Goal: Feedback & Contribution: Contribute content

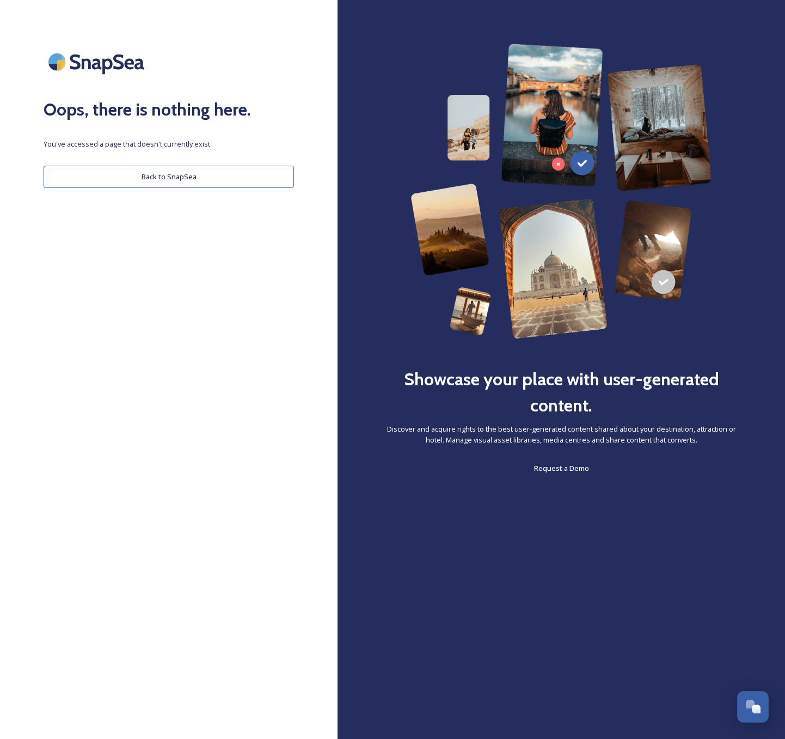
click at [223, 185] on button "Back to SnapSea" at bounding box center [169, 177] width 251 height 22
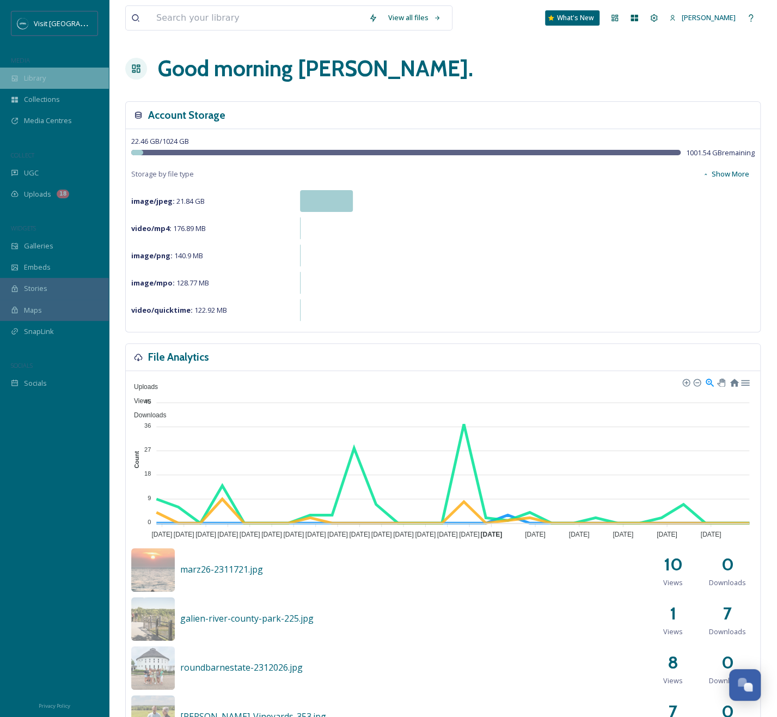
click at [51, 80] on div "Library" at bounding box center [54, 78] width 109 height 21
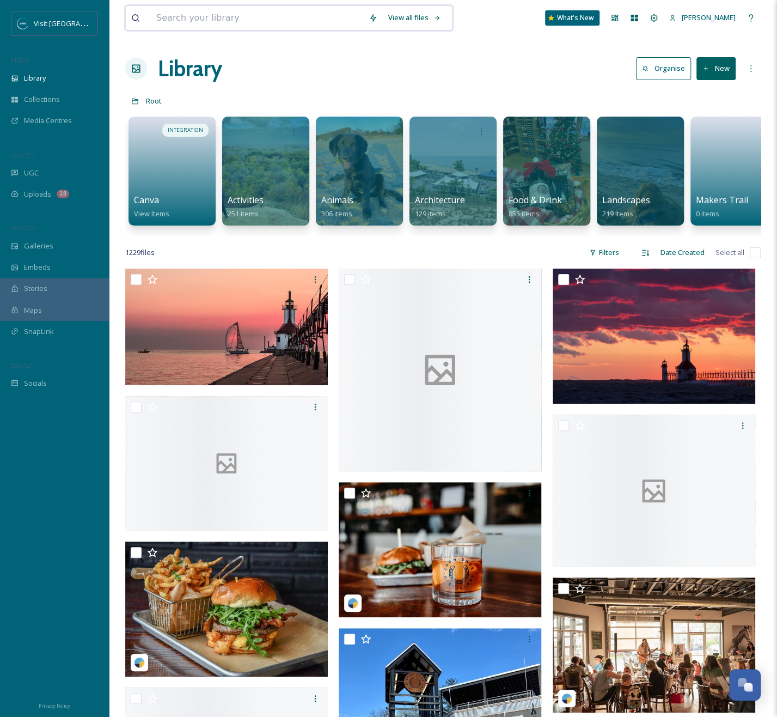
click at [285, 15] on input at bounding box center [257, 18] width 212 height 24
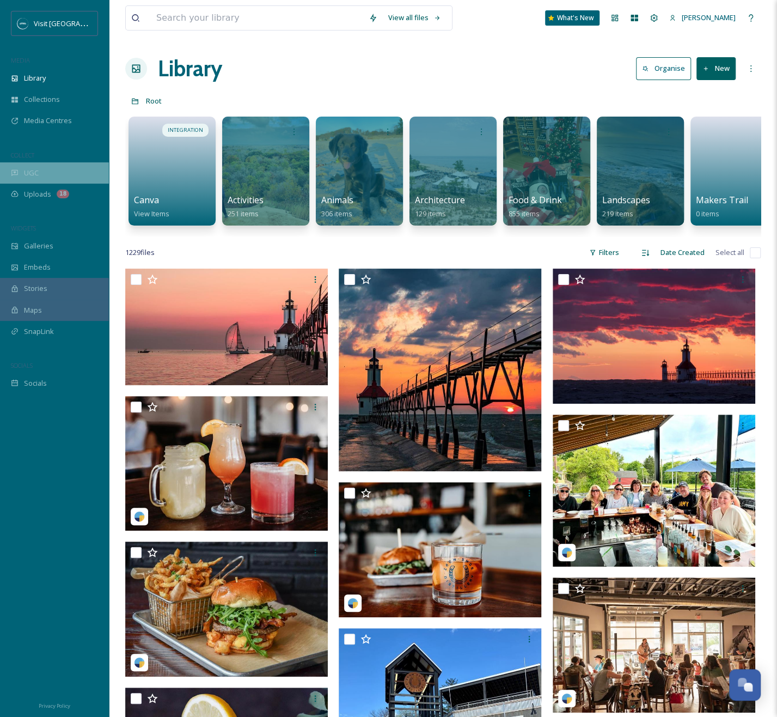
click at [71, 168] on div "UGC" at bounding box center [54, 172] width 109 height 21
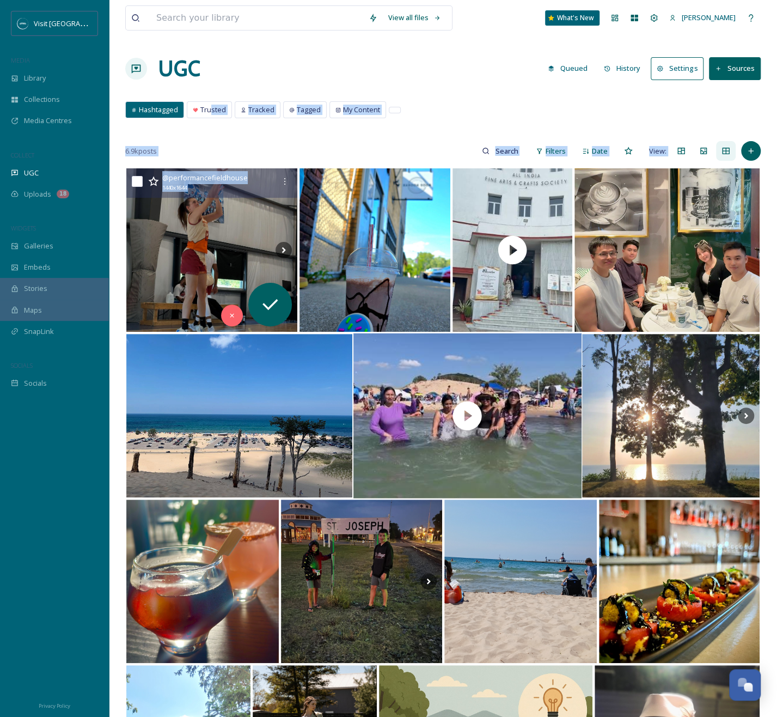
click at [500, 367] on div "View all files What's New [PERSON_NAME] UGC Queued History Settings Sources Has…" at bounding box center [443, 594] width 668 height 1188
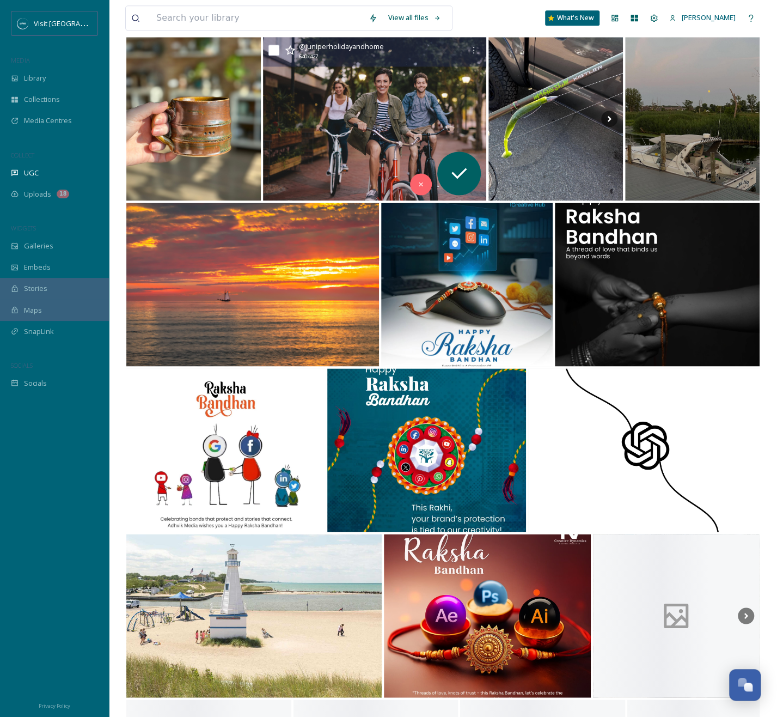
scroll to position [872, 0]
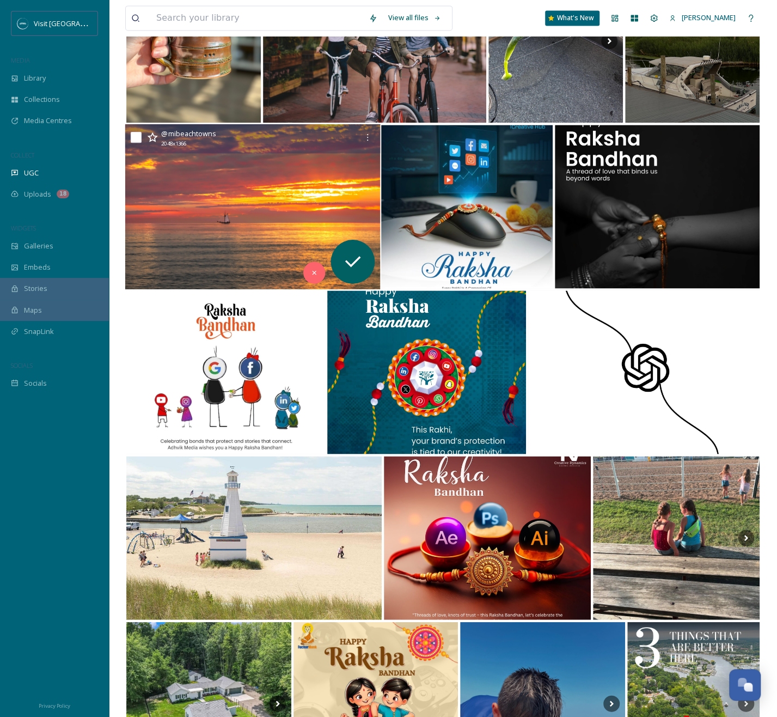
click at [170, 176] on img at bounding box center [252, 206] width 255 height 165
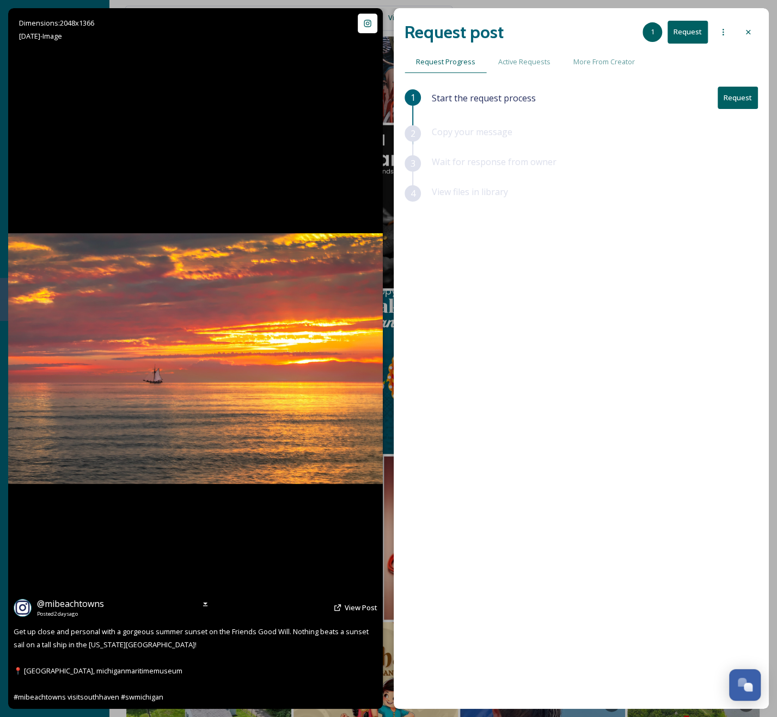
click at [192, 619] on div "@ mibeachtowns Posted [DATE] View Post Get up close and personal with a gorgeou…" at bounding box center [195, 650] width 375 height 117
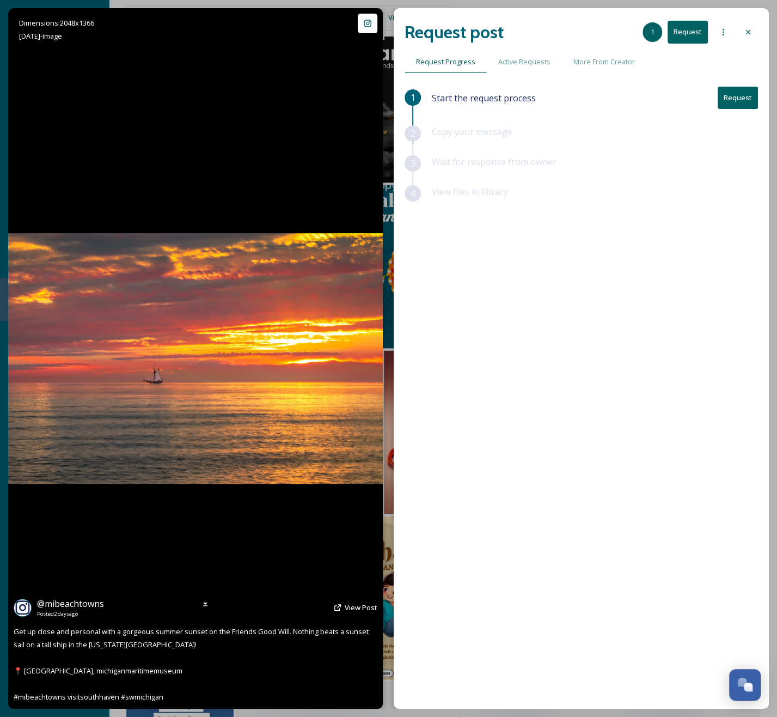
scroll to position [980, 0]
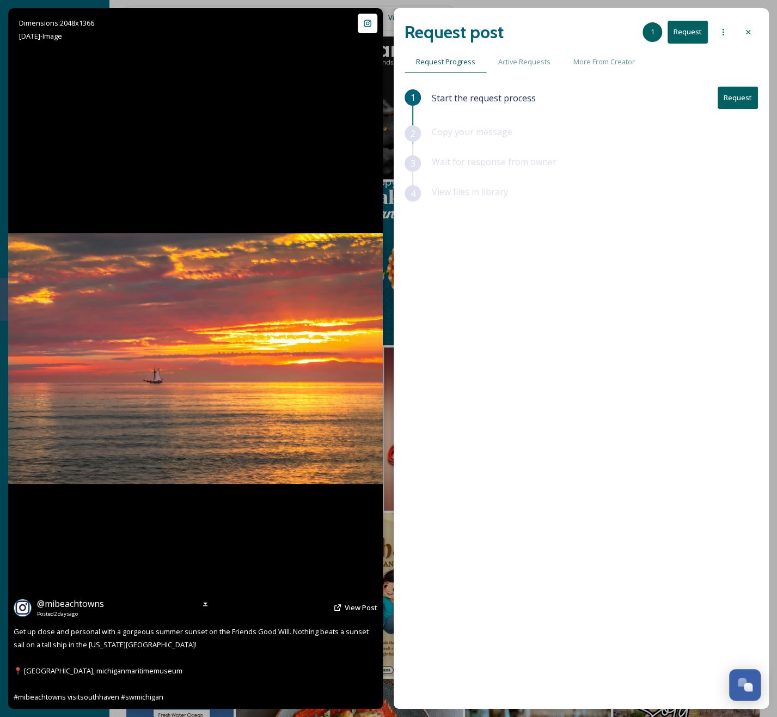
click at [201, 9] on div at bounding box center [195, 358] width 375 height 700
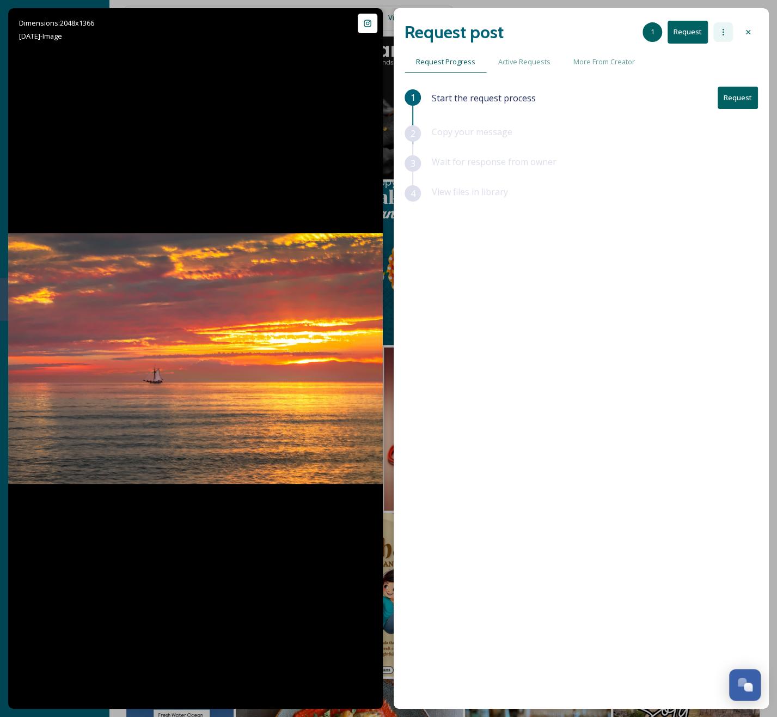
drag, startPoint x: 401, startPoint y: 215, endPoint x: 726, endPoint y: 40, distance: 368.7
click at [404, 213] on div "Request post 1 Request Request Progress Active Requests More From Creator 1 Sta…" at bounding box center [581, 358] width 375 height 700
click at [749, 32] on icon at bounding box center [748, 32] width 9 height 9
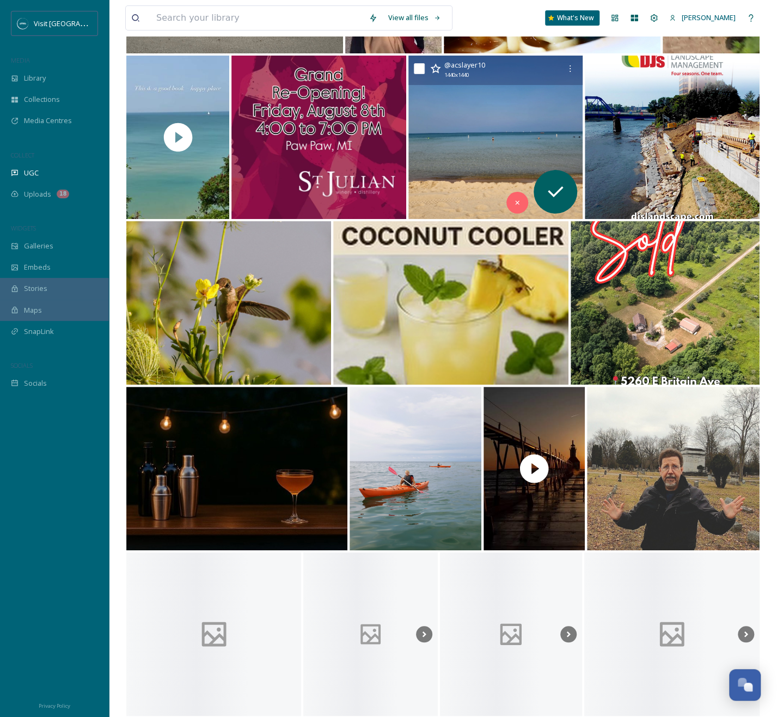
scroll to position [4684, 0]
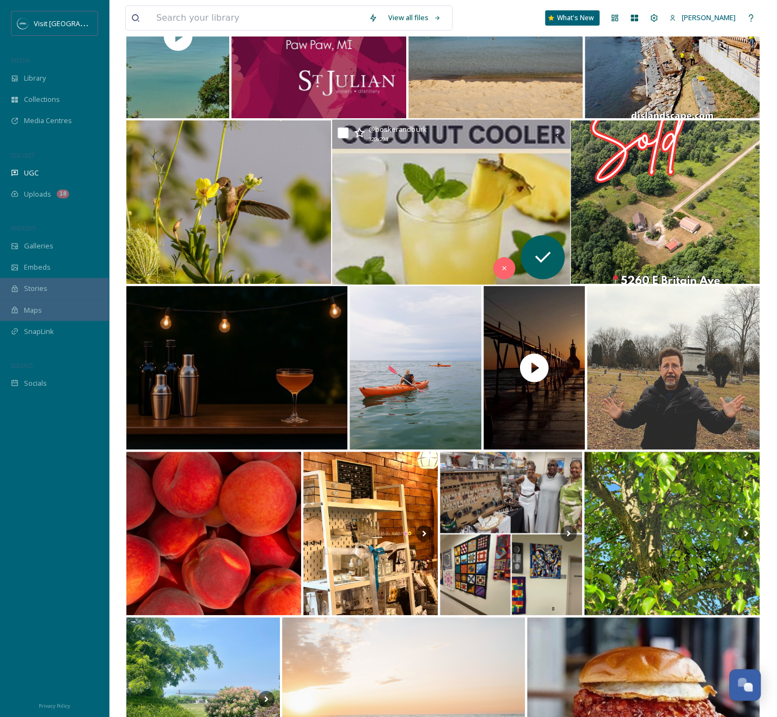
click at [453, 206] on img at bounding box center [451, 202] width 238 height 165
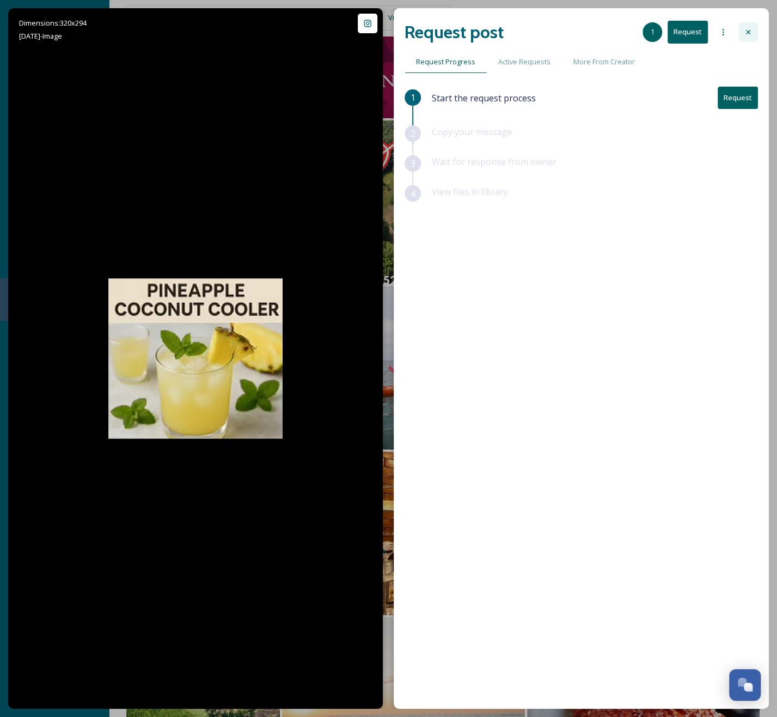
click at [748, 35] on icon at bounding box center [748, 32] width 9 height 9
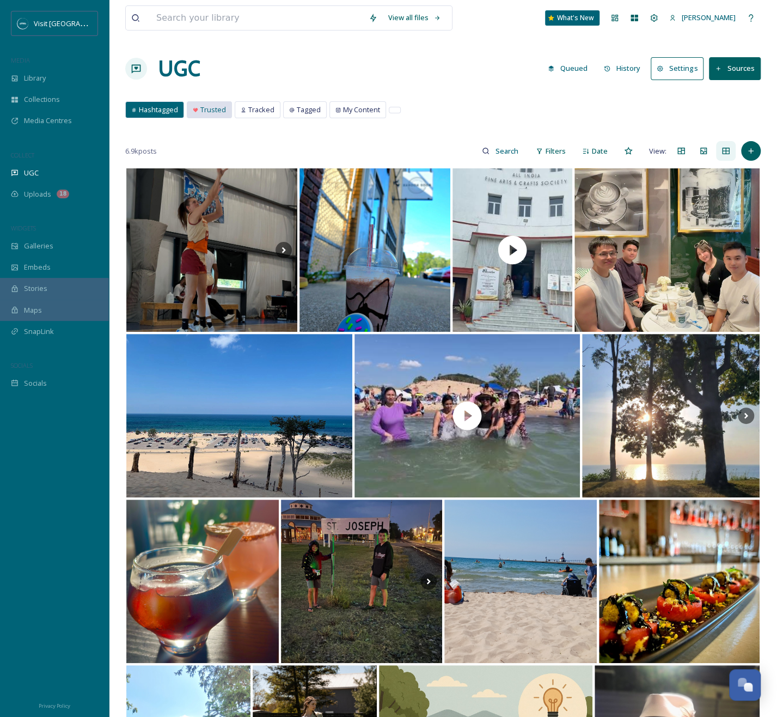
click at [226, 109] on div "Trusted" at bounding box center [209, 110] width 44 height 16
click at [215, 111] on span "Trusted" at bounding box center [213, 110] width 26 height 10
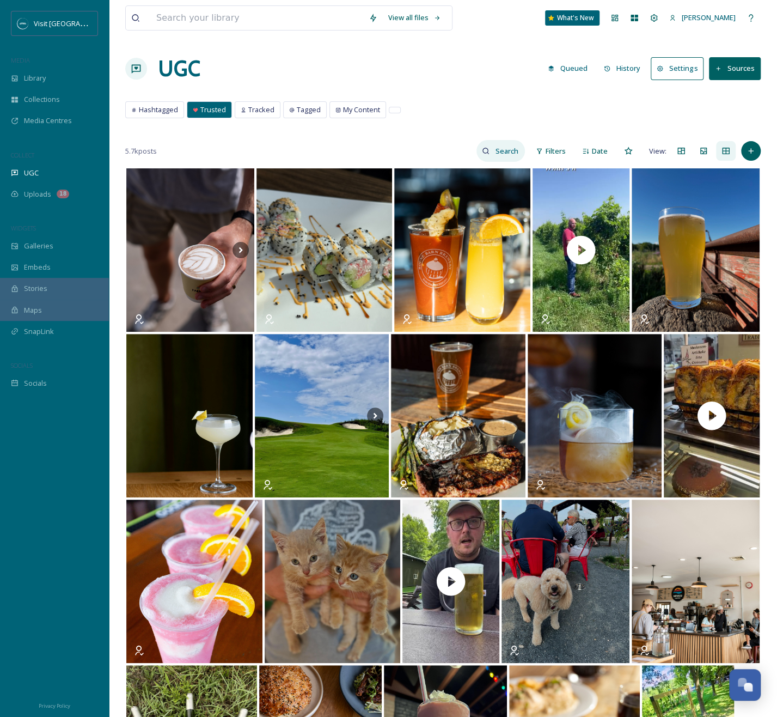
click at [504, 151] on input at bounding box center [507, 151] width 35 height 22
type input "@roundbarnbrewery"
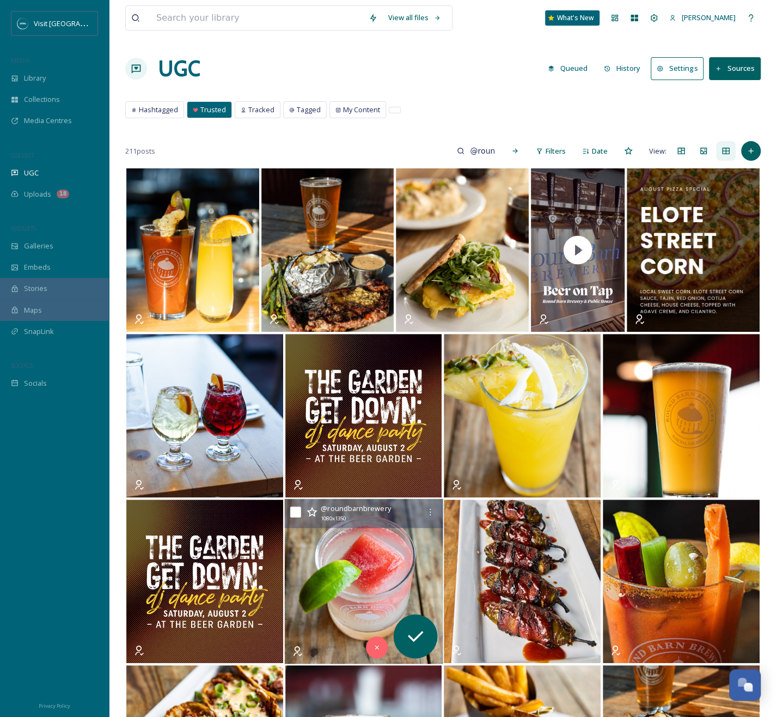
click at [362, 568] on img at bounding box center [363, 581] width 159 height 165
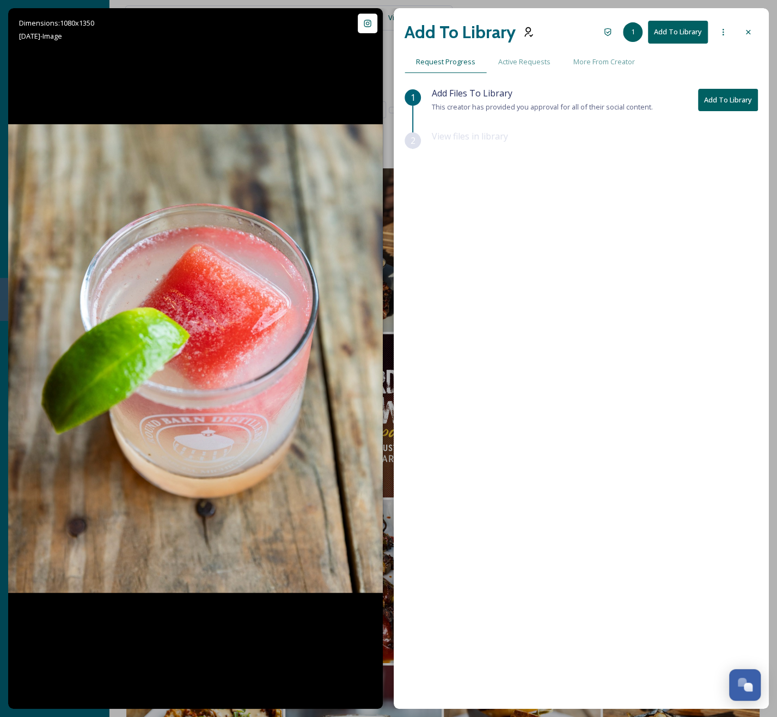
click at [729, 101] on button "Add To Library" at bounding box center [728, 100] width 60 height 22
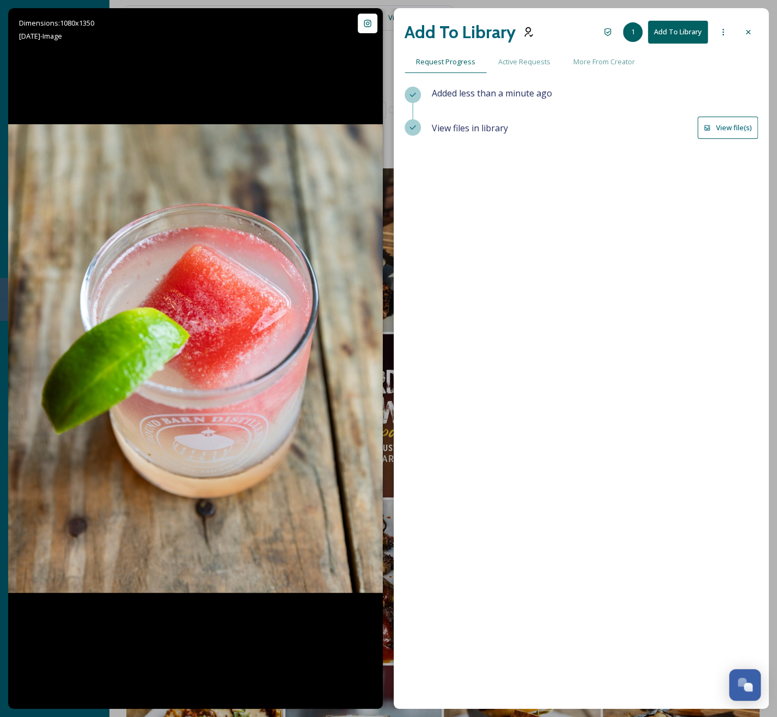
drag, startPoint x: 748, startPoint y: 29, endPoint x: 736, endPoint y: 35, distance: 14.1
click at [747, 30] on icon at bounding box center [748, 32] width 9 height 9
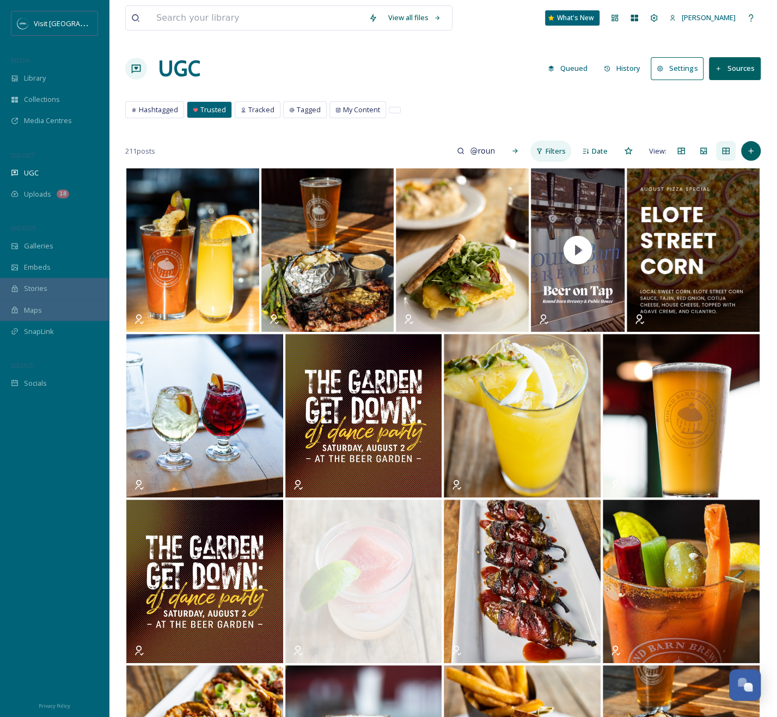
click at [556, 154] on span "Filters" at bounding box center [556, 151] width 20 height 10
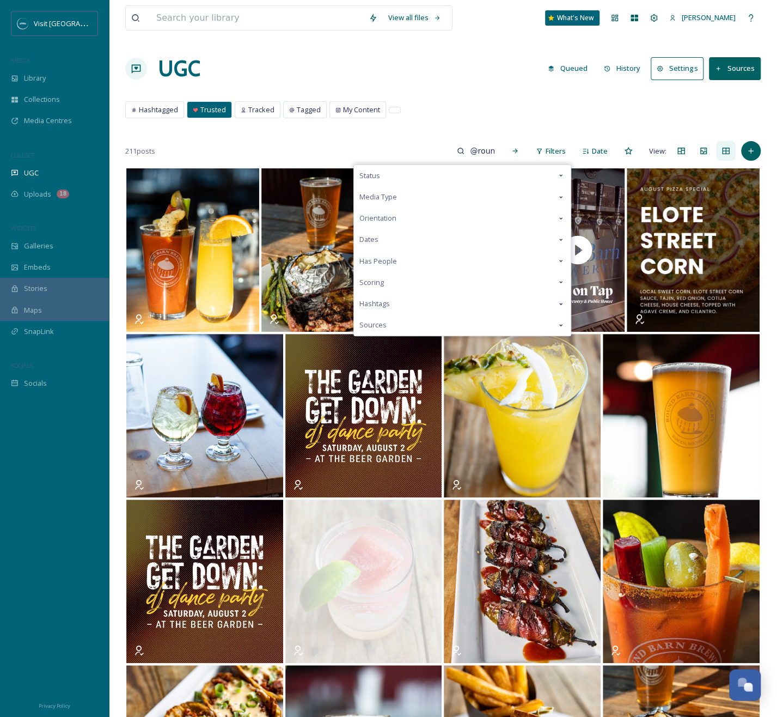
click at [421, 180] on div "Status" at bounding box center [462, 175] width 217 height 21
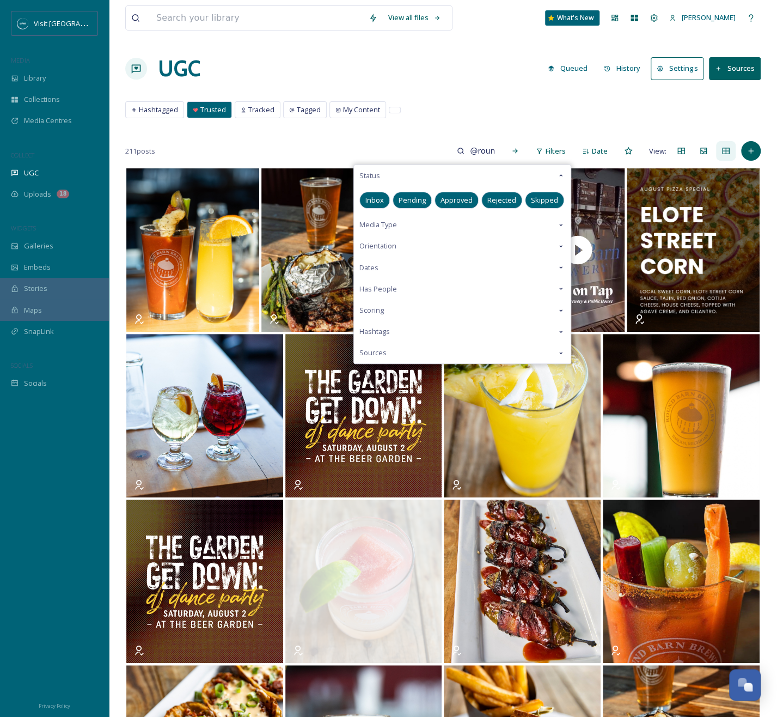
click at [416, 224] on div "Media Type" at bounding box center [462, 224] width 217 height 21
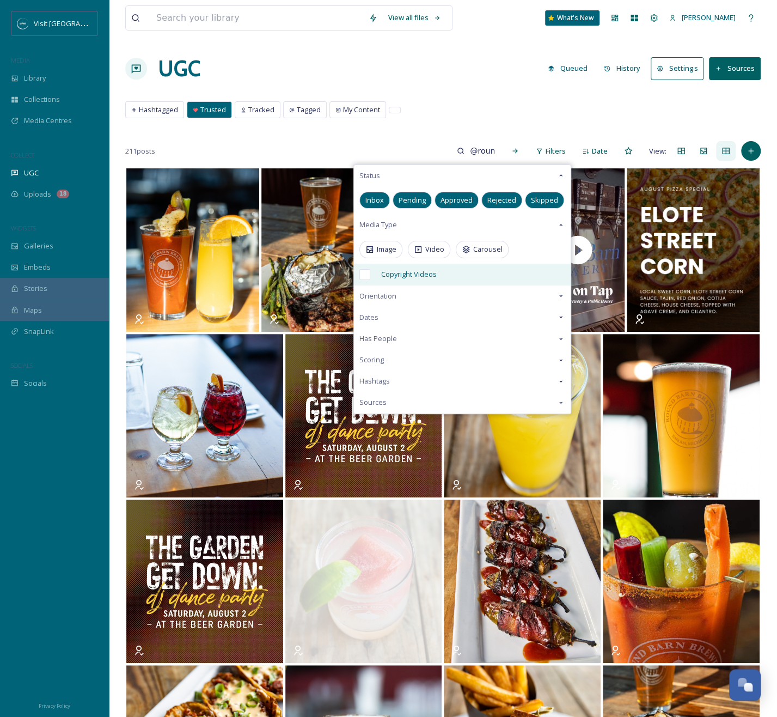
click at [416, 271] on span "Copyright Videos" at bounding box center [409, 274] width 56 height 10
checkbox input "true"
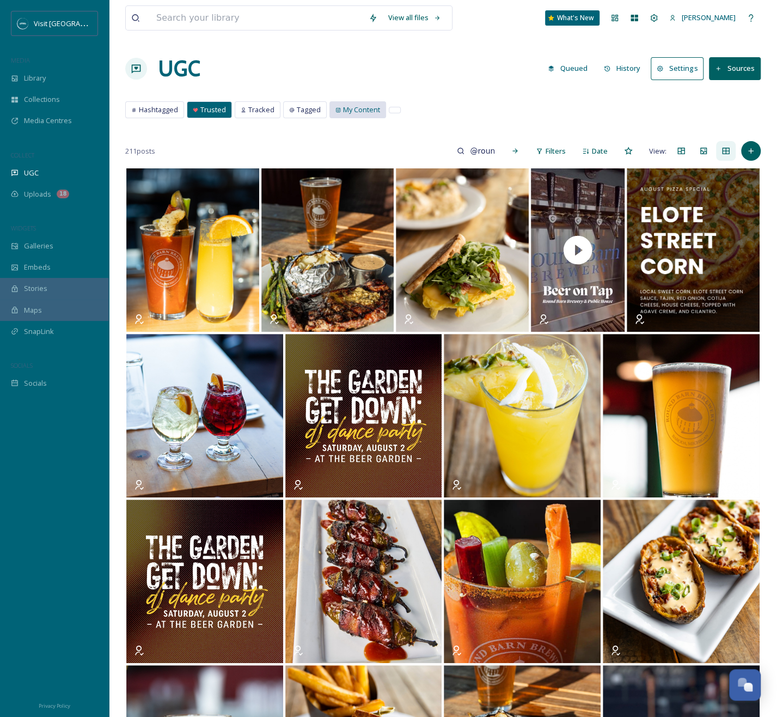
click at [376, 109] on span "My Content" at bounding box center [361, 110] width 37 height 10
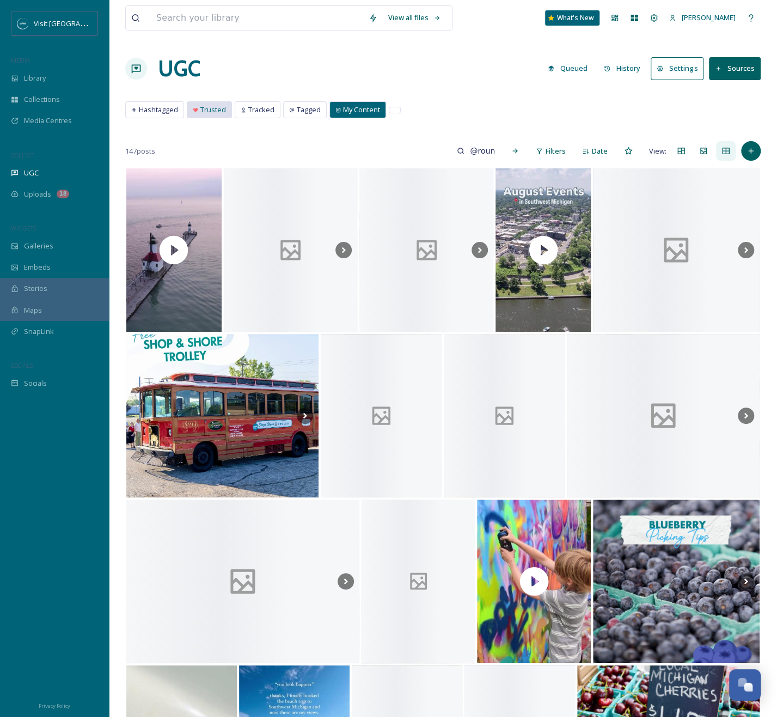
click at [217, 110] on span "Trusted" at bounding box center [213, 110] width 26 height 10
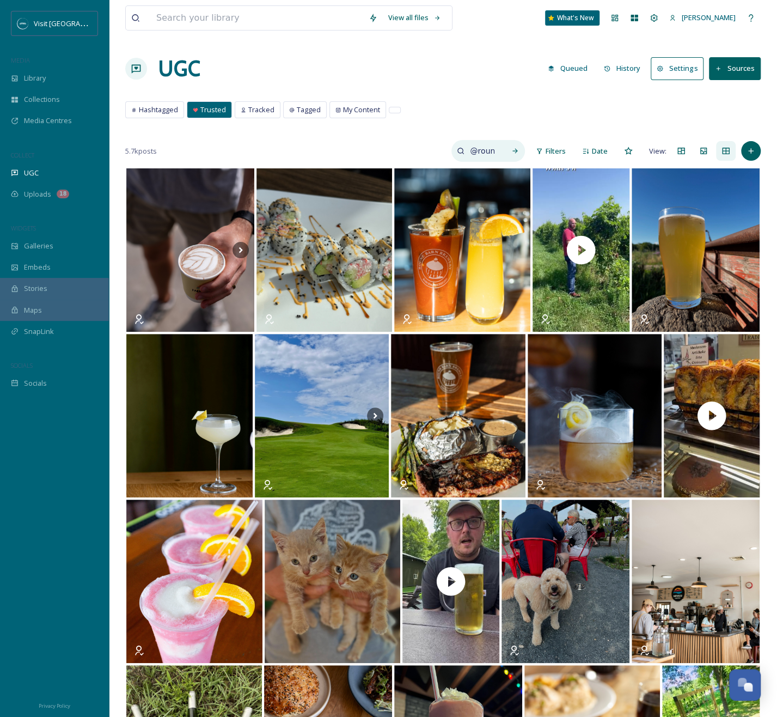
click at [496, 150] on input "@roundbarnbrewery" at bounding box center [482, 151] width 35 height 22
click at [517, 153] on icon at bounding box center [515, 151] width 8 height 8
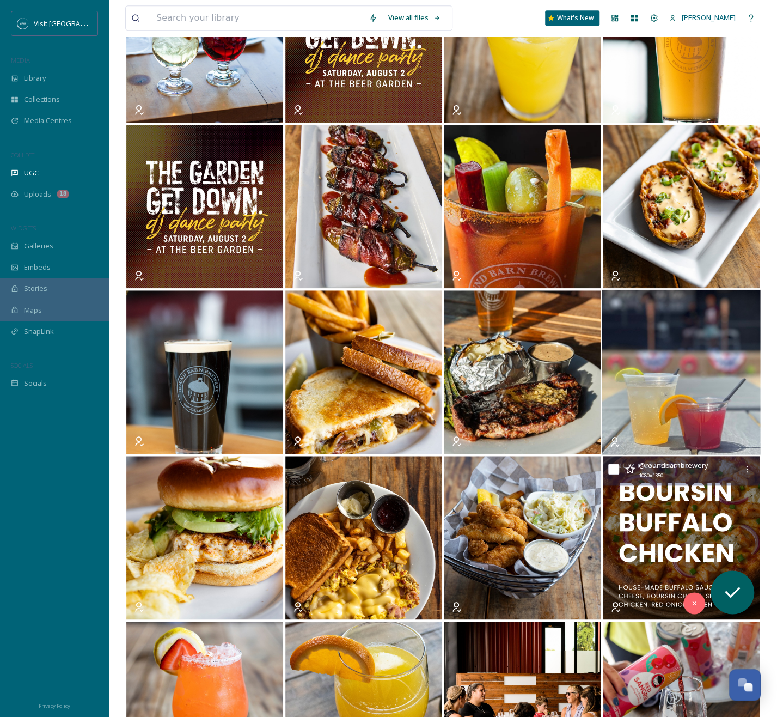
scroll to position [582, 0]
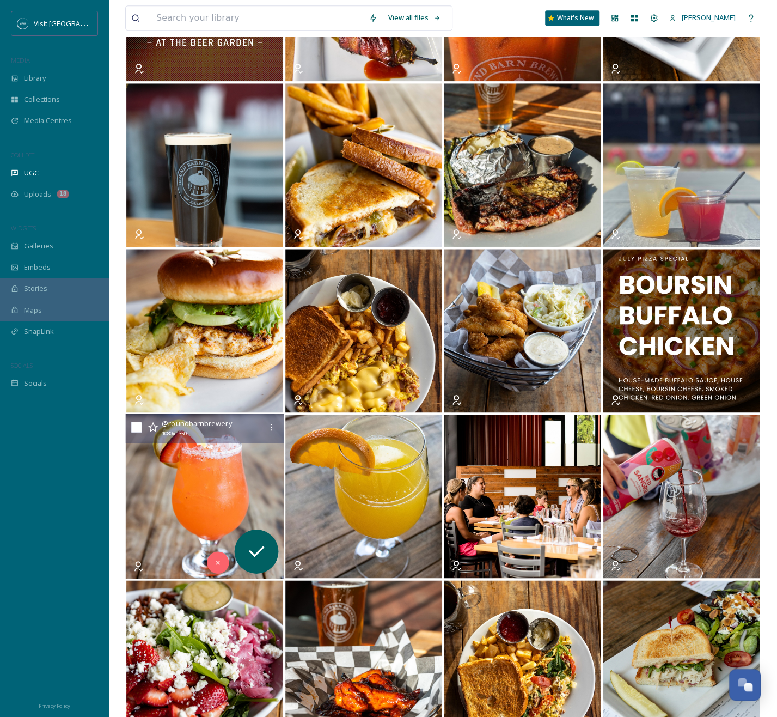
click at [191, 486] on img at bounding box center [205, 496] width 159 height 165
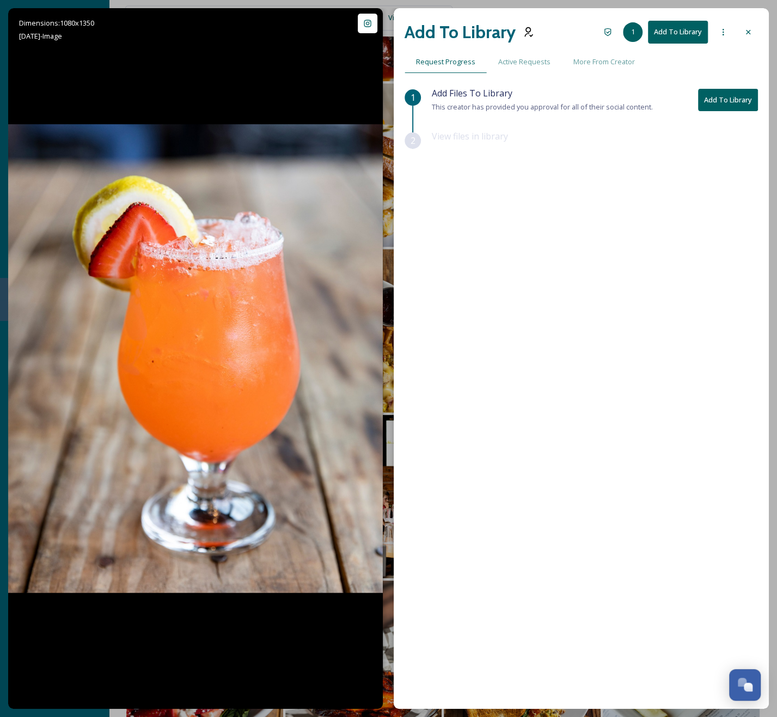
click at [736, 34] on div "Add To Library 1 Add To Library" at bounding box center [582, 32] width 354 height 26
click at [742, 32] on div at bounding box center [749, 32] width 20 height 20
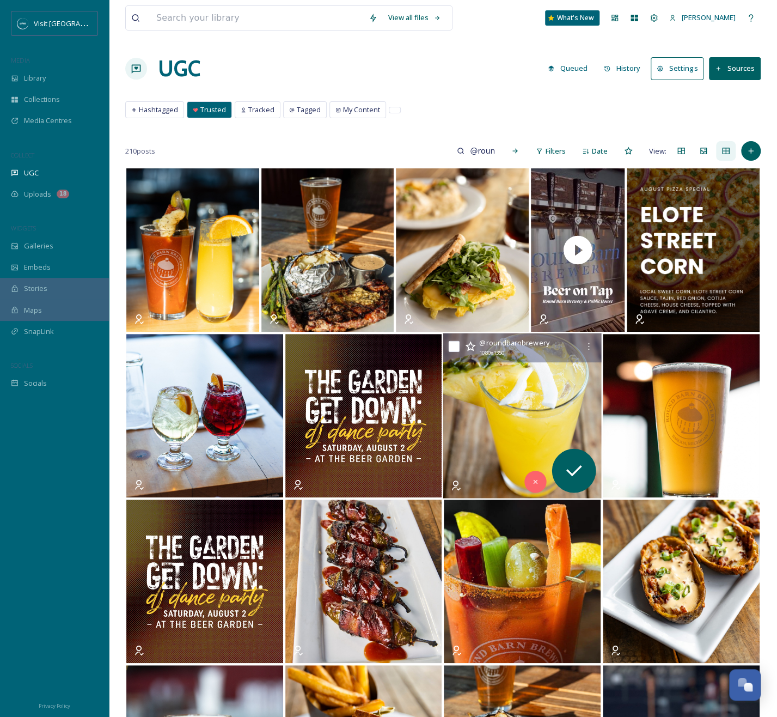
click at [545, 428] on img at bounding box center [522, 415] width 159 height 165
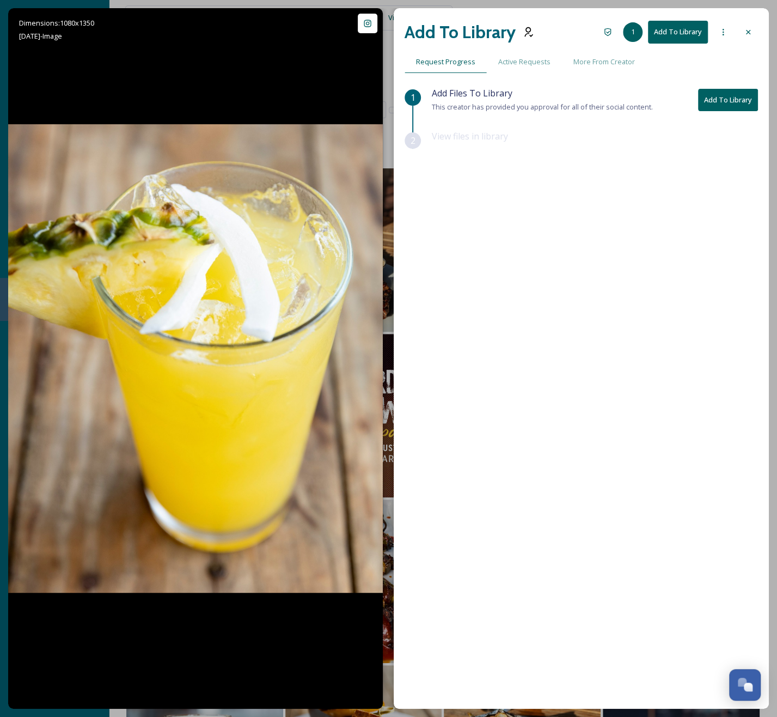
click at [734, 98] on button "Add To Library" at bounding box center [728, 100] width 60 height 22
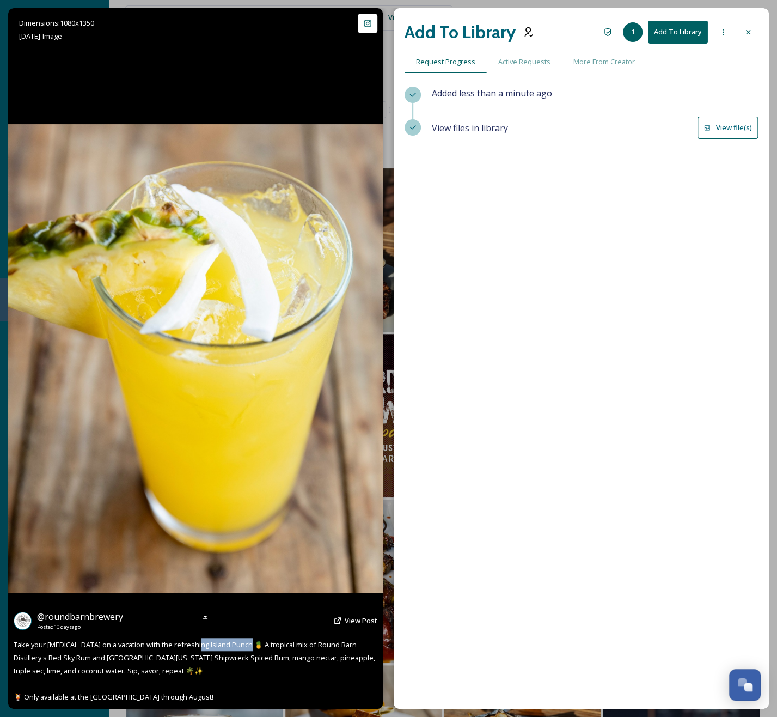
drag, startPoint x: 193, startPoint y: 647, endPoint x: 247, endPoint y: 646, distance: 53.9
click at [247, 646] on span "Take your [MEDICAL_DATA] on a vacation with the refreshing Island Punch 🍍 A tro…" at bounding box center [195, 670] width 363 height 62
drag, startPoint x: 247, startPoint y: 646, endPoint x: 242, endPoint y: 647, distance: 5.5
click at [242, 647] on span "Take your [MEDICAL_DATA] on a vacation with the refreshing Island Punch 🍍 A tro…" at bounding box center [195, 670] width 363 height 62
click at [243, 644] on span "Take your [MEDICAL_DATA] on a vacation with the refreshing Island Punch 🍍 A tro…" at bounding box center [195, 670] width 363 height 62
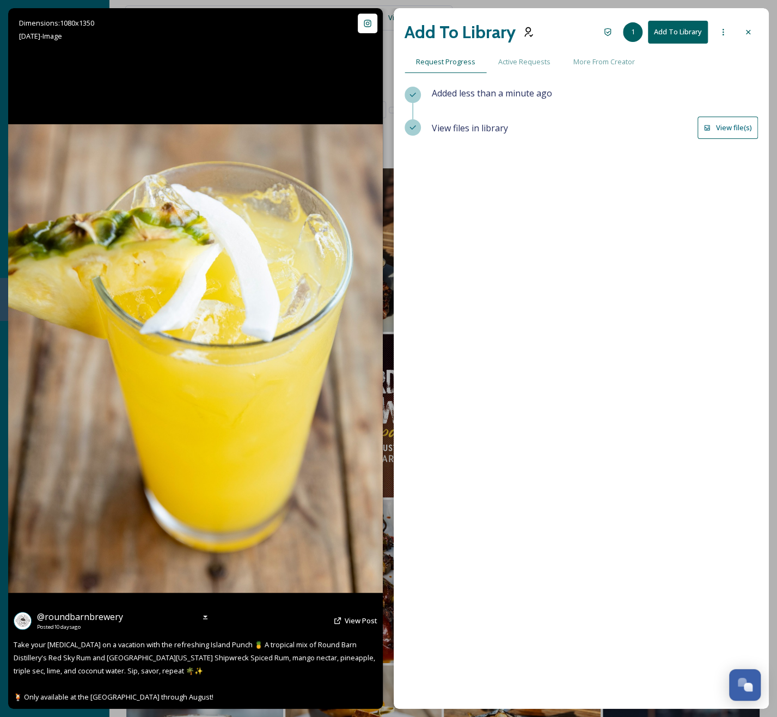
click at [242, 647] on span "Take your [MEDICAL_DATA] on a vacation with the refreshing Island Punch 🍍 A tro…" at bounding box center [195, 670] width 363 height 62
click at [196, 645] on span "Take your [MEDICAL_DATA] on a vacation with the refreshing Island Punch 🍍 A tro…" at bounding box center [195, 670] width 363 height 62
click at [192, 645] on span "Take your [MEDICAL_DATA] on a vacation with the refreshing Island Punch 🍍 A tro…" at bounding box center [195, 670] width 363 height 62
drag, startPoint x: 190, startPoint y: 646, endPoint x: 244, endPoint y: 649, distance: 54.0
click at [244, 649] on span "Take your [MEDICAL_DATA] on a vacation with the refreshing Island Punch 🍍 A tro…" at bounding box center [195, 670] width 363 height 62
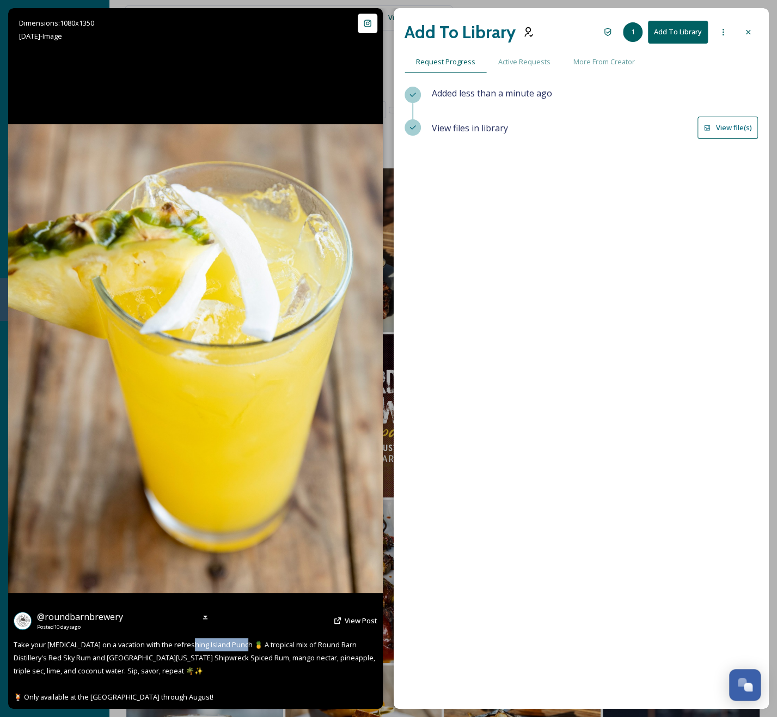
copy span "Island Punch 🍍"
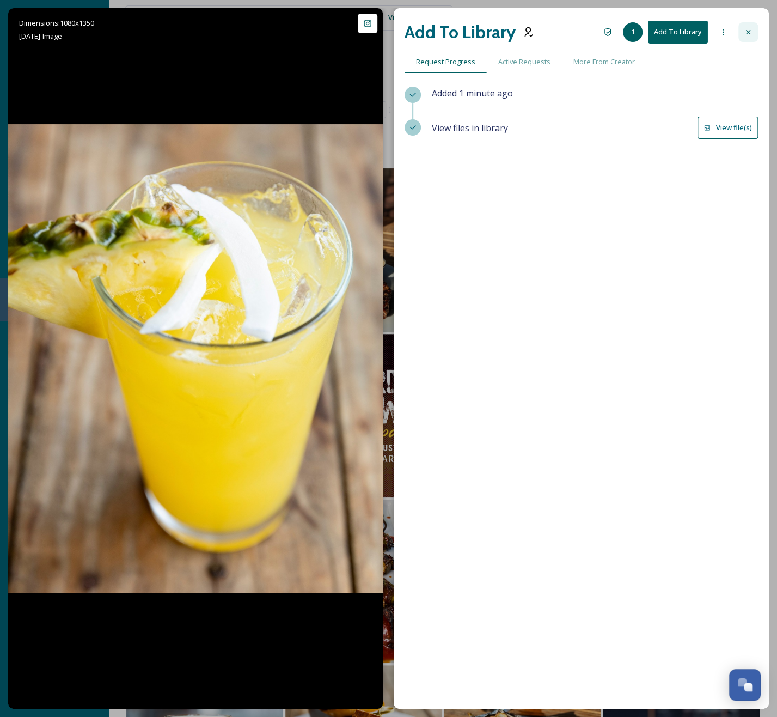
click at [749, 29] on icon at bounding box center [748, 32] width 9 height 9
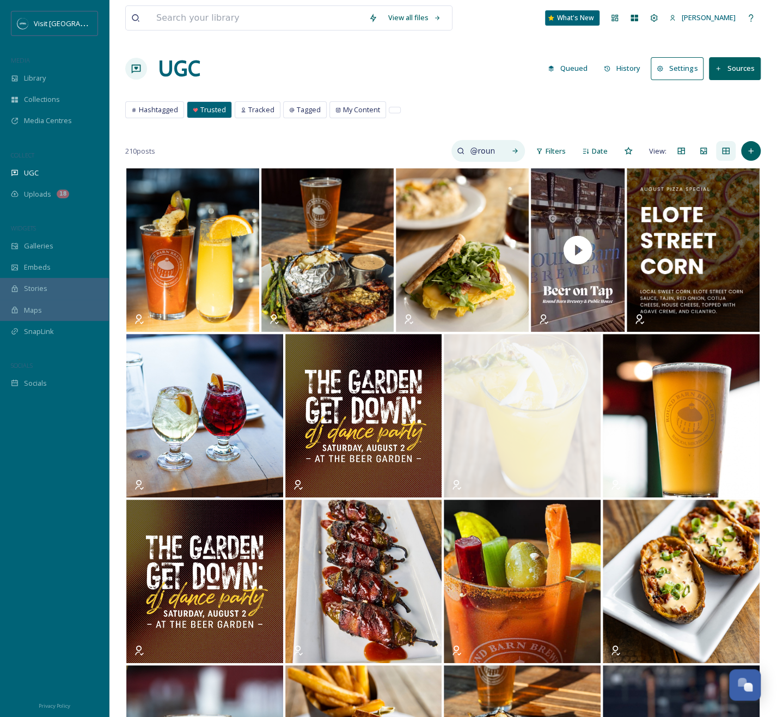
click at [501, 145] on div "@roundbarnbrewery" at bounding box center [489, 151] width 74 height 22
type input "@ironshoedistillery"
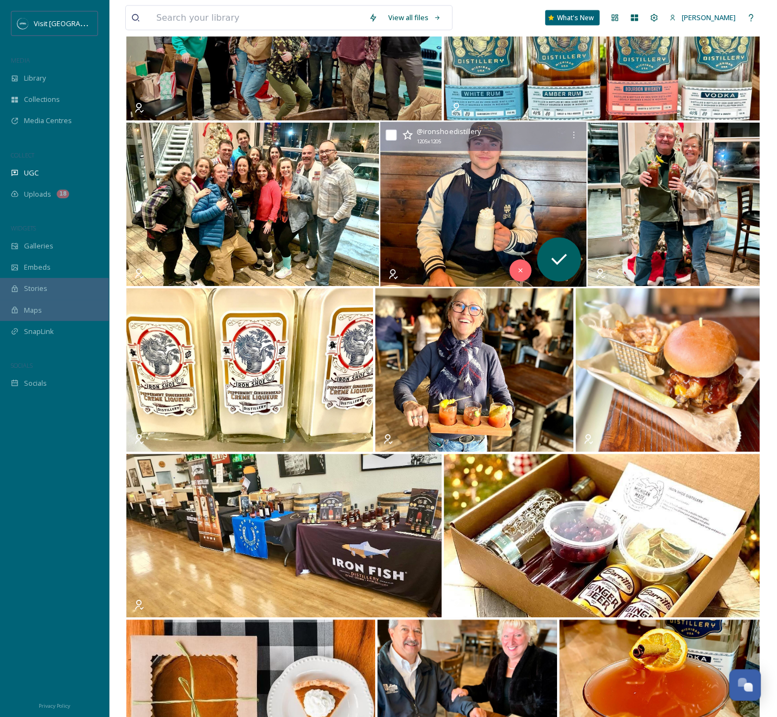
scroll to position [3540, 0]
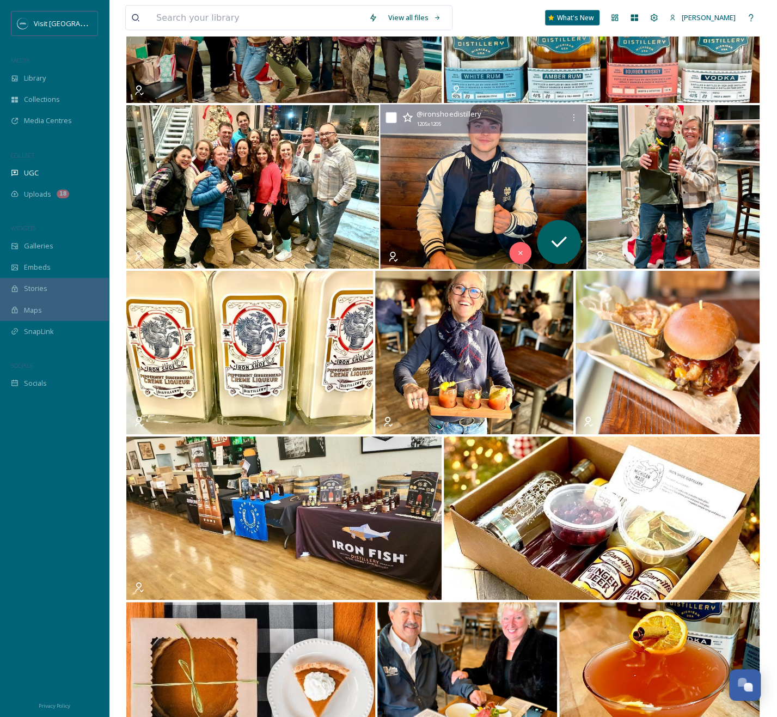
click at [491, 156] on img at bounding box center [483, 187] width 206 height 165
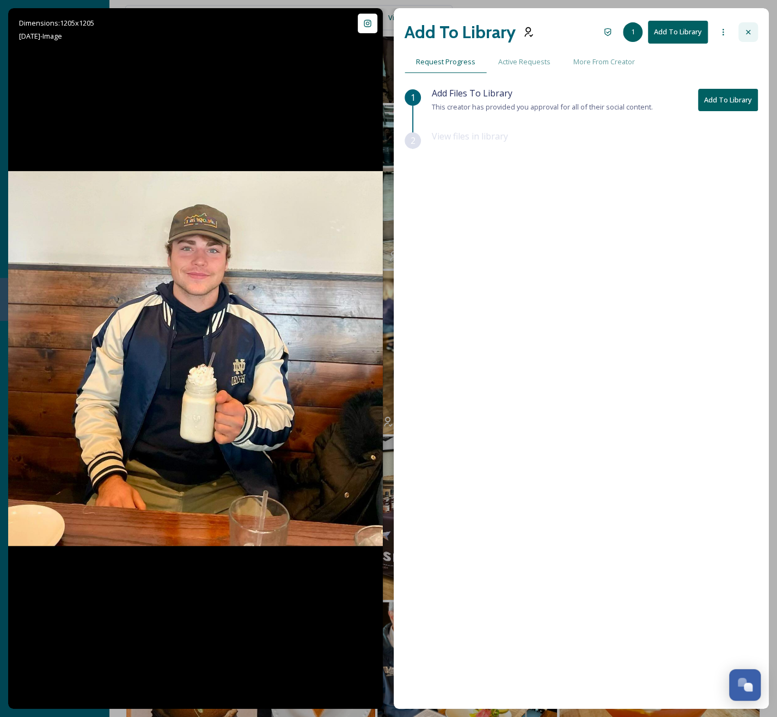
drag, startPoint x: 749, startPoint y: 25, endPoint x: 465, endPoint y: 67, distance: 287.4
click at [750, 25] on div at bounding box center [749, 32] width 20 height 20
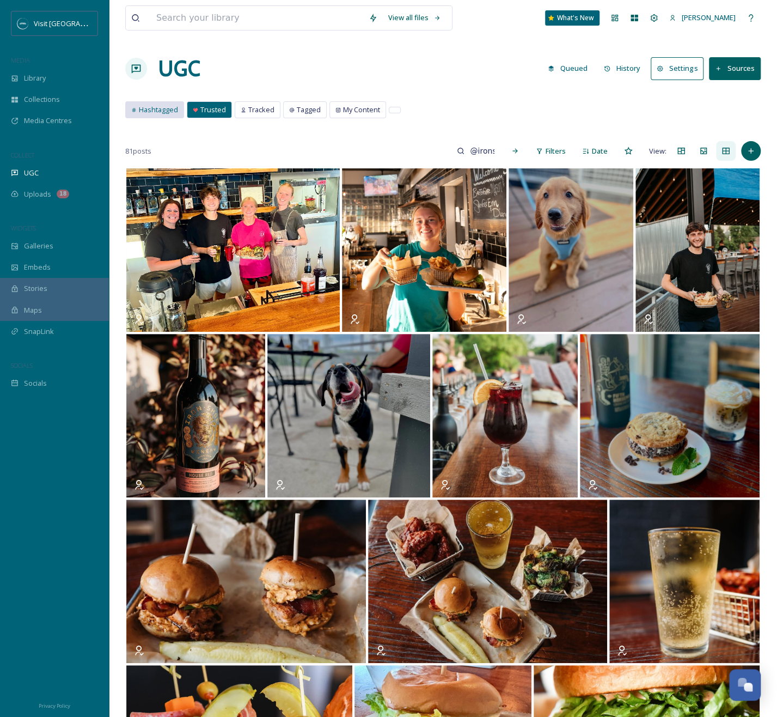
drag, startPoint x: 154, startPoint y: 104, endPoint x: 179, endPoint y: 103, distance: 25.1
click at [154, 105] on span "Hashtagged" at bounding box center [158, 110] width 39 height 10
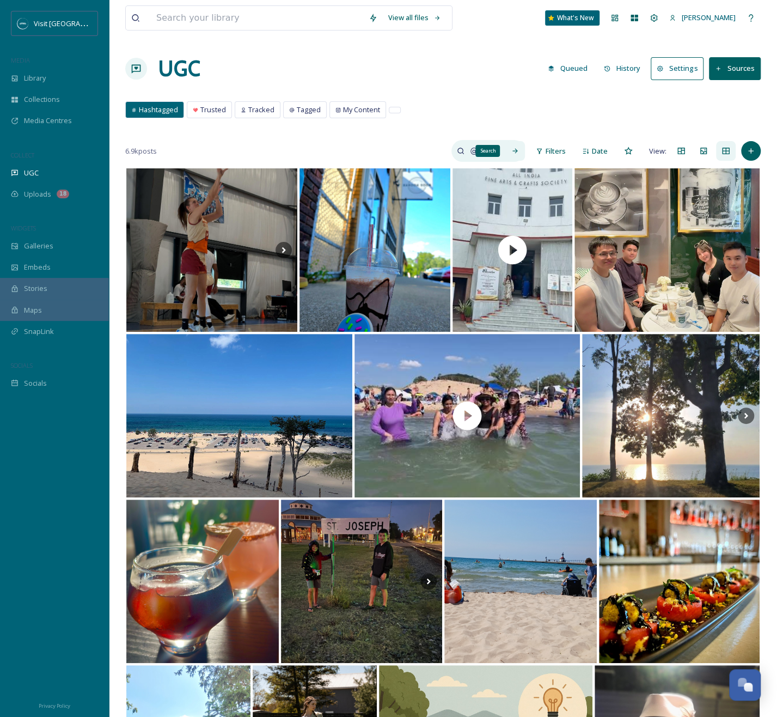
click at [514, 154] on icon at bounding box center [515, 151] width 8 height 8
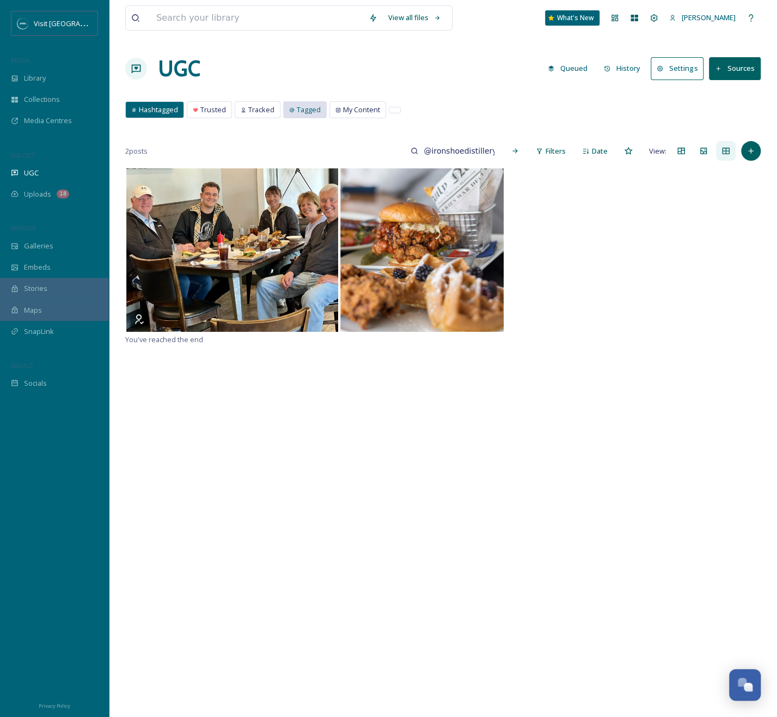
click at [315, 109] on span "Tagged" at bounding box center [309, 110] width 24 height 10
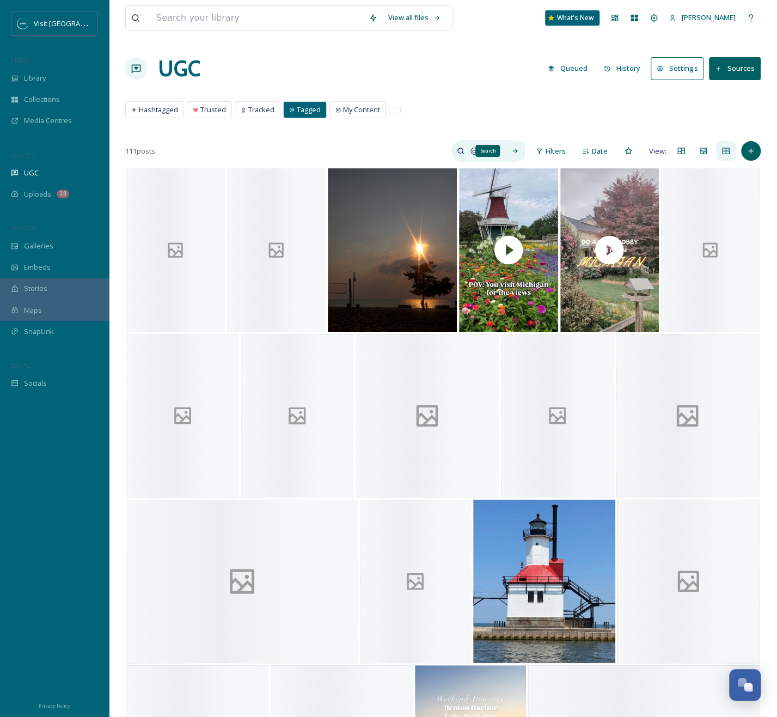
click at [513, 148] on icon at bounding box center [515, 151] width 8 height 8
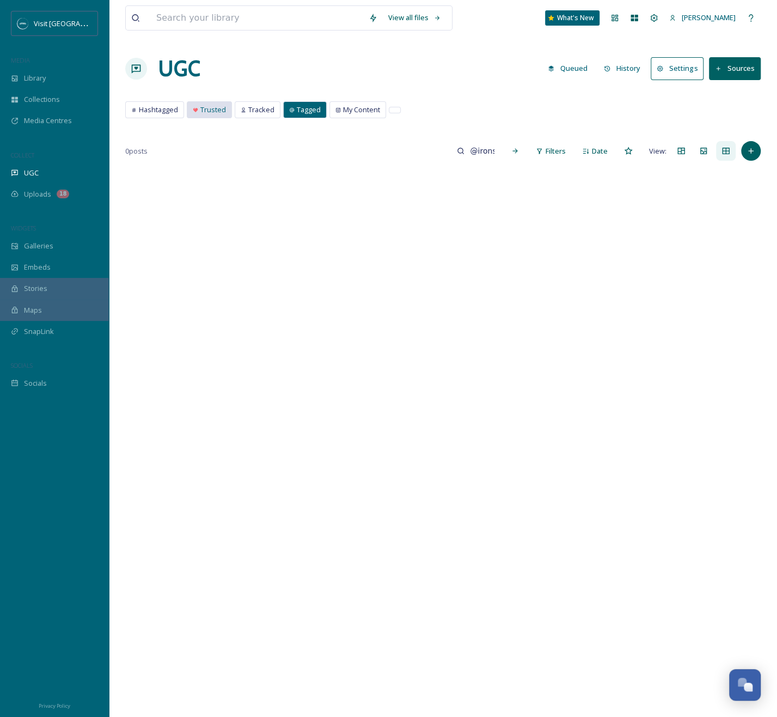
click at [220, 116] on div "Trusted" at bounding box center [209, 110] width 44 height 16
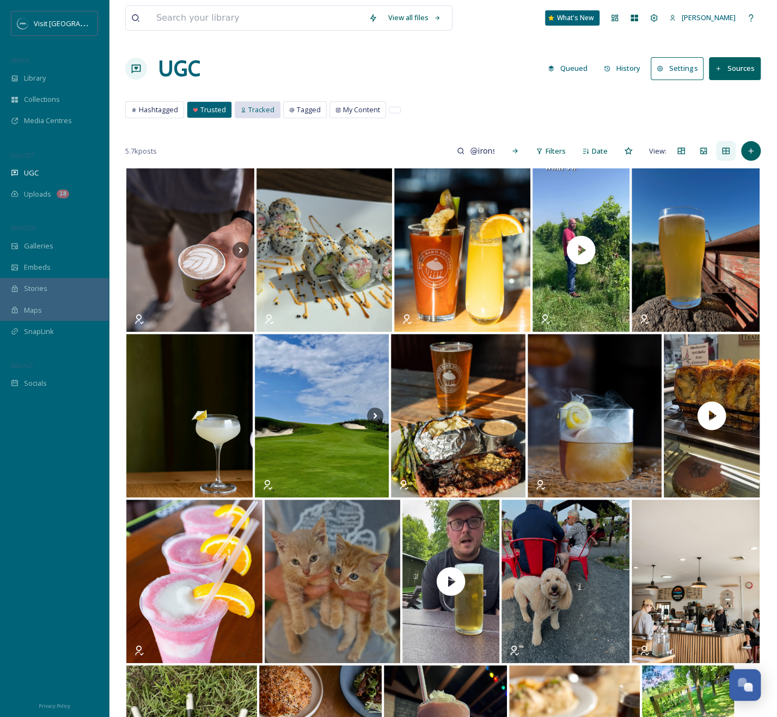
click at [249, 112] on span "Tracked" at bounding box center [261, 110] width 26 height 10
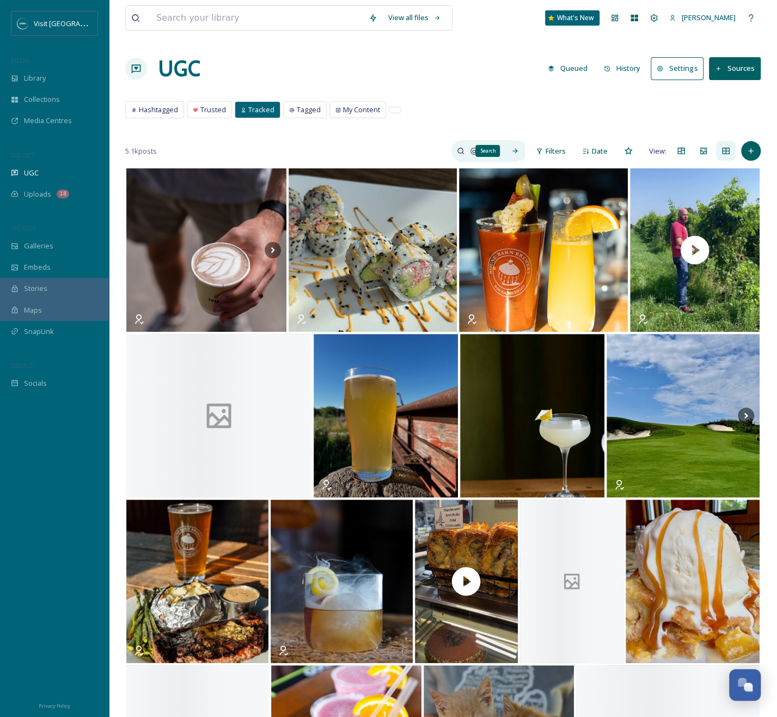
click at [520, 150] on div "Search" at bounding box center [515, 151] width 20 height 20
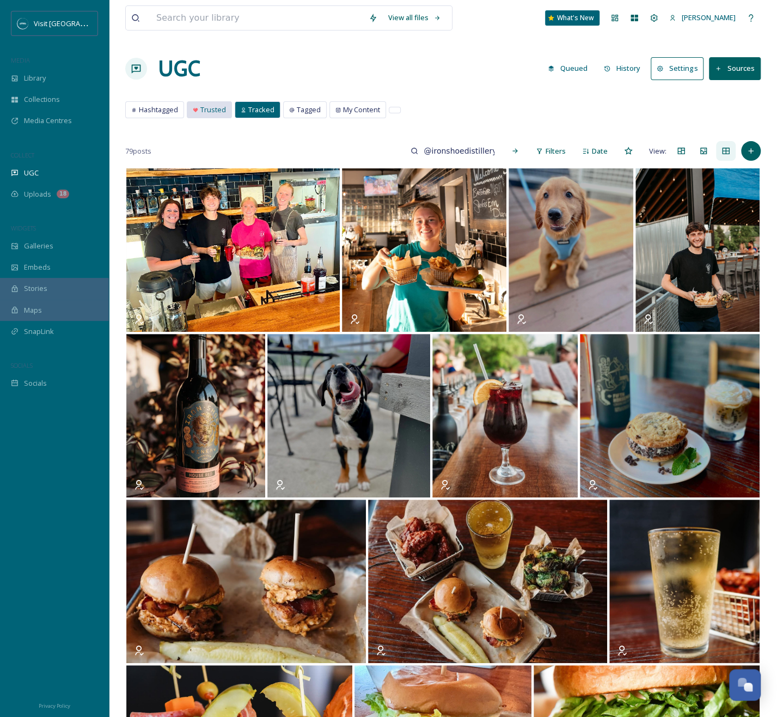
click at [216, 107] on span "Trusted" at bounding box center [213, 110] width 26 height 10
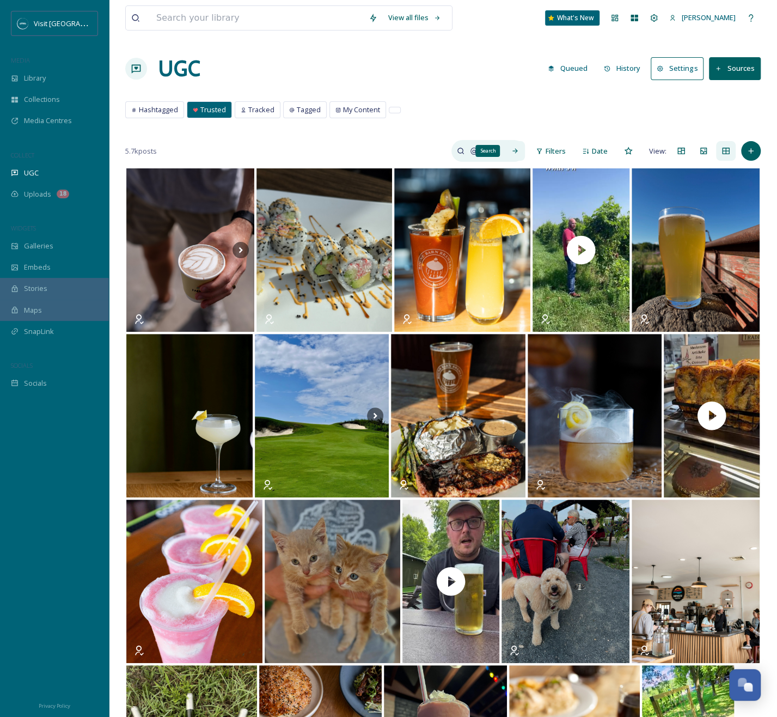
click at [520, 150] on div "Search" at bounding box center [515, 151] width 20 height 20
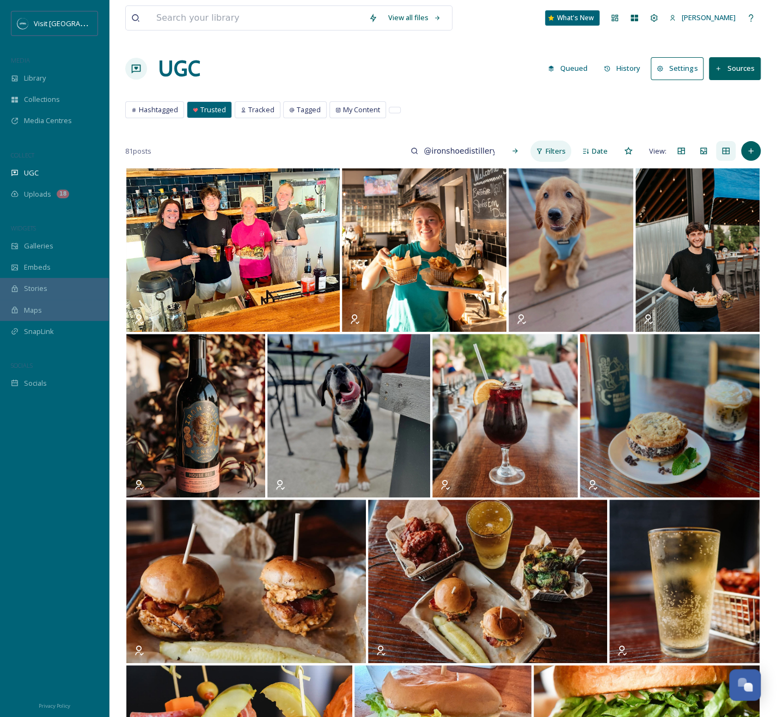
click at [555, 151] on span "Filters" at bounding box center [556, 151] width 20 height 10
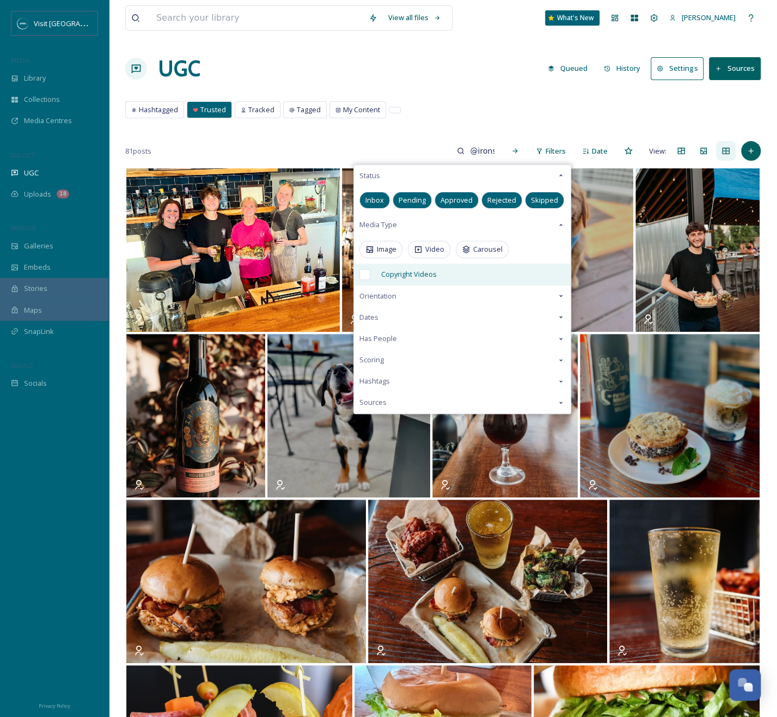
click at [409, 278] on div "Copyright Videos" at bounding box center [462, 275] width 217 height 22
click at [410, 278] on div "Copyright Videos" at bounding box center [462, 275] width 217 height 22
checkbox input "false"
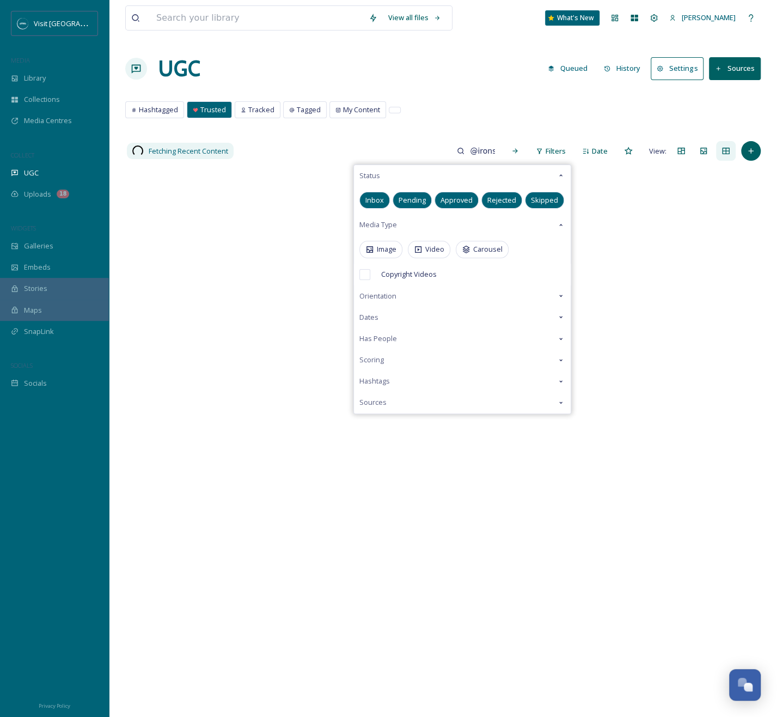
click at [378, 237] on div "Image Video Carousel" at bounding box center [462, 249] width 217 height 28
click at [382, 245] on span "Image" at bounding box center [387, 249] width 20 height 10
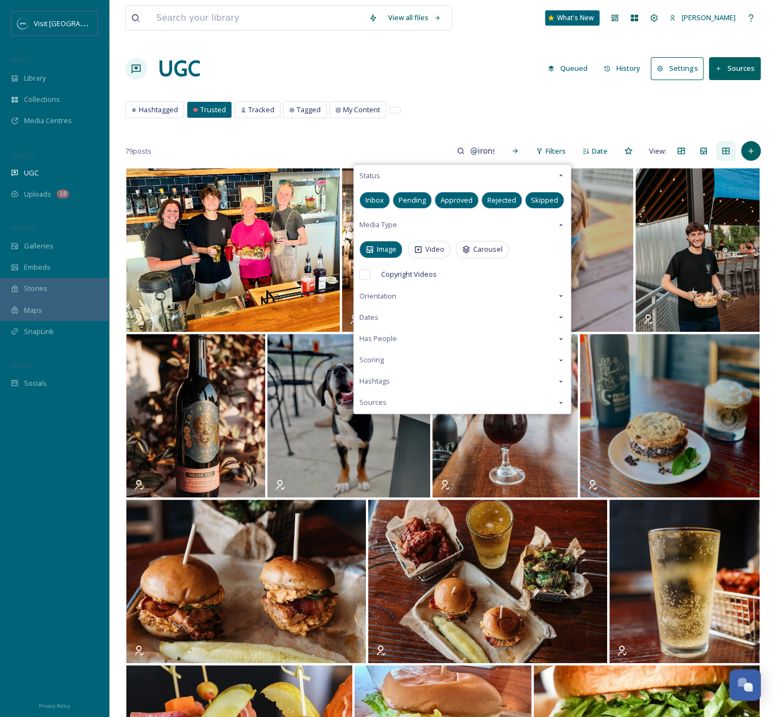
click at [423, 52] on div "UGC Queued History Settings Sources" at bounding box center [443, 68] width 636 height 33
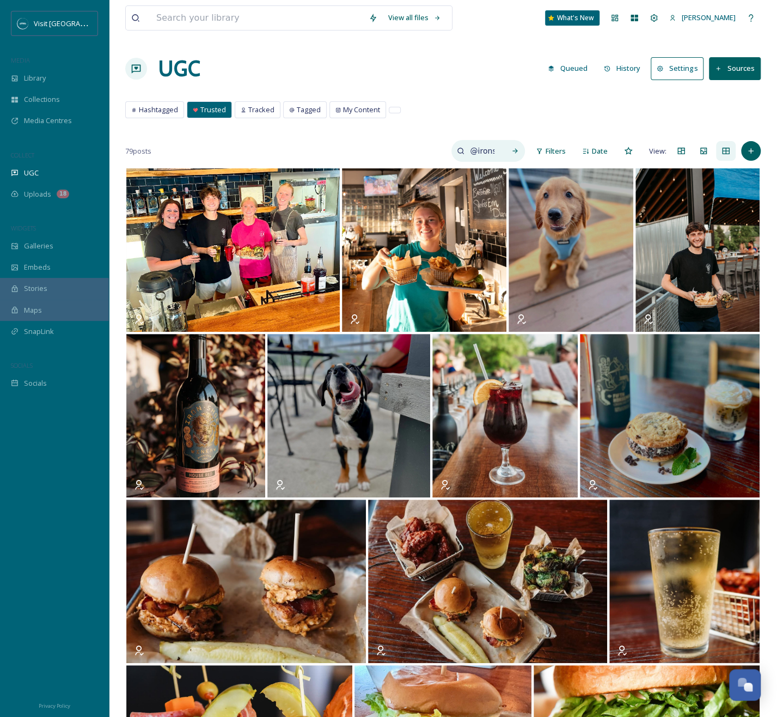
click at [498, 153] on input "@ironshoedistillery" at bounding box center [482, 151] width 35 height 22
type input "@northpier"
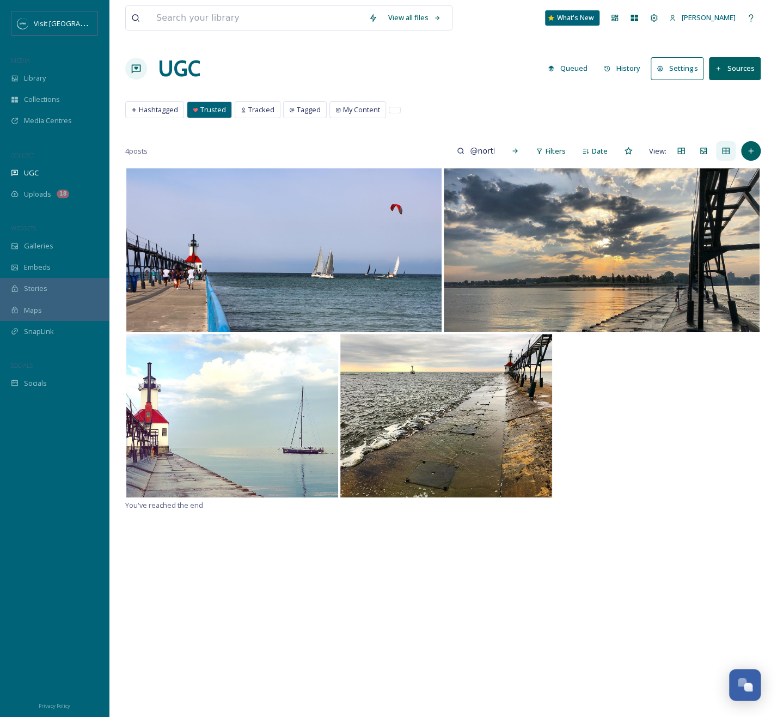
drag, startPoint x: 200, startPoint y: 115, endPoint x: 202, endPoint y: 108, distance: 7.3
click at [202, 108] on div "Trusted" at bounding box center [209, 110] width 44 height 16
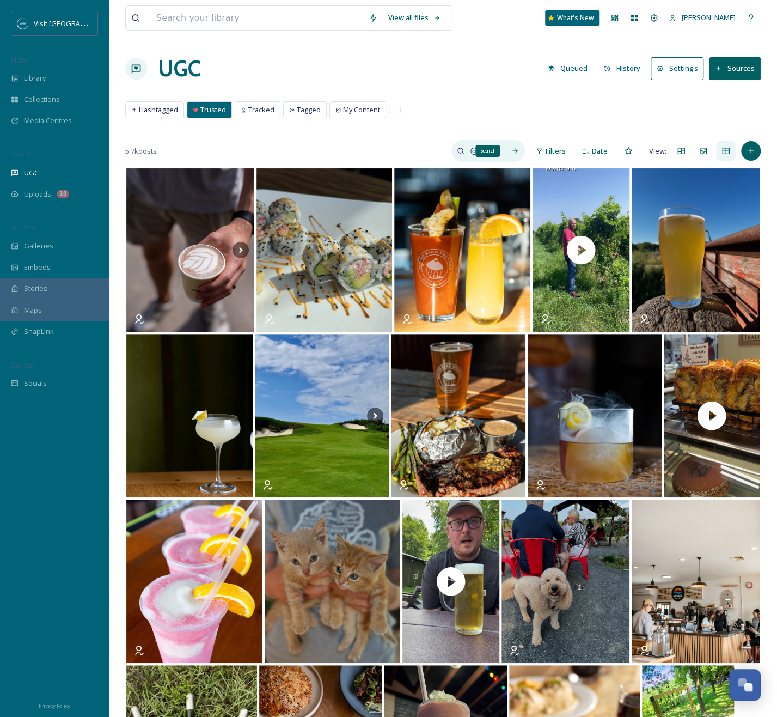
click at [497, 152] on input "@northpier" at bounding box center [482, 151] width 35 height 22
type input "round"
type input "@roundbarnbrewery"
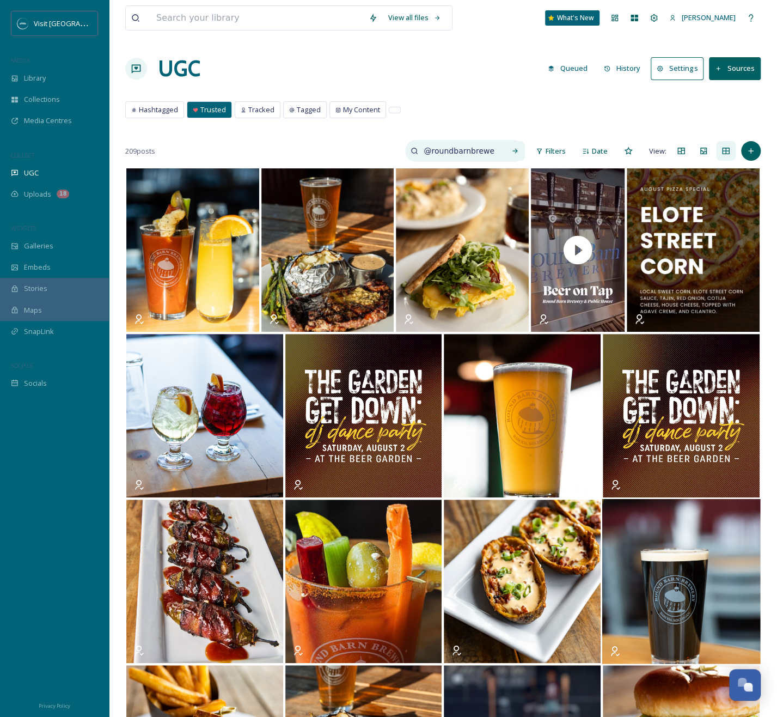
click at [520, 150] on div at bounding box center [515, 151] width 20 height 20
click at [515, 150] on icon at bounding box center [515, 151] width 5 height 5
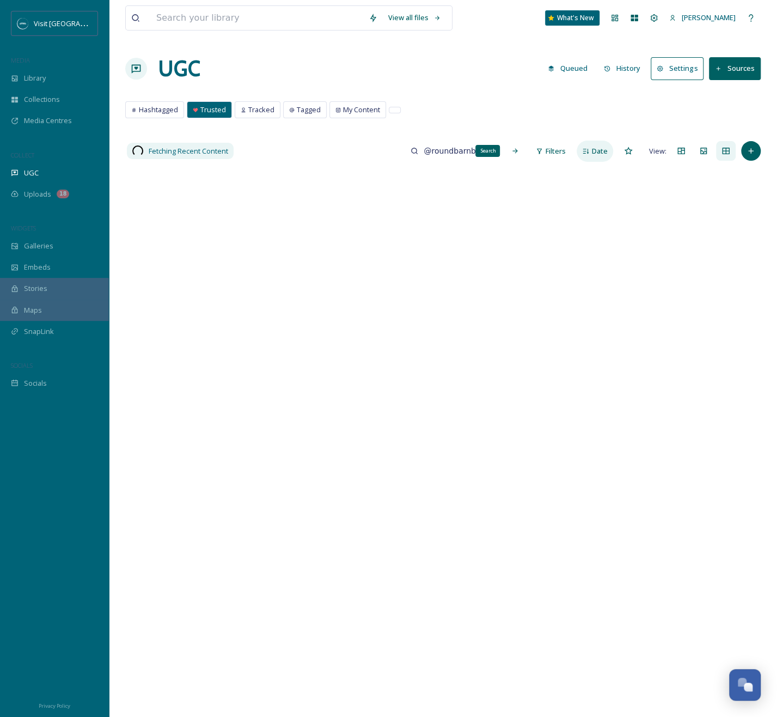
drag, startPoint x: 515, startPoint y: 150, endPoint x: 590, endPoint y: 148, distance: 75.7
click at [515, 150] on icon at bounding box center [515, 151] width 5 height 5
click at [553, 149] on span "Filters" at bounding box center [556, 151] width 20 height 10
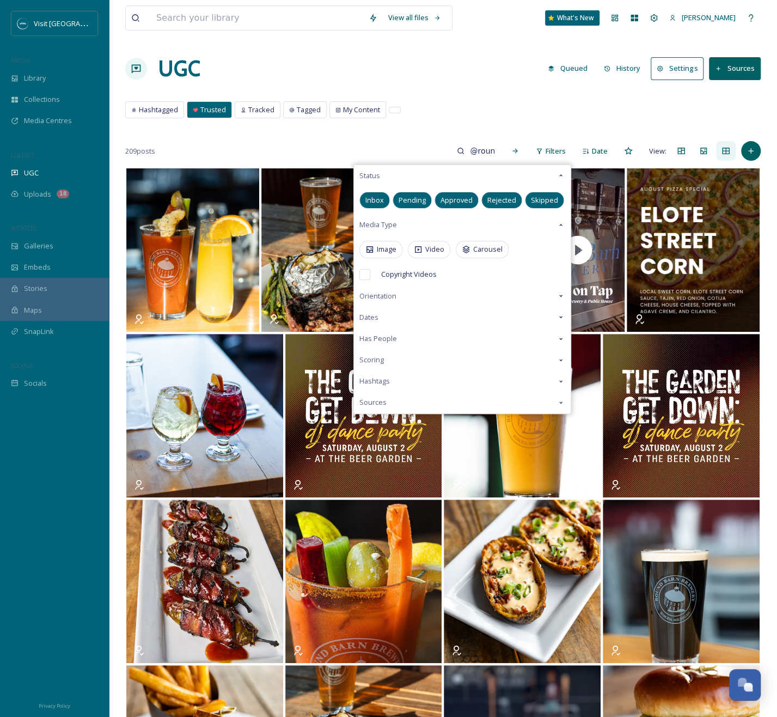
click at [461, 90] on div "View all files What's New [PERSON_NAME] UGC Queued History Settings Sources Has…" at bounding box center [443, 511] width 668 height 1022
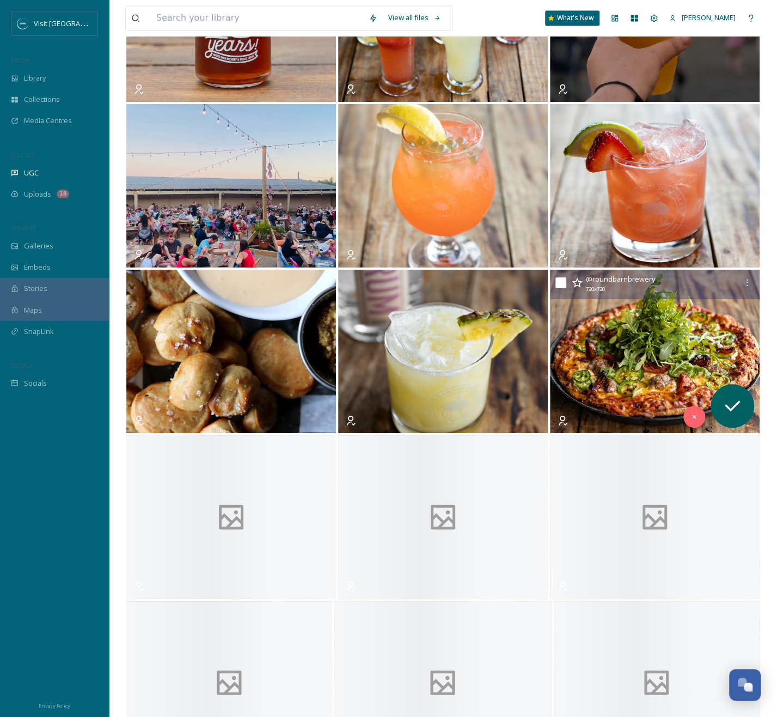
scroll to position [8013, 0]
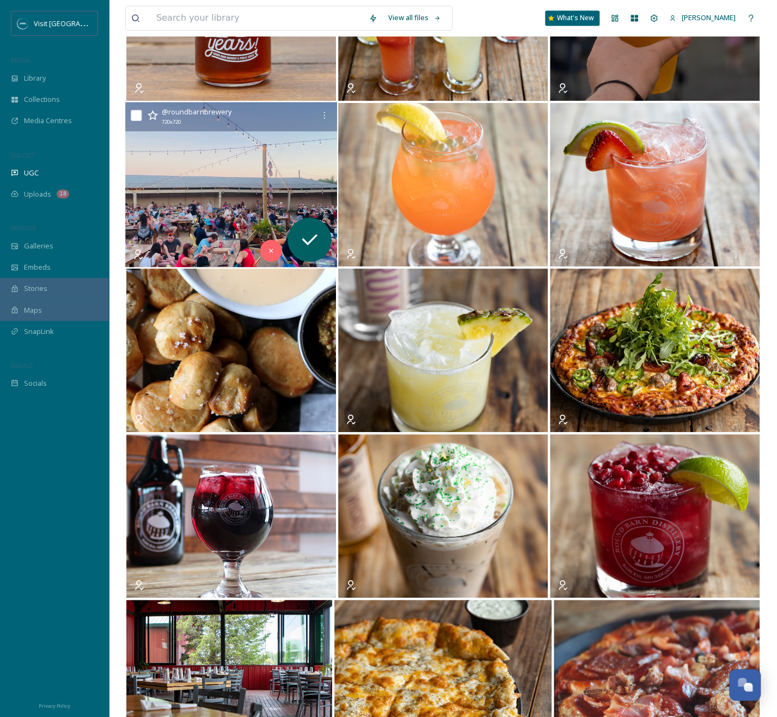
click at [291, 164] on img at bounding box center [231, 184] width 212 height 165
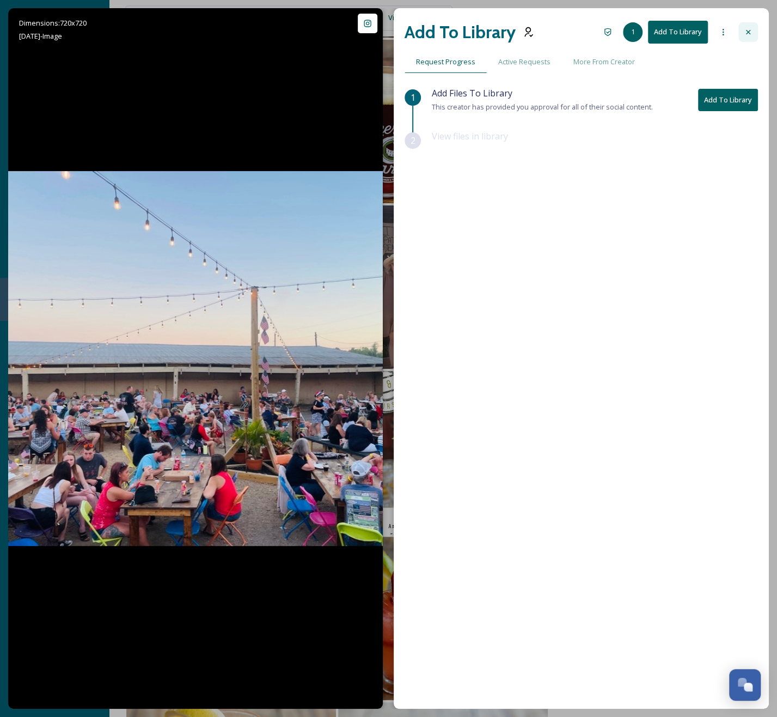
click at [745, 31] on icon at bounding box center [748, 32] width 9 height 9
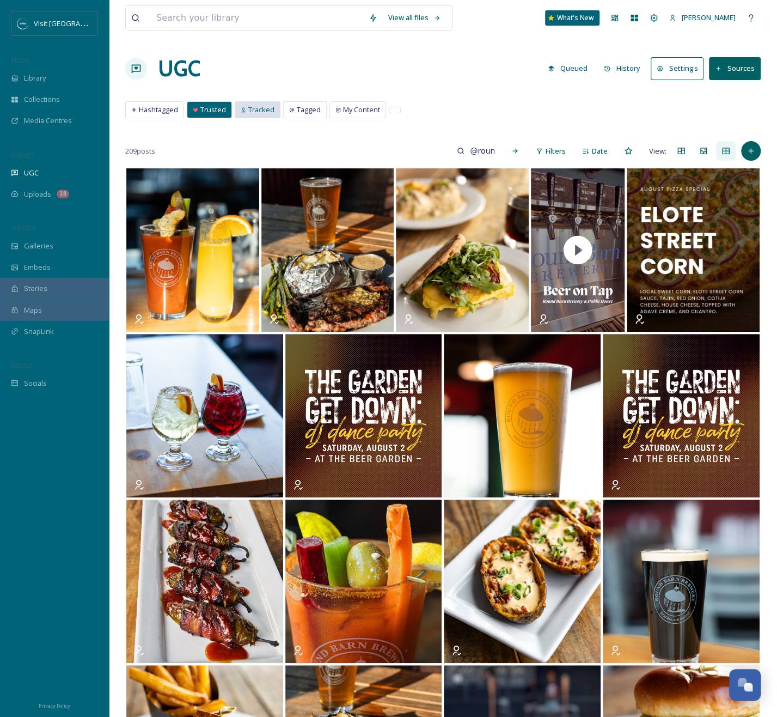
click at [276, 109] on div "Tracked" at bounding box center [257, 110] width 45 height 16
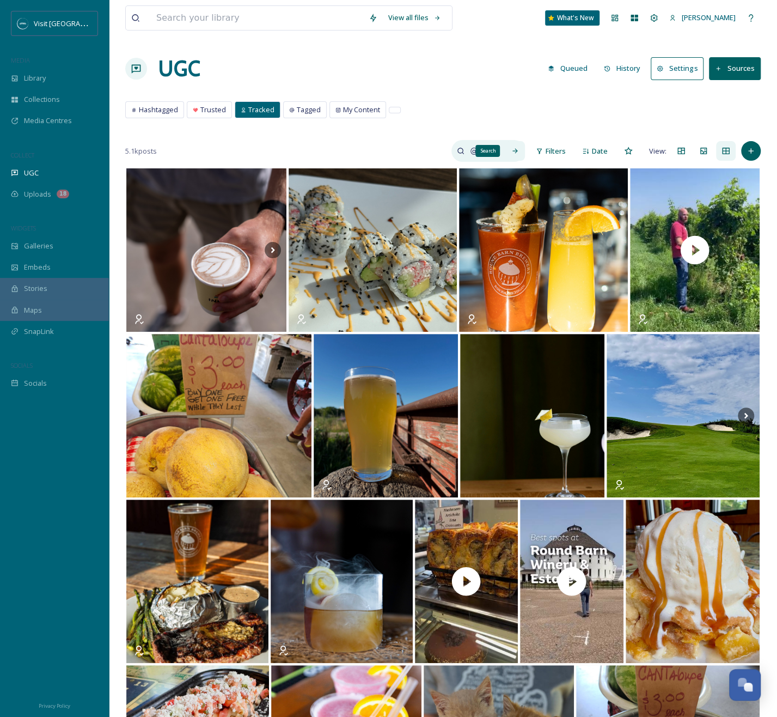
click at [514, 148] on icon at bounding box center [515, 151] width 8 height 8
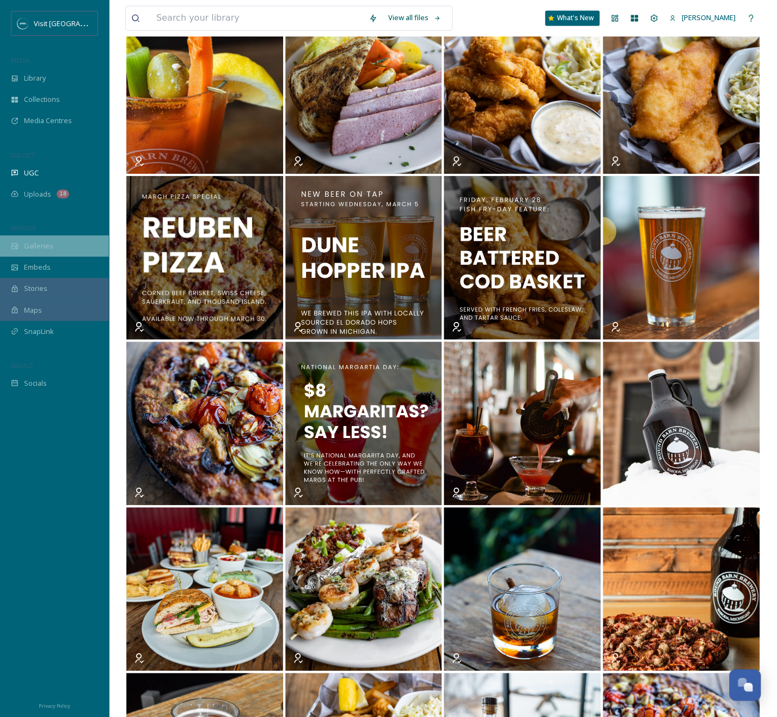
scroll to position [2378, 0]
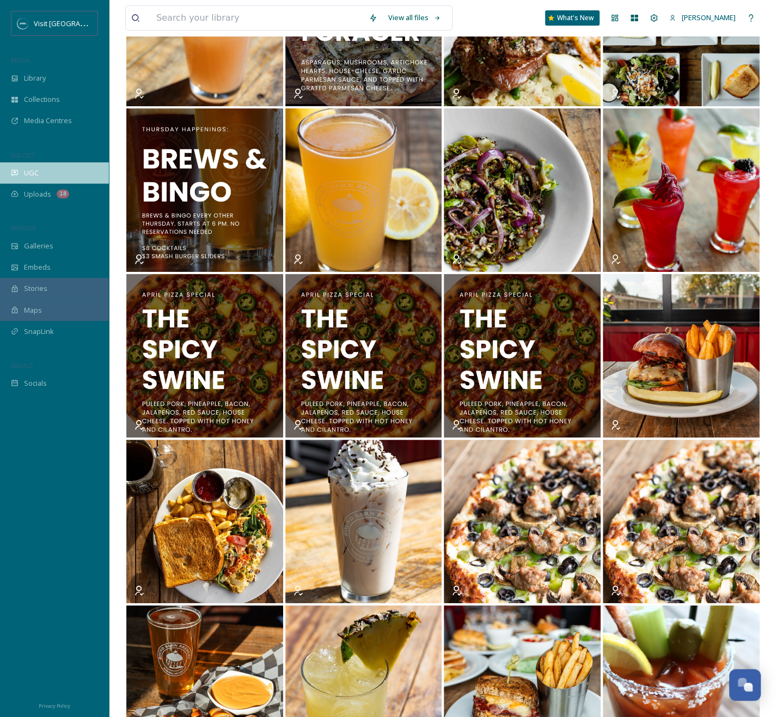
click at [81, 175] on div "UGC" at bounding box center [54, 172] width 109 height 21
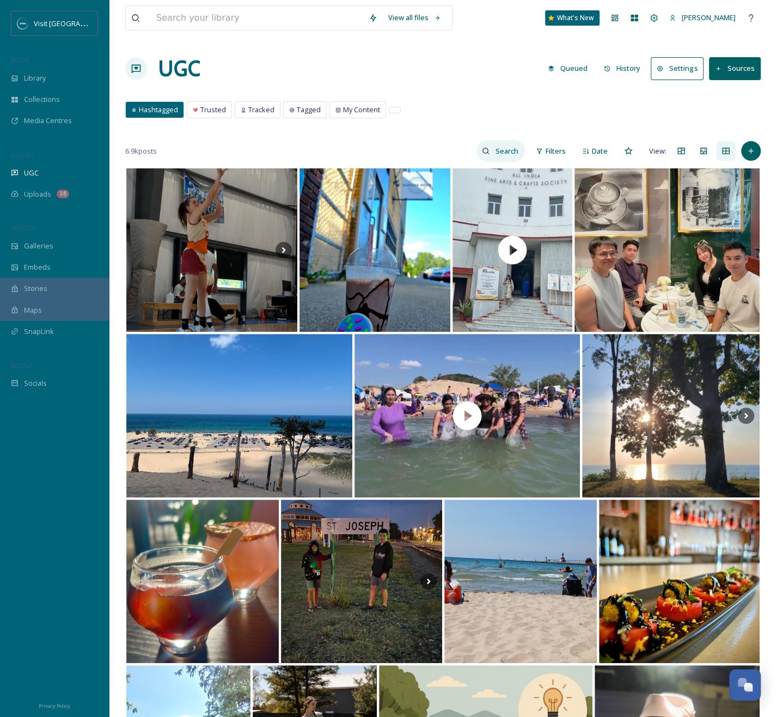
click at [489, 157] on div at bounding box center [501, 151] width 48 height 22
paste input "roundbarnbrewery"
type input "@roundbarnbrewery"
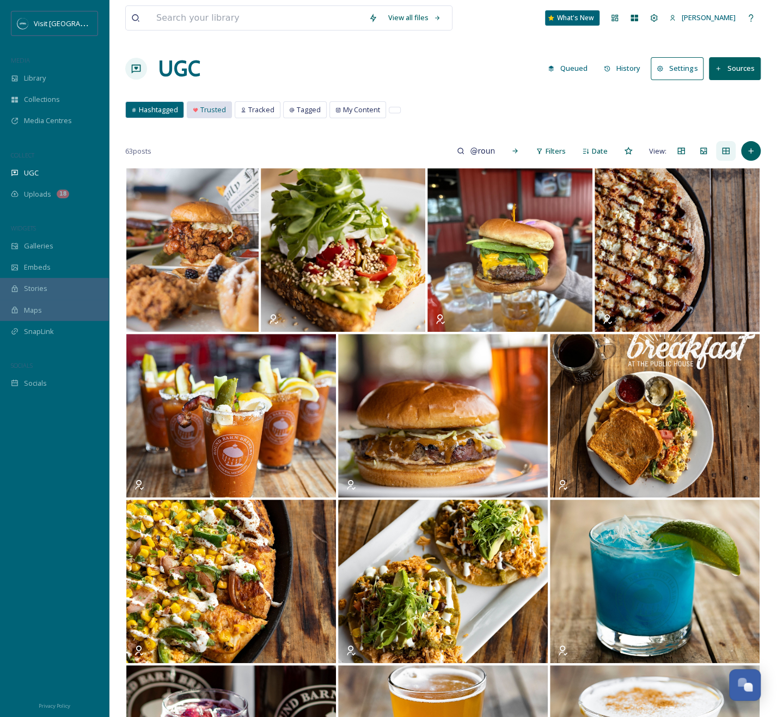
click at [219, 112] on span "Trusted" at bounding box center [213, 110] width 26 height 10
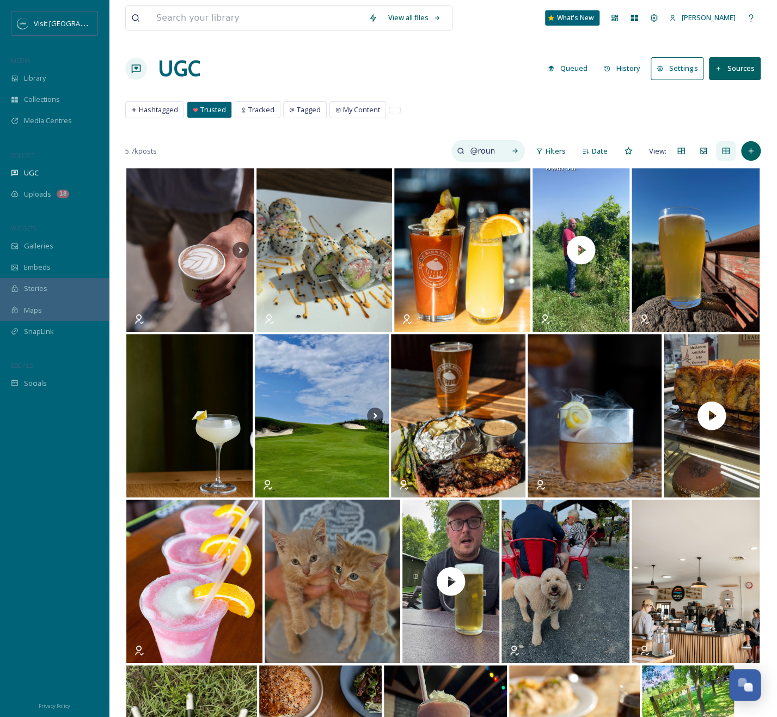
click at [489, 149] on input "@roundbarnbrewery" at bounding box center [482, 151] width 35 height 22
drag, startPoint x: 491, startPoint y: 149, endPoint x: 536, endPoint y: 150, distance: 44.7
click at [541, 149] on div "5.7k posts @roundbarnbrewery Filters Date View:" at bounding box center [443, 151] width 636 height 22
click at [514, 148] on icon at bounding box center [515, 151] width 8 height 8
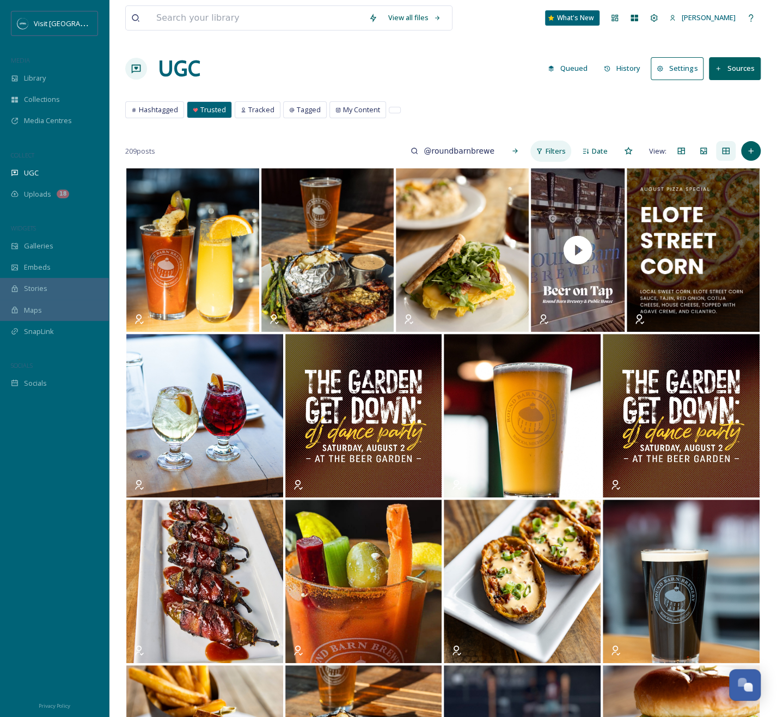
click at [557, 155] on span "Filters" at bounding box center [556, 151] width 20 height 10
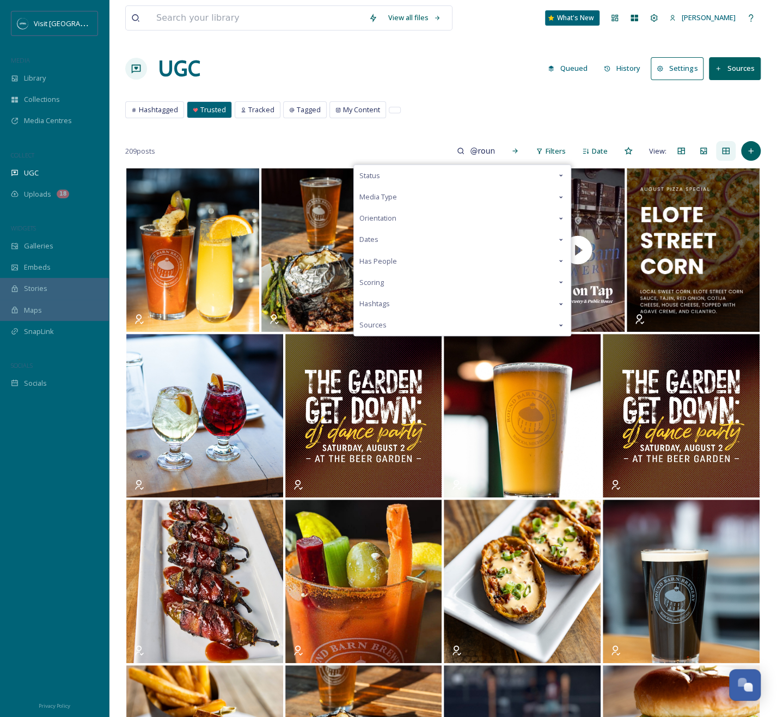
click at [574, 149] on div "209 posts @roundbarnbrewery Filters Status Media Type Orientation Dates Has Peo…" at bounding box center [443, 151] width 636 height 22
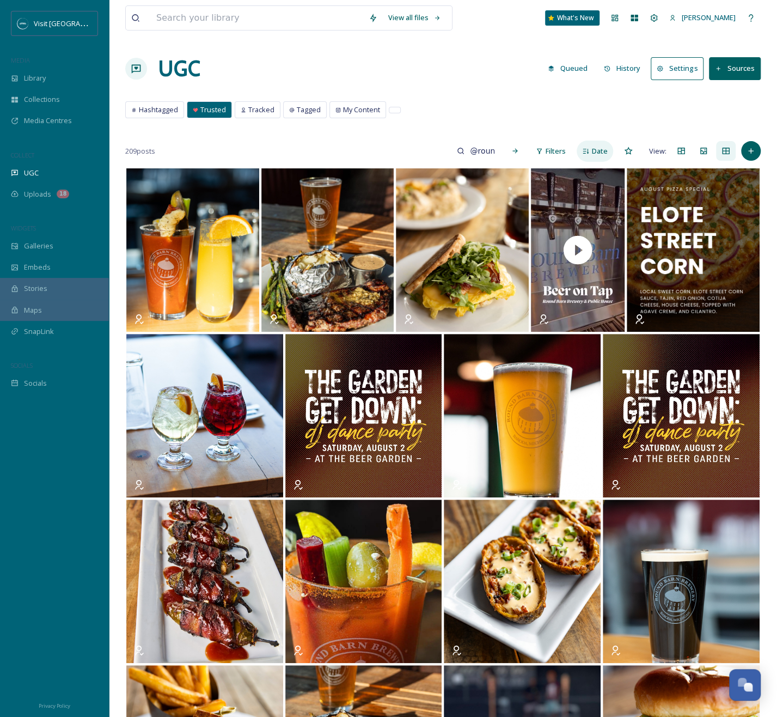
click at [582, 149] on div "Date" at bounding box center [595, 151] width 36 height 21
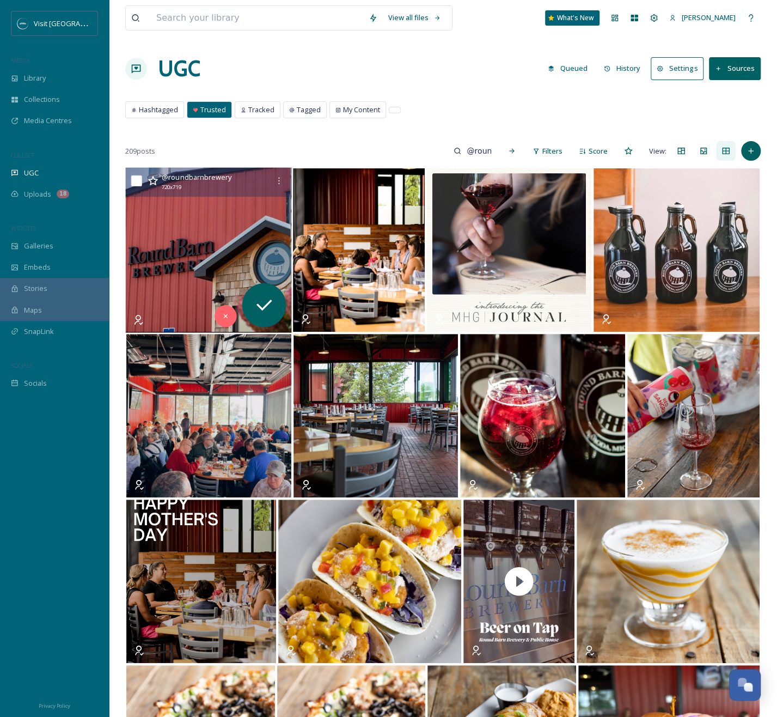
click at [200, 241] on img at bounding box center [208, 250] width 166 height 165
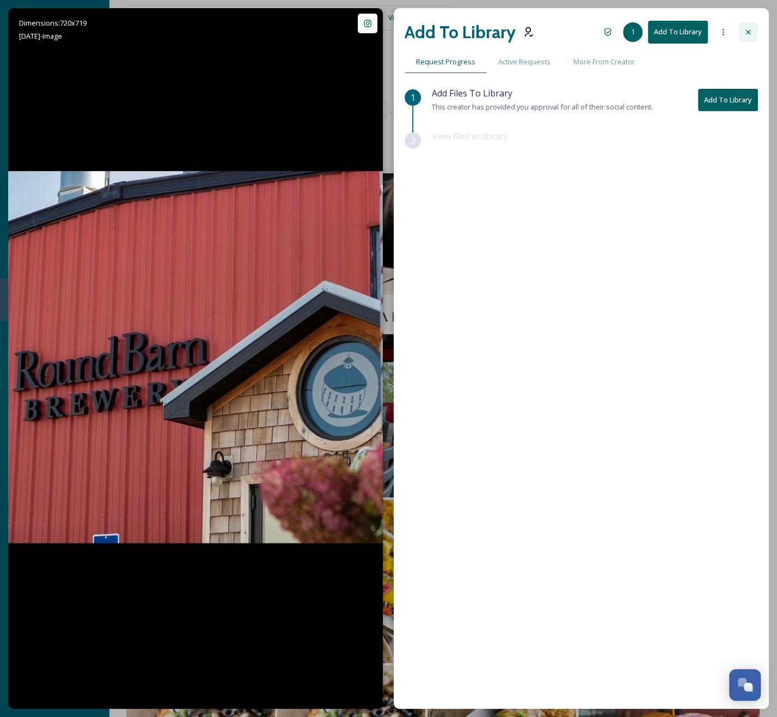
drag, startPoint x: 748, startPoint y: 28, endPoint x: 710, endPoint y: 44, distance: 41.1
click at [748, 28] on icon at bounding box center [748, 32] width 9 height 9
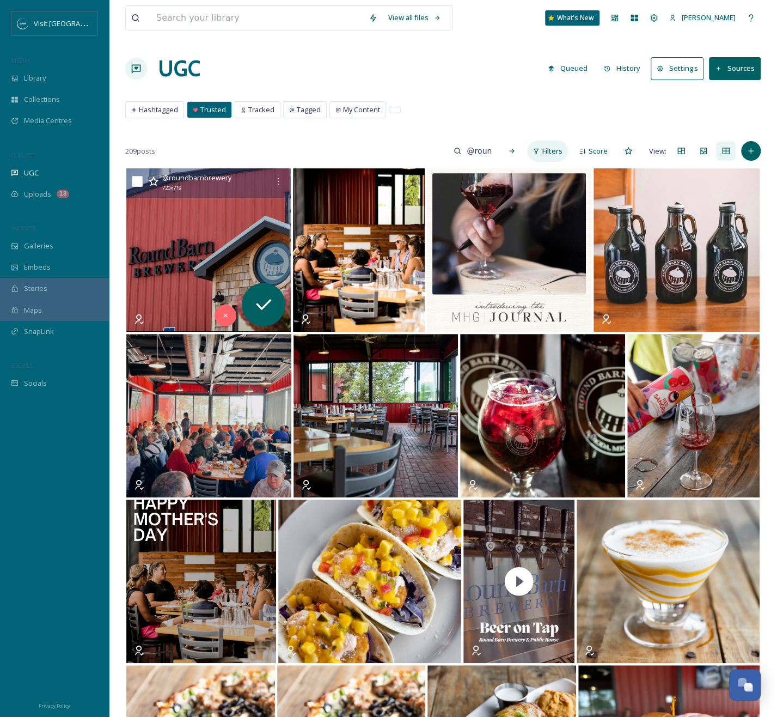
click at [544, 155] on span "Filters" at bounding box center [553, 151] width 20 height 10
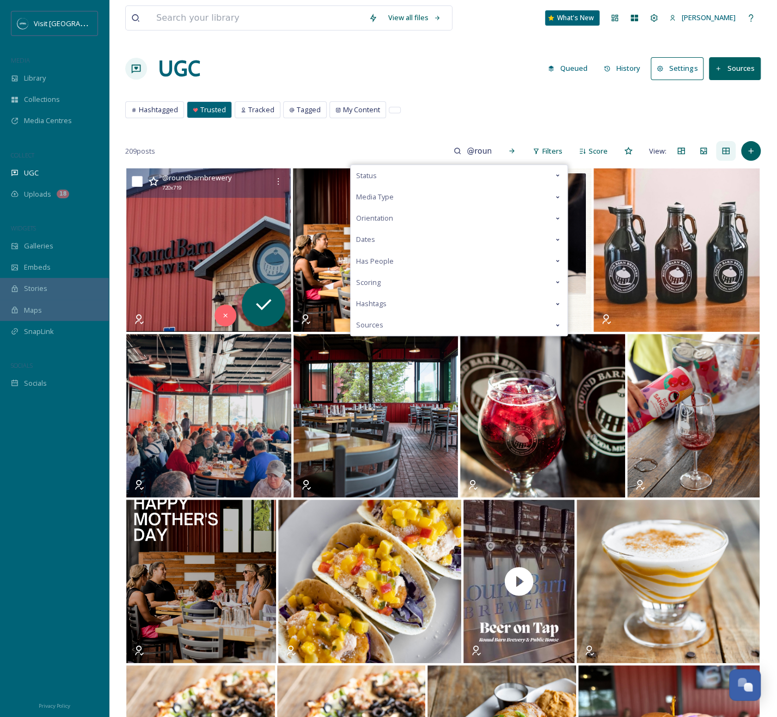
click at [478, 243] on div "Dates" at bounding box center [459, 239] width 217 height 21
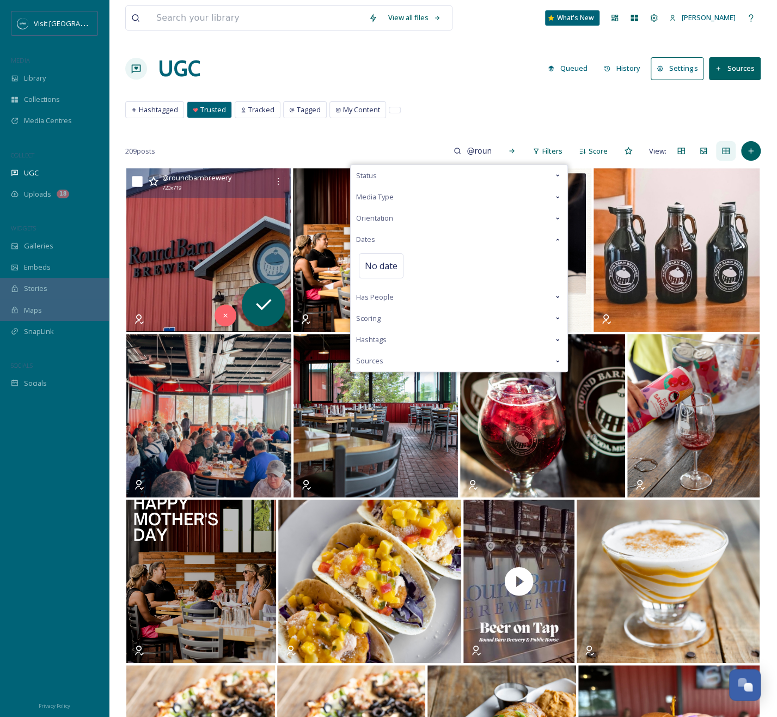
click at [560, 241] on icon at bounding box center [557, 239] width 9 height 9
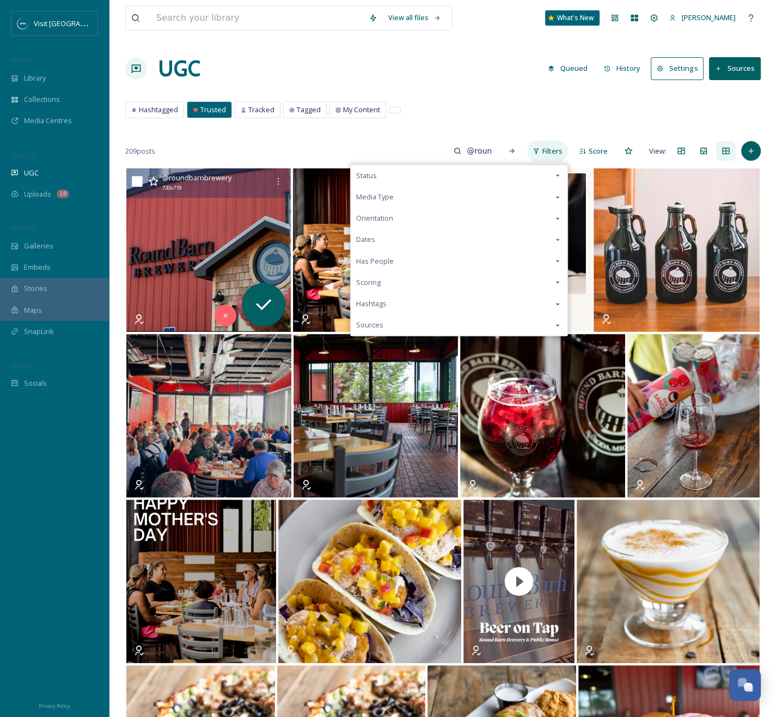
click at [563, 155] on span "Filters" at bounding box center [553, 151] width 20 height 10
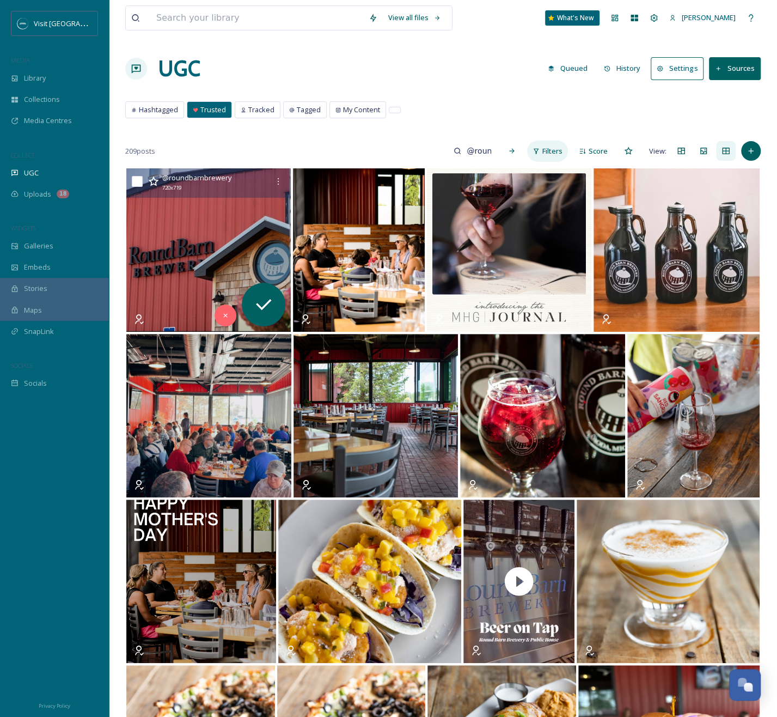
click at [563, 155] on span "Filters" at bounding box center [553, 151] width 20 height 10
click at [604, 151] on span "Score" at bounding box center [598, 151] width 19 height 10
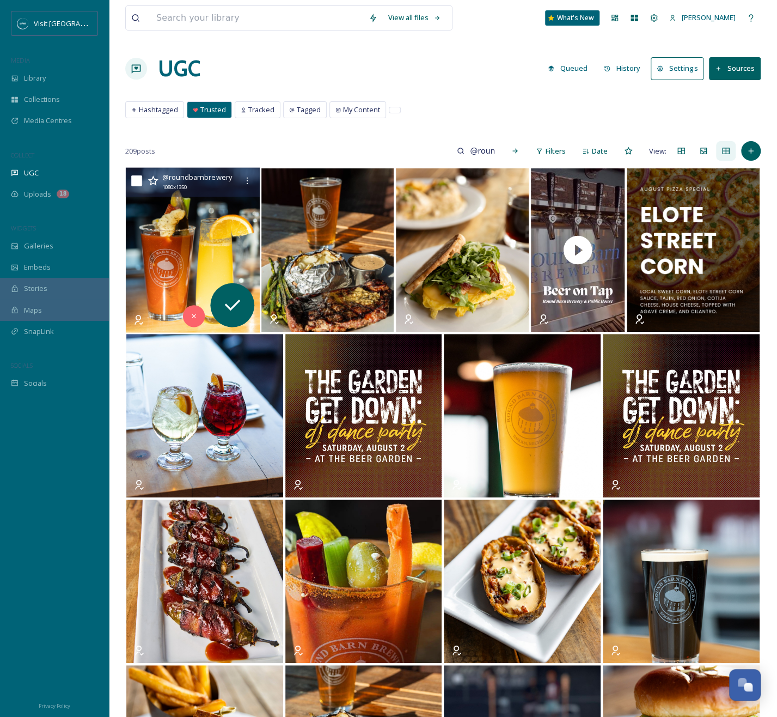
click at [191, 276] on img at bounding box center [193, 250] width 134 height 165
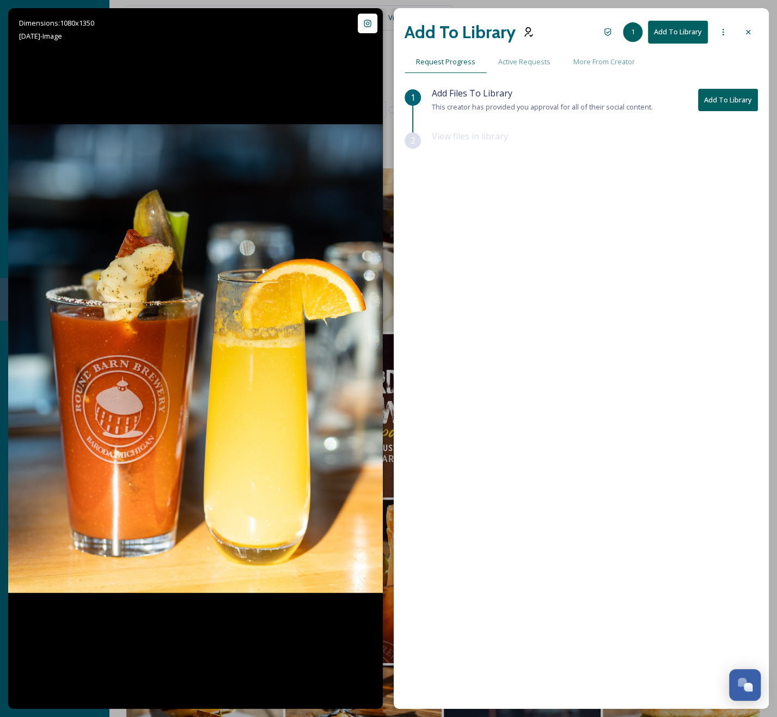
click at [758, 38] on div "Add To Library 1 Add To Library Request Progress Active Requests More From Crea…" at bounding box center [581, 358] width 375 height 700
click at [754, 35] on div at bounding box center [749, 32] width 20 height 20
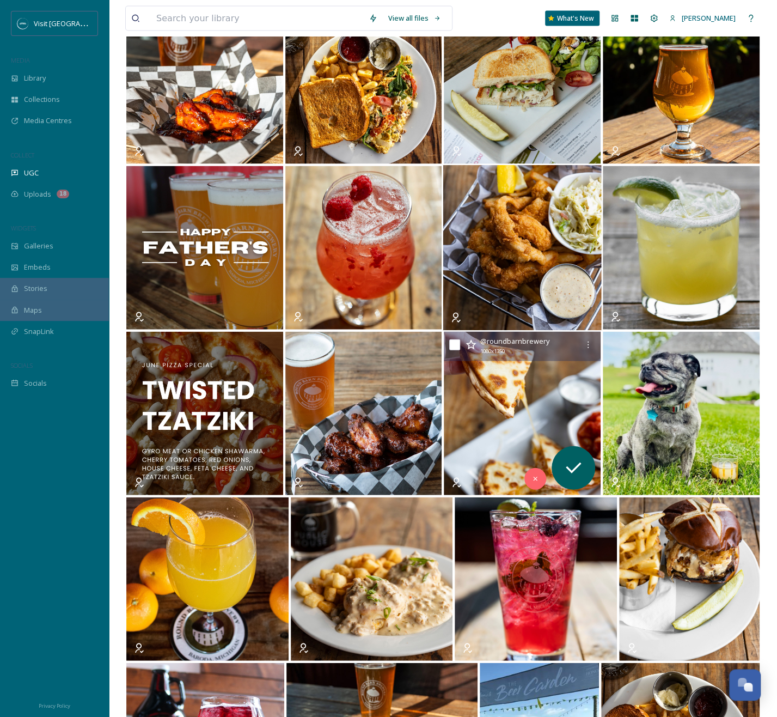
scroll to position [1180, 0]
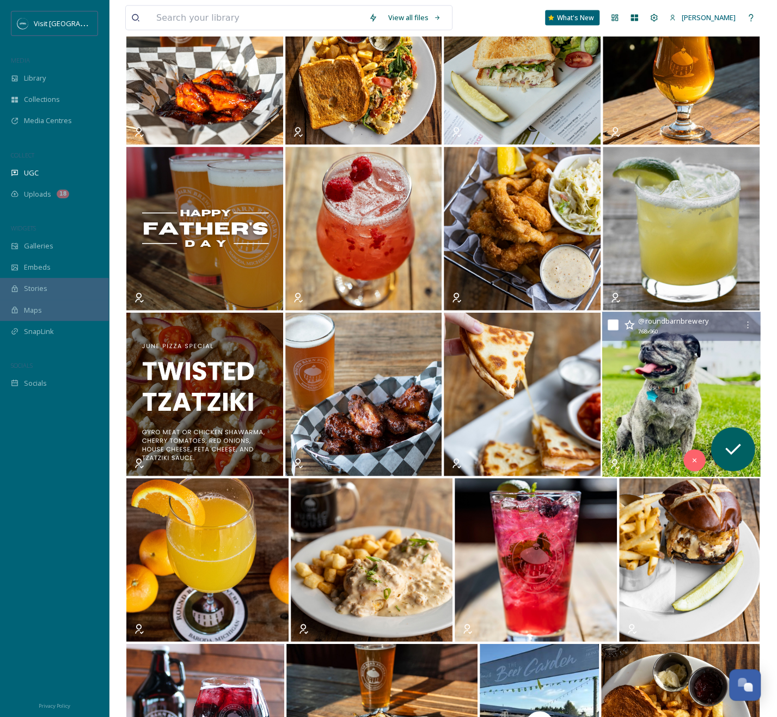
click at [729, 385] on img at bounding box center [681, 394] width 159 height 165
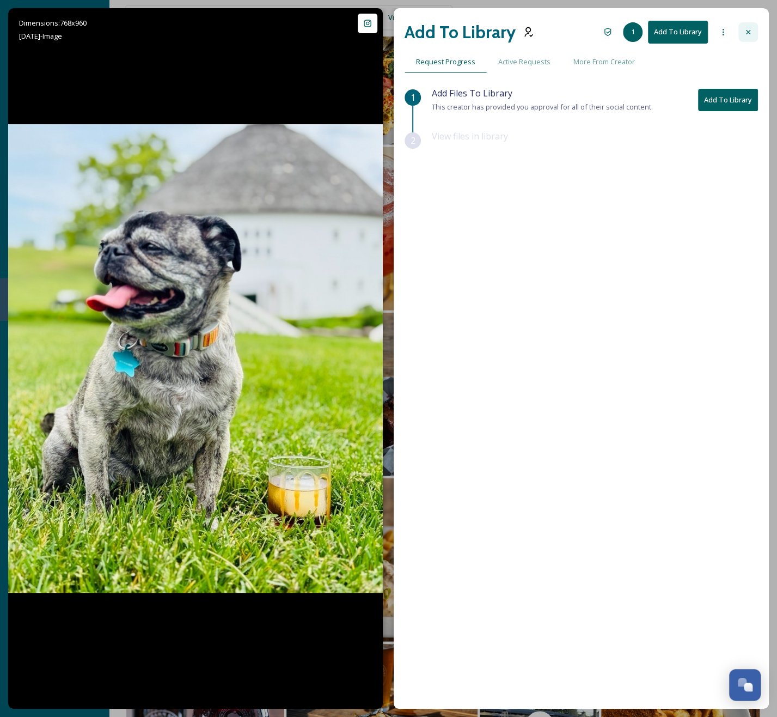
click at [756, 30] on div at bounding box center [749, 32] width 20 height 20
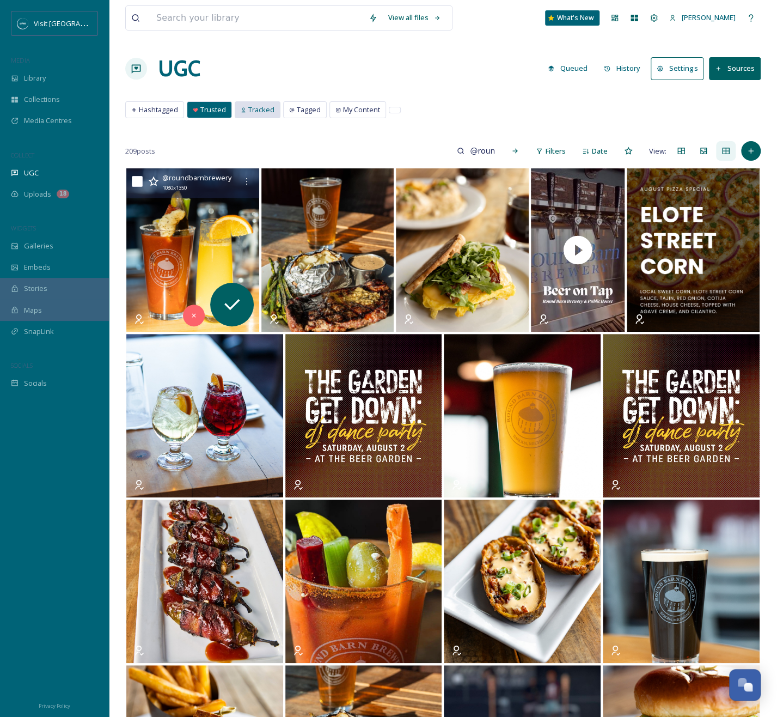
drag, startPoint x: 245, startPoint y: 101, endPoint x: 258, endPoint y: 107, distance: 14.6
click at [245, 102] on div "Tracked" at bounding box center [257, 110] width 45 height 16
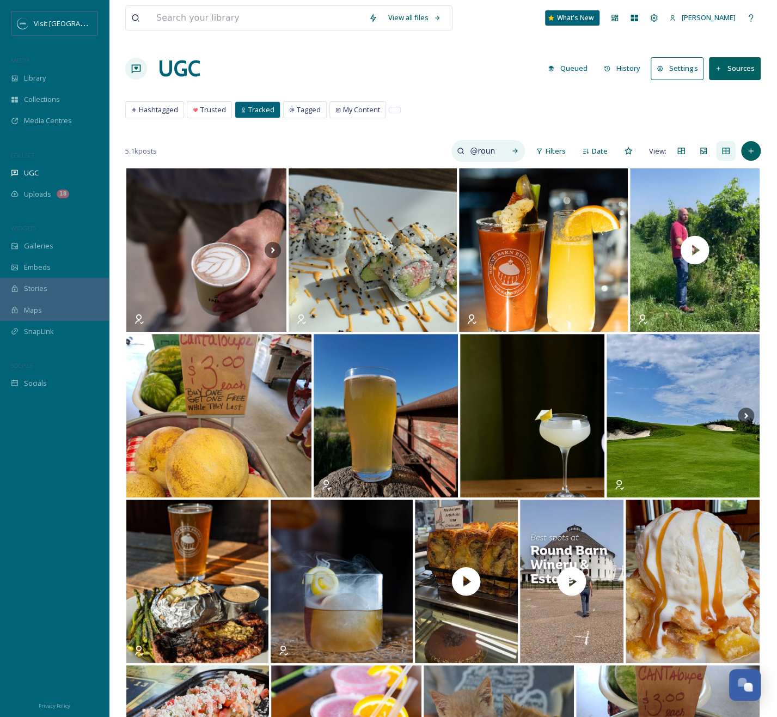
drag, startPoint x: 482, startPoint y: 153, endPoint x: 504, endPoint y: 149, distance: 22.7
click at [482, 153] on input "@roundbarnbrewery" at bounding box center [482, 151] width 35 height 22
click at [513, 144] on div "Search" at bounding box center [515, 151] width 20 height 20
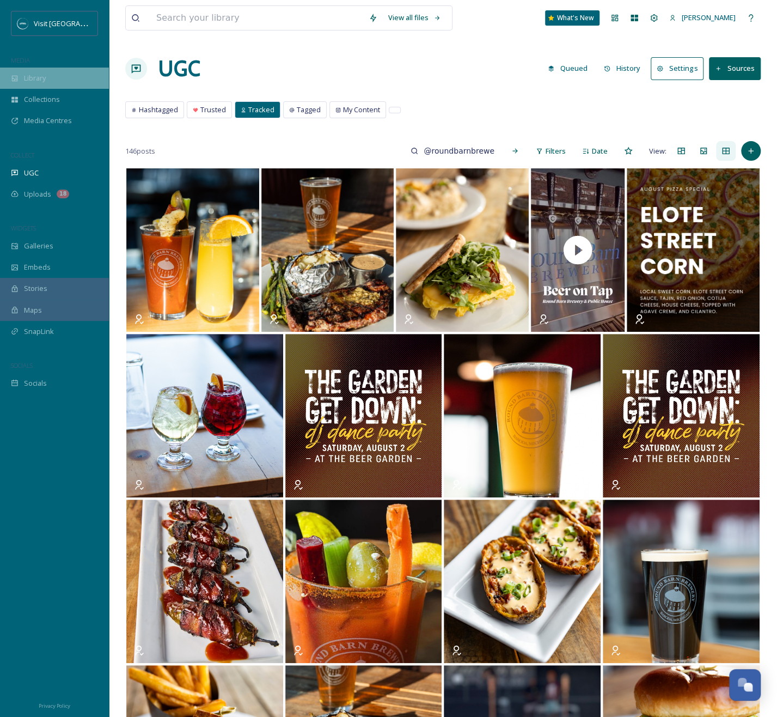
click at [54, 71] on div "Library" at bounding box center [54, 78] width 109 height 21
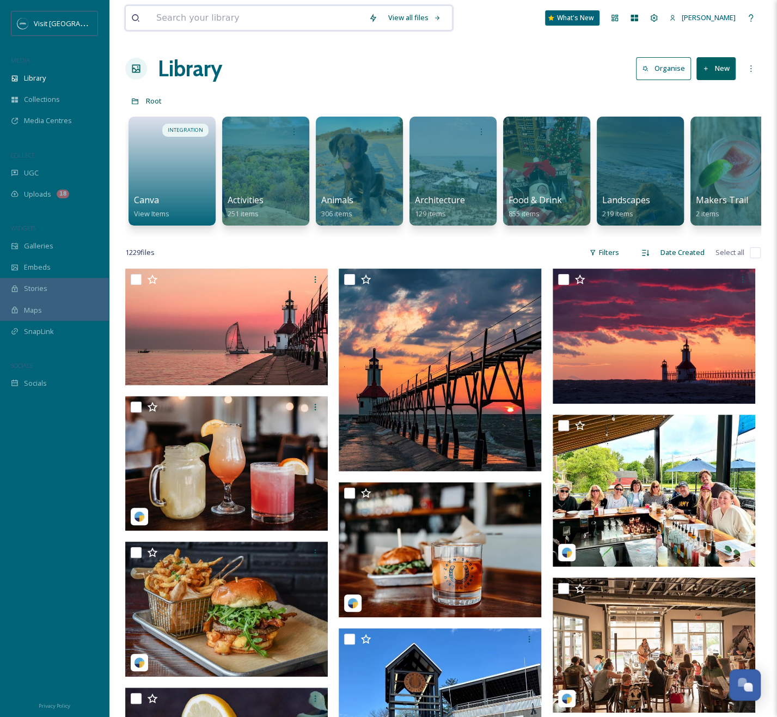
click at [218, 13] on input at bounding box center [257, 18] width 212 height 24
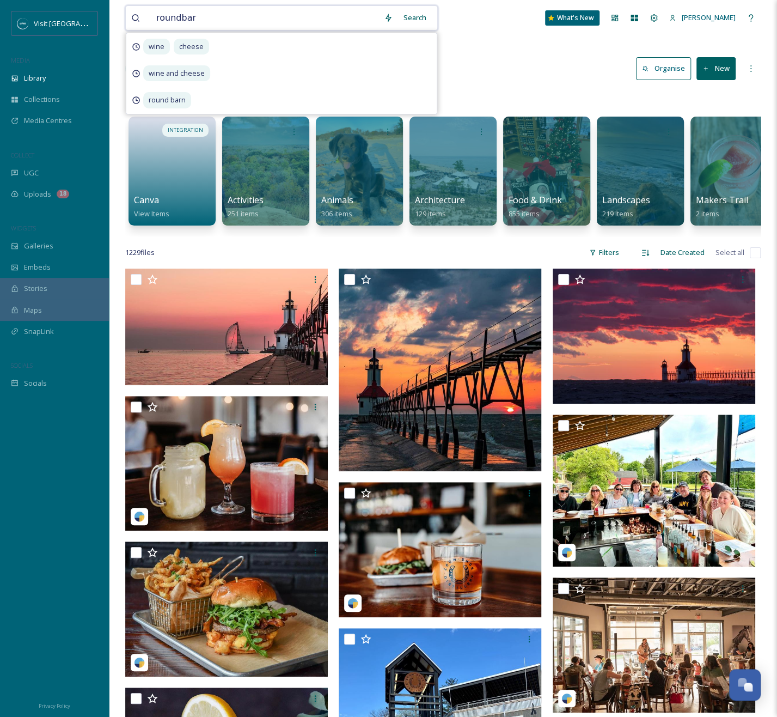
type input "roundbarn"
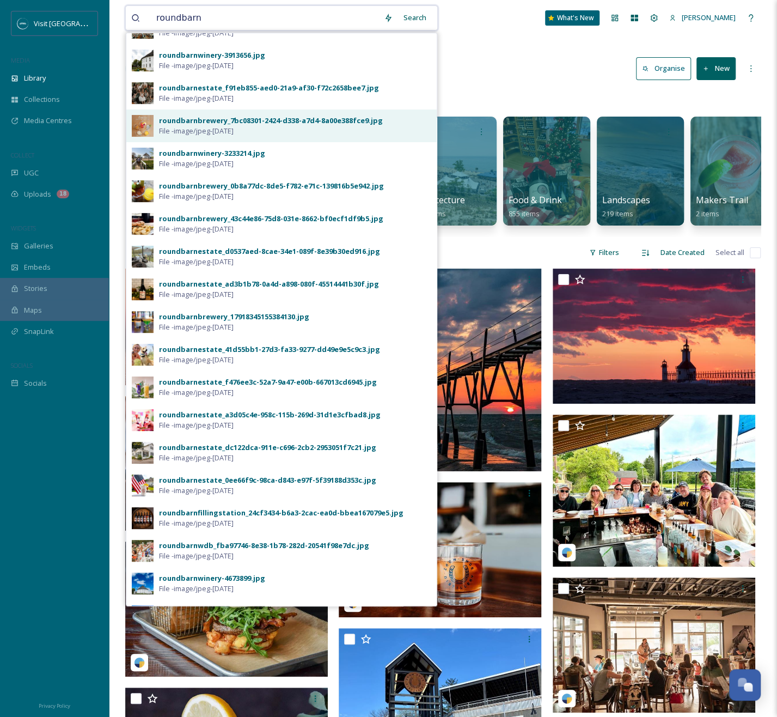
scroll to position [81, 0]
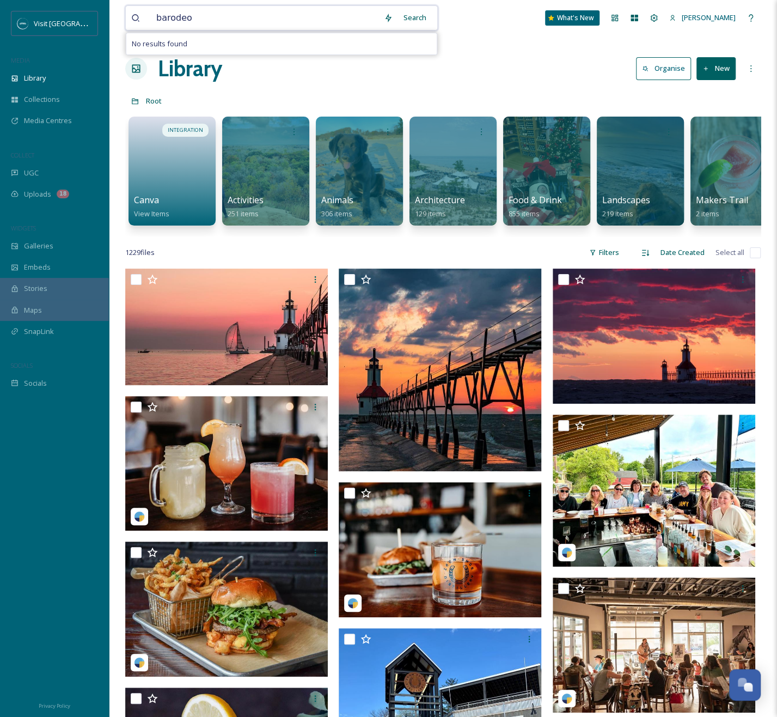
type input "barodeo"
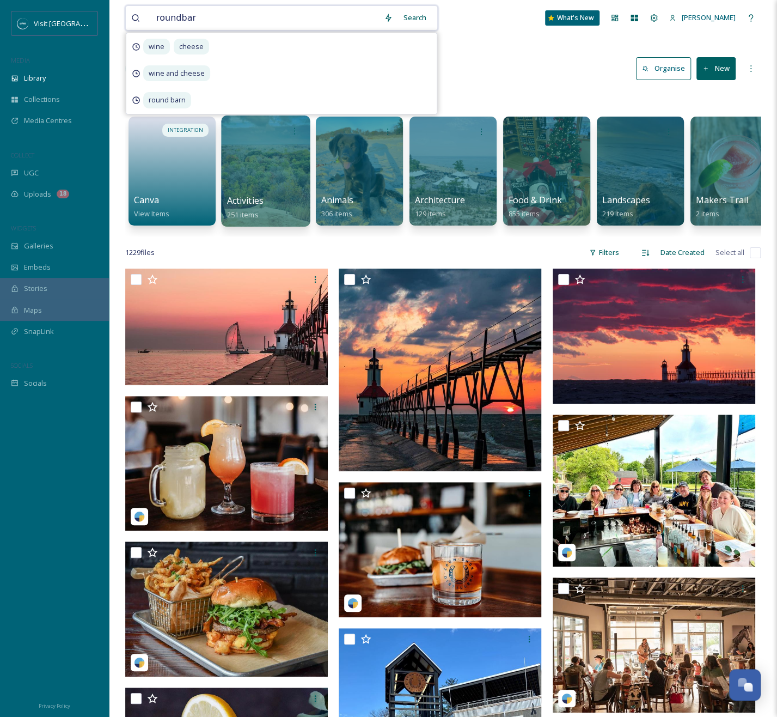
type input "roundbarn"
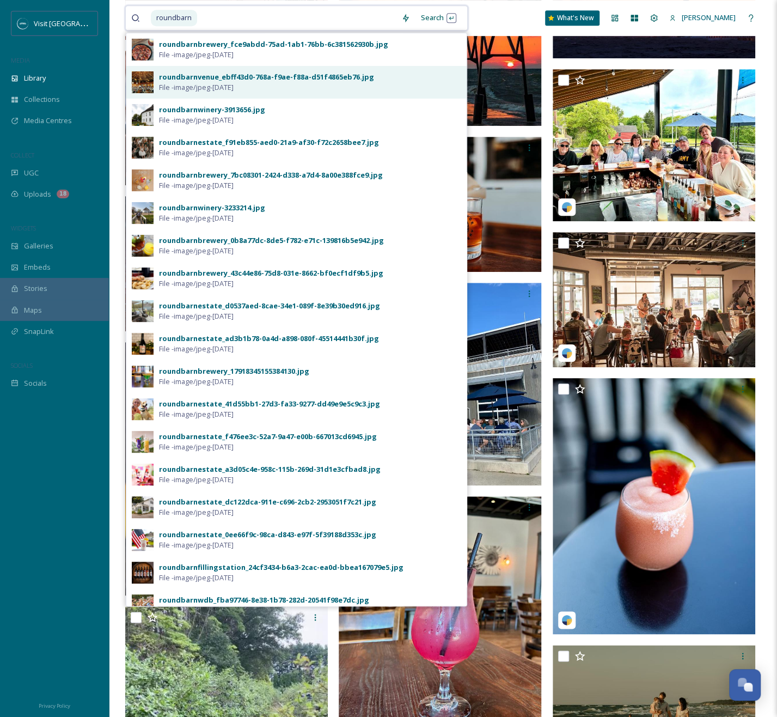
scroll to position [0, 0]
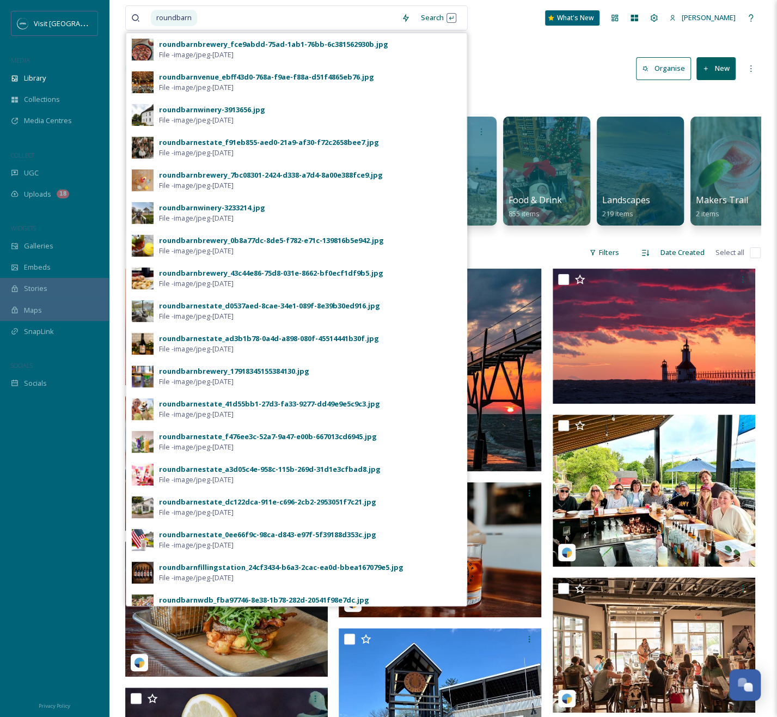
click at [521, 81] on div "Library Organise New" at bounding box center [443, 68] width 636 height 33
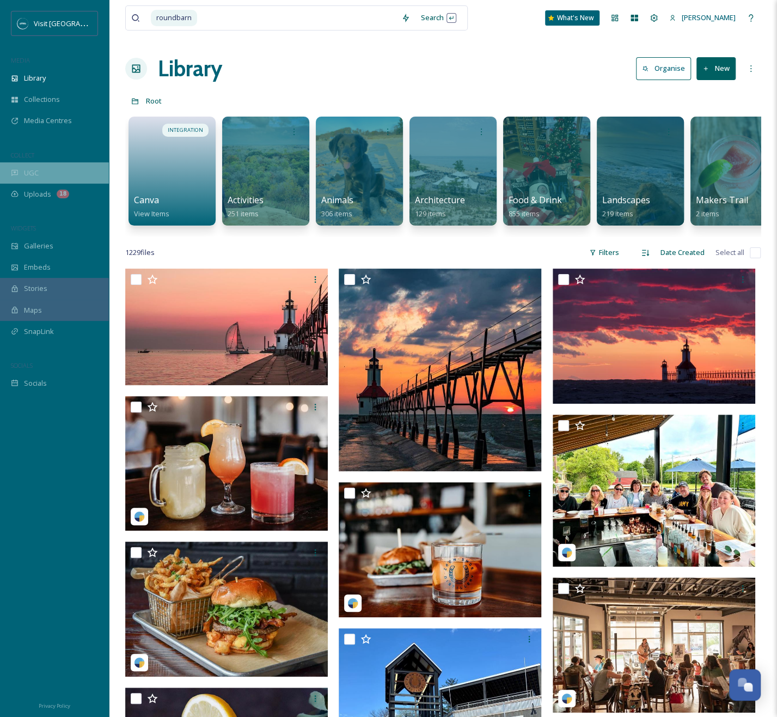
click at [45, 173] on div "UGC" at bounding box center [54, 172] width 109 height 21
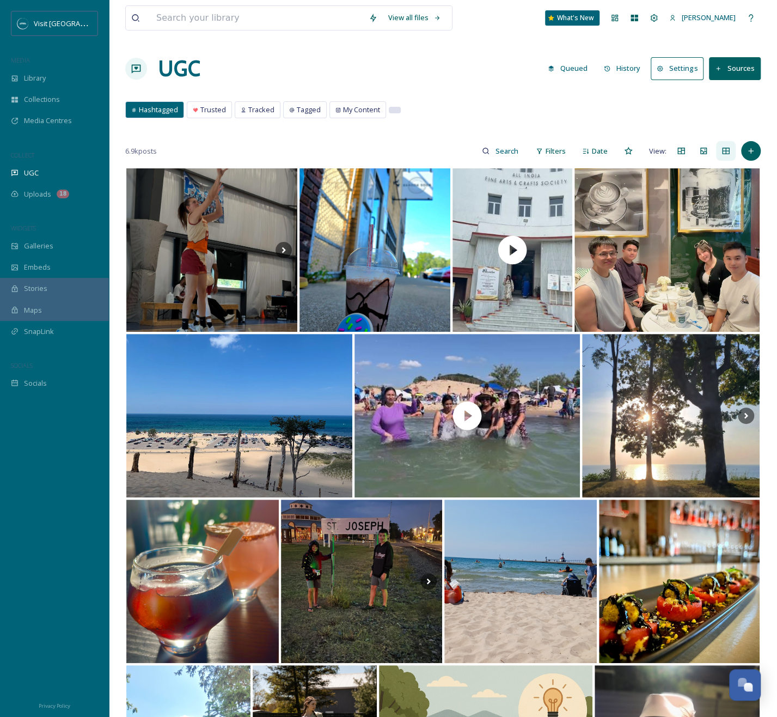
click at [394, 111] on div at bounding box center [394, 109] width 11 height 5
click at [383, 108] on div "Hashtagged Trusted Tracked Tagged My Content Hashtagged Trusted Tracked Tagged …" at bounding box center [443, 112] width 636 height 22
drag, startPoint x: 394, startPoint y: 109, endPoint x: 358, endPoint y: 109, distance: 35.9
click at [394, 109] on div at bounding box center [394, 109] width 11 height 5
click at [216, 112] on span "Trusted" at bounding box center [213, 110] width 26 height 10
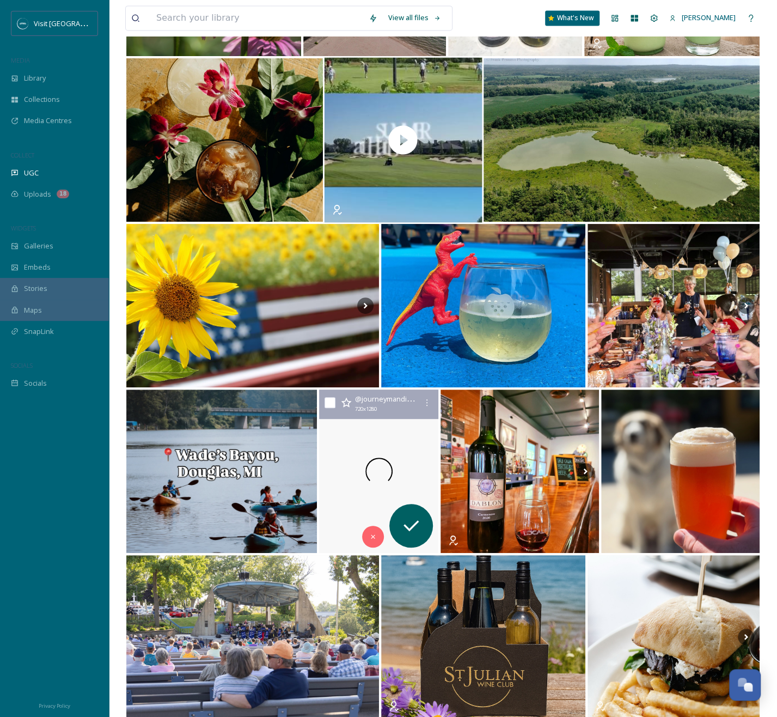
scroll to position [5722, 0]
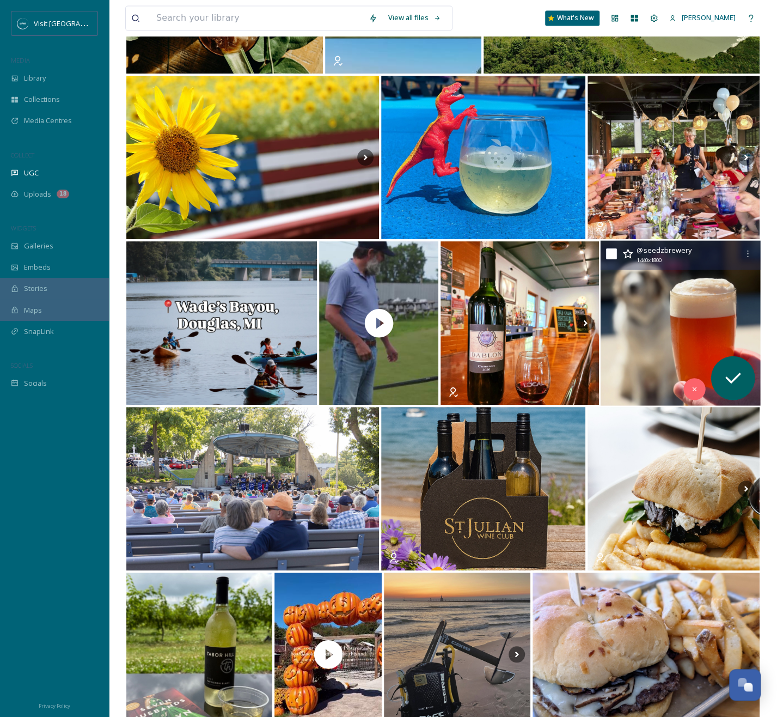
click at [643, 316] on img at bounding box center [680, 323] width 160 height 165
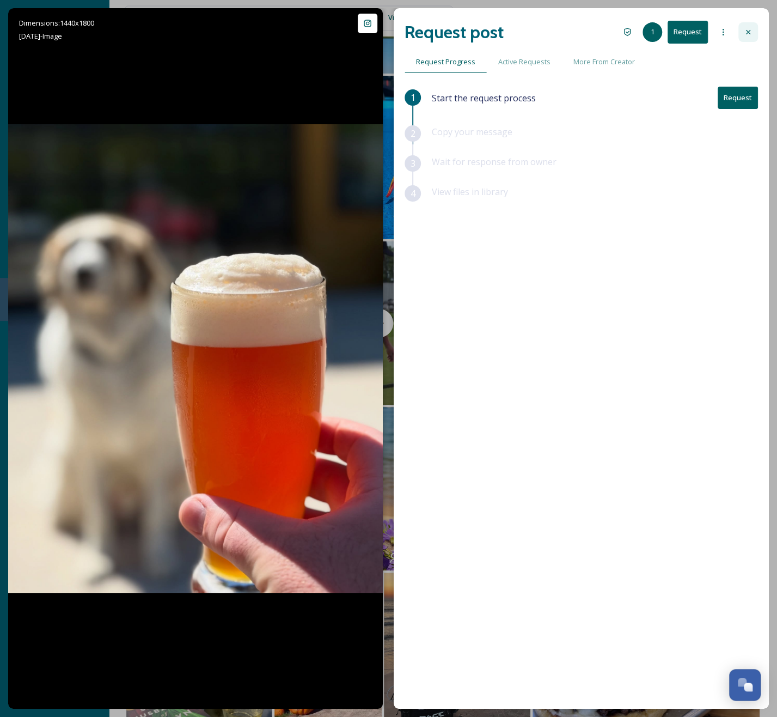
click at [749, 38] on div at bounding box center [749, 32] width 20 height 20
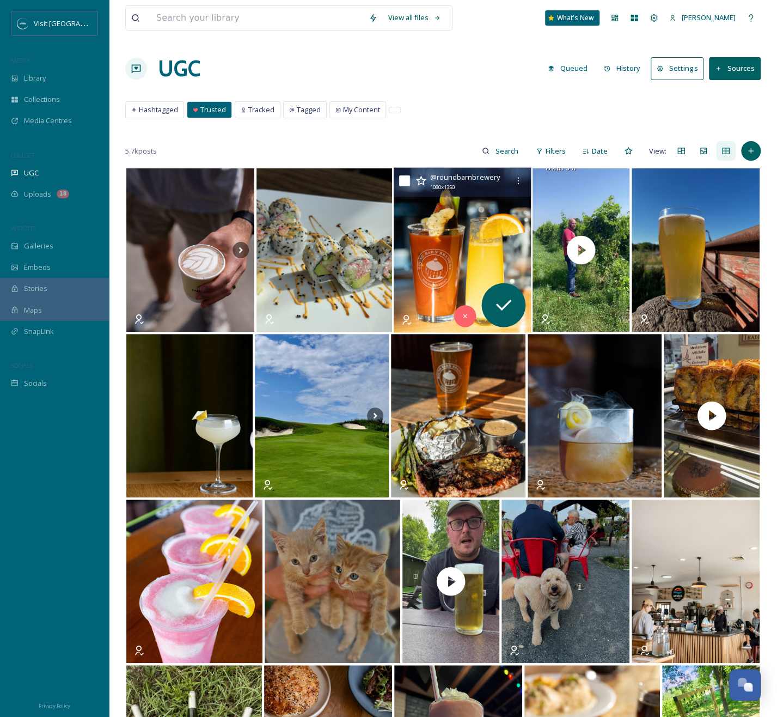
click at [430, 294] on img at bounding box center [462, 250] width 137 height 165
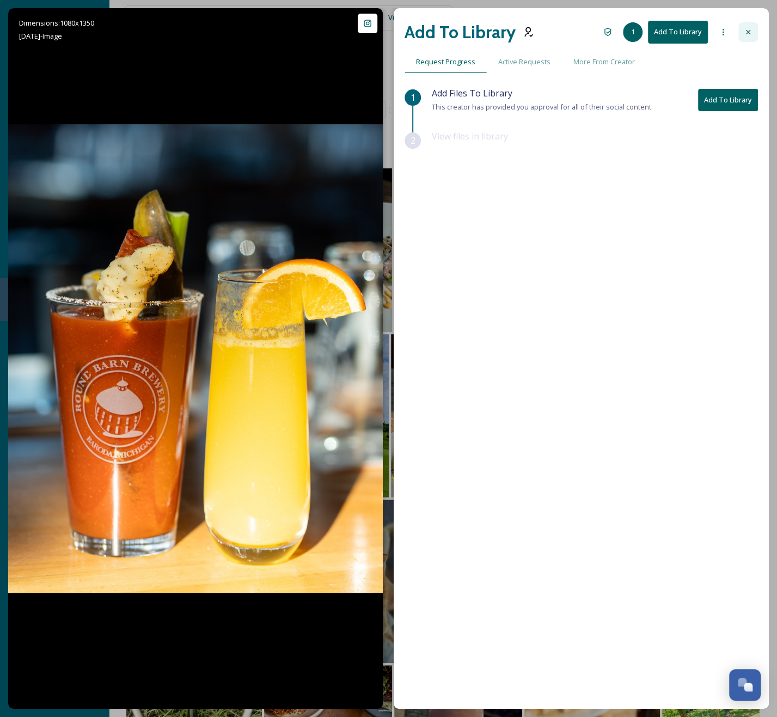
click at [742, 28] on div at bounding box center [749, 32] width 20 height 20
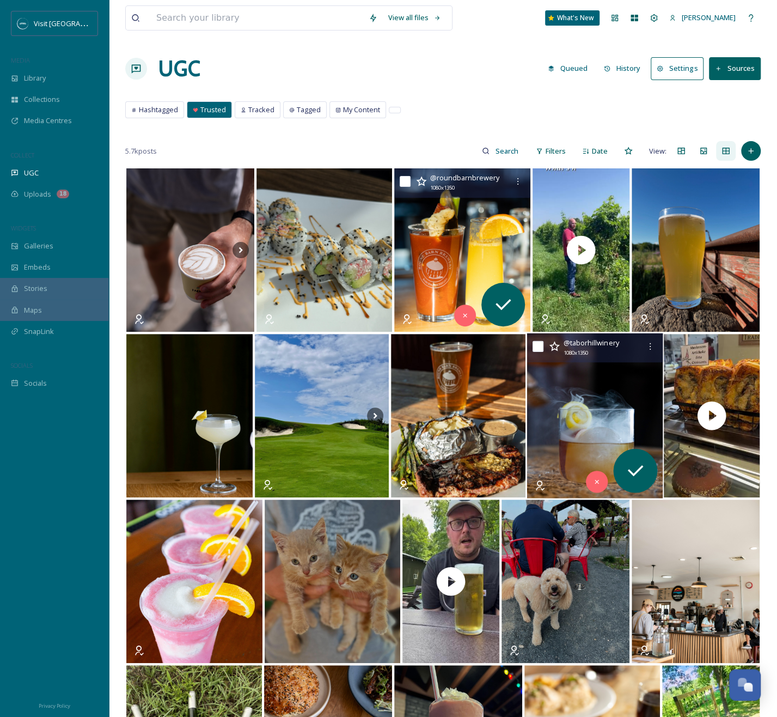
click at [634, 407] on img at bounding box center [595, 415] width 136 height 165
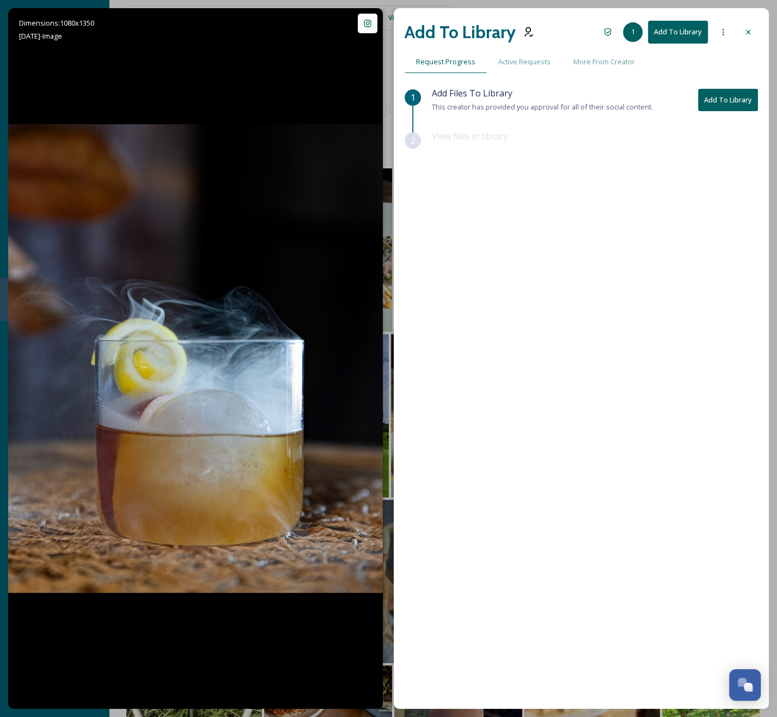
drag, startPoint x: 731, startPoint y: 105, endPoint x: 503, endPoint y: 269, distance: 280.9
click at [731, 105] on button "Add To Library" at bounding box center [728, 100] width 60 height 22
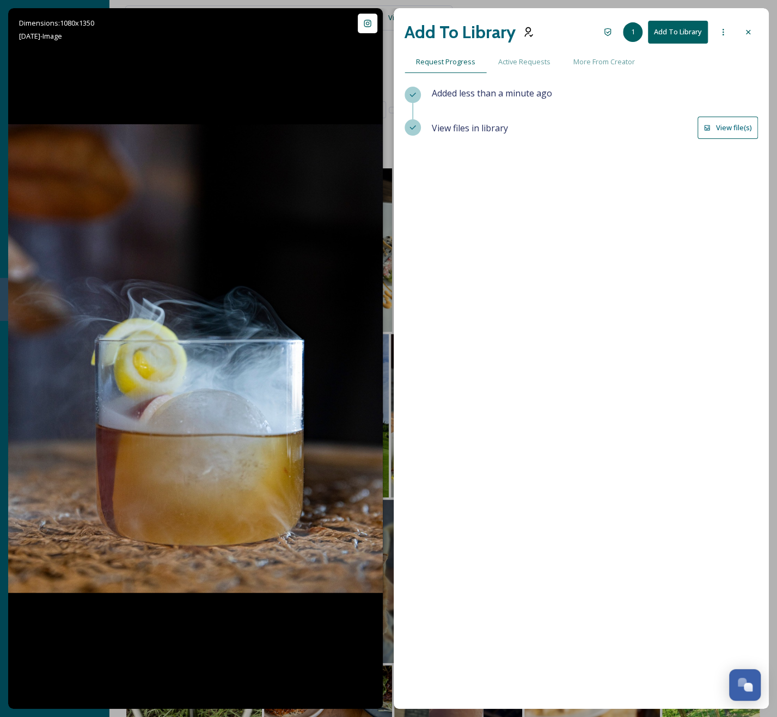
click at [748, 29] on icon at bounding box center [748, 32] width 9 height 9
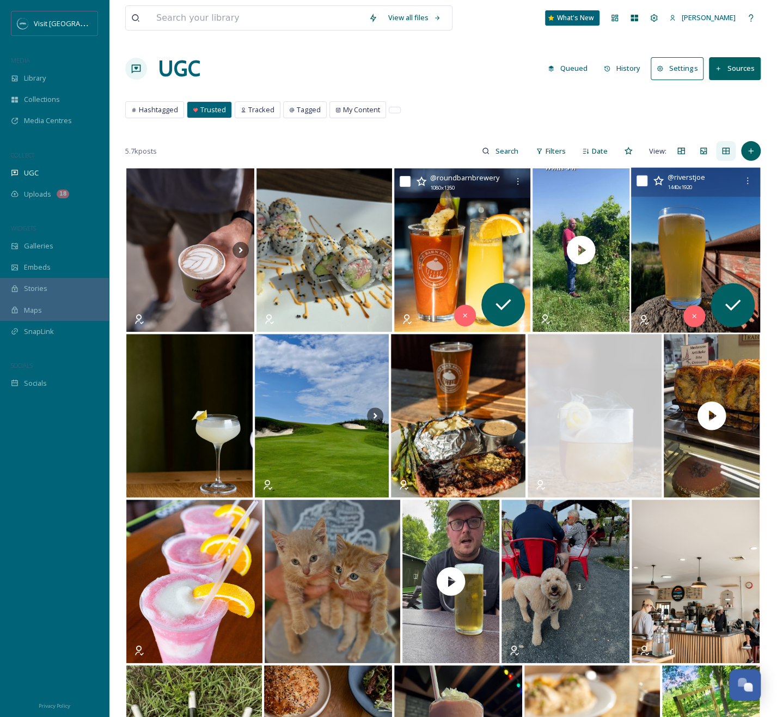
click at [742, 258] on icon at bounding box center [746, 250] width 16 height 16
click at [703, 262] on img at bounding box center [695, 250] width 129 height 165
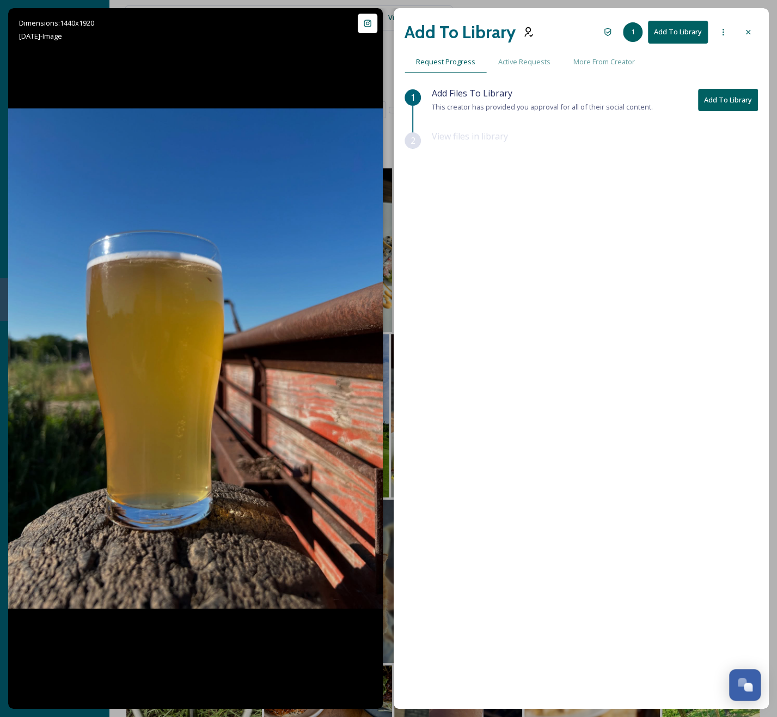
click at [678, 29] on button "Add To Library" at bounding box center [678, 32] width 60 height 22
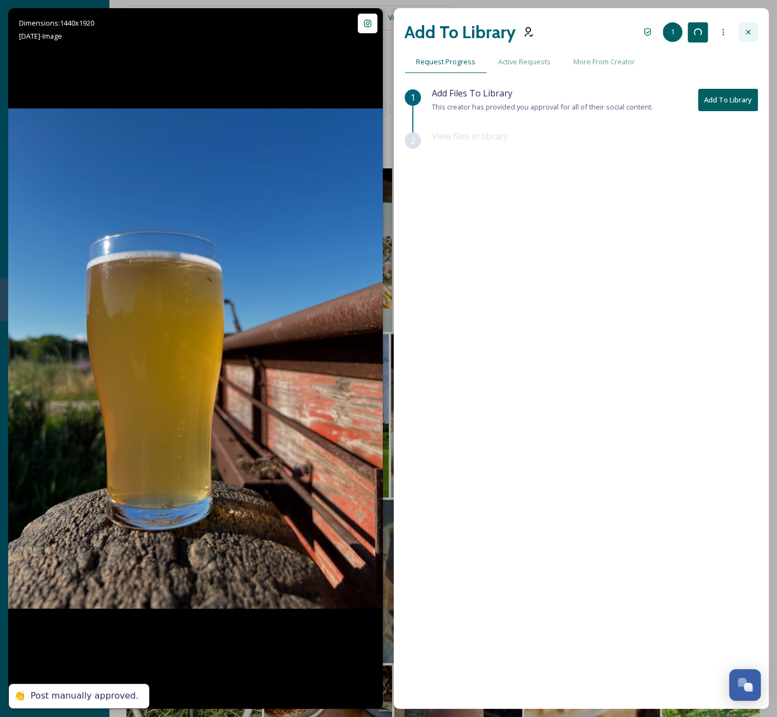
click at [743, 29] on div at bounding box center [749, 32] width 20 height 20
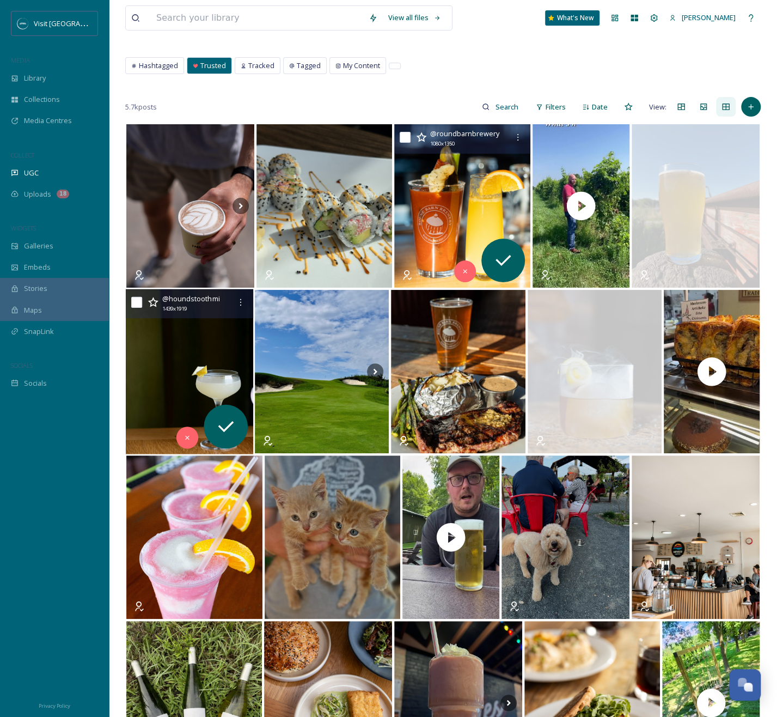
scroll to position [54, 0]
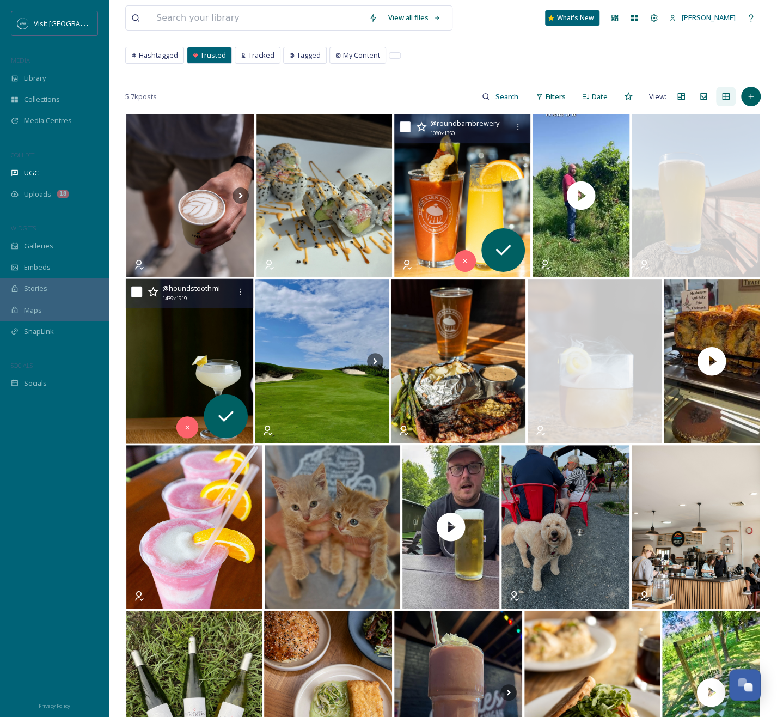
click at [173, 386] on img at bounding box center [189, 361] width 127 height 165
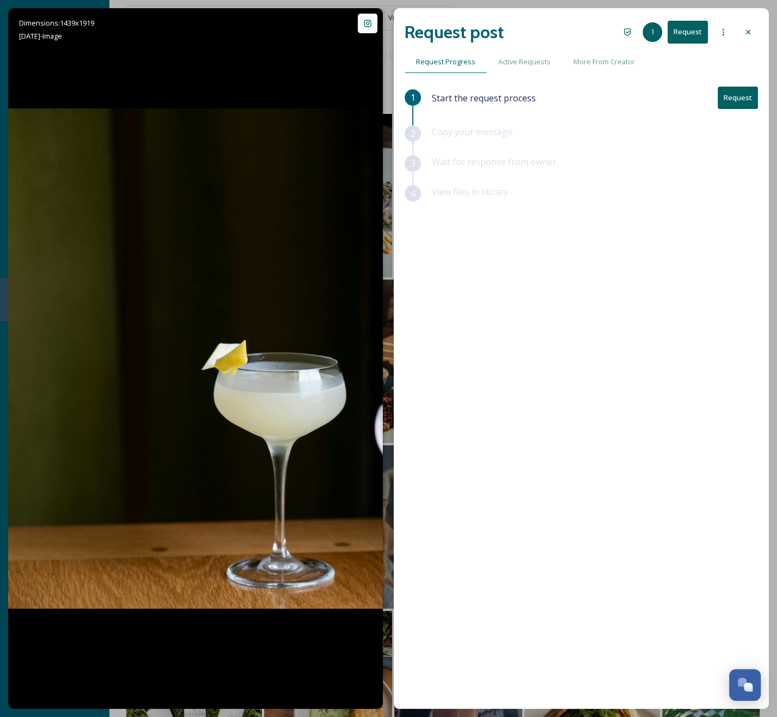
click at [766, 27] on div "Request post 1 Request Request Progress Active Requests More From Creator 1 Sta…" at bounding box center [581, 358] width 375 height 700
click at [757, 31] on div at bounding box center [749, 32] width 20 height 20
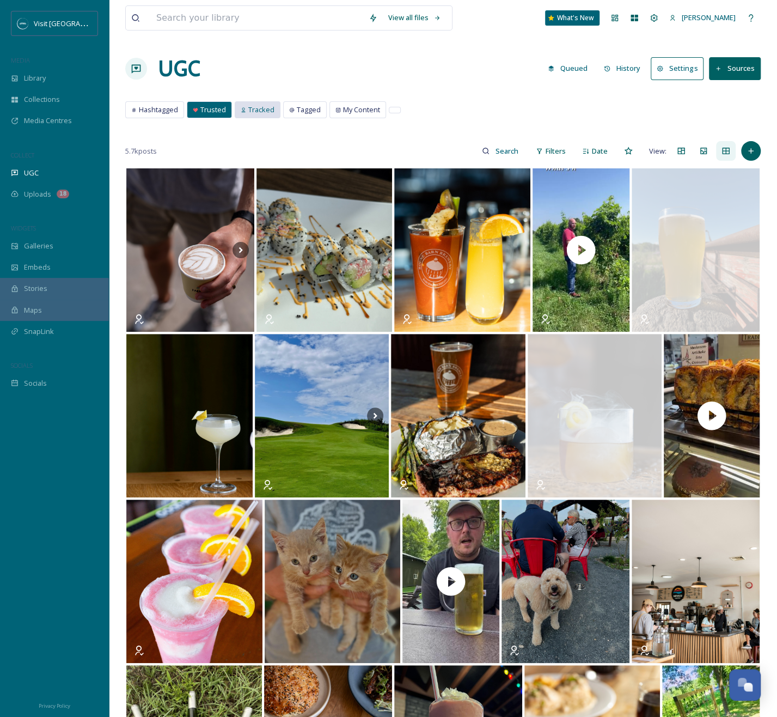
click at [245, 107] on div "Tracked" at bounding box center [257, 110] width 45 height 16
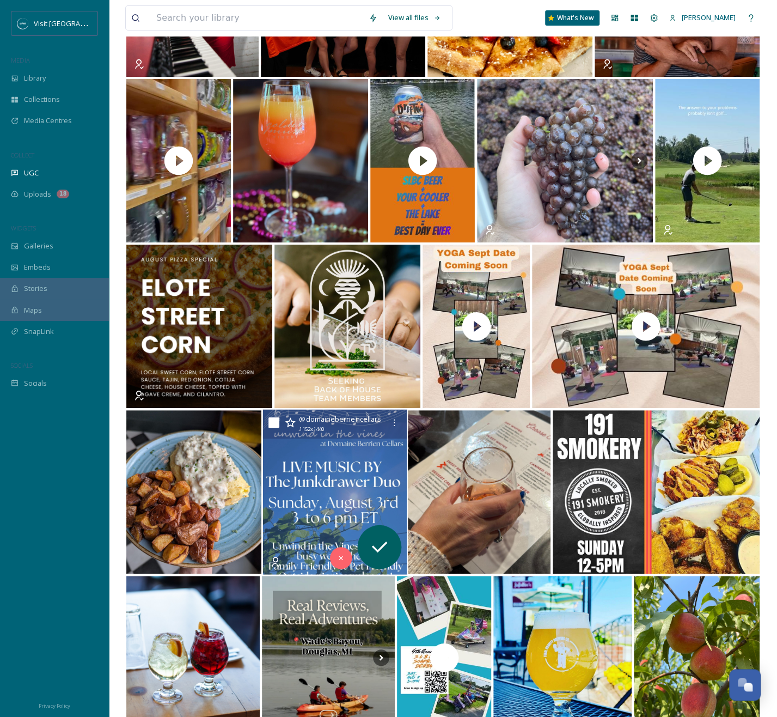
scroll to position [2288, 0]
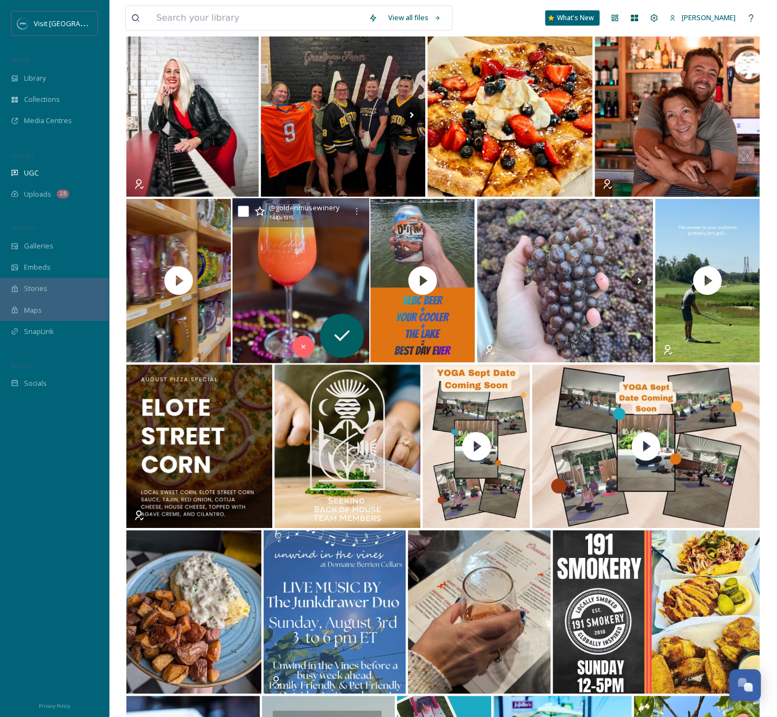
click at [309, 284] on img at bounding box center [300, 280] width 137 height 165
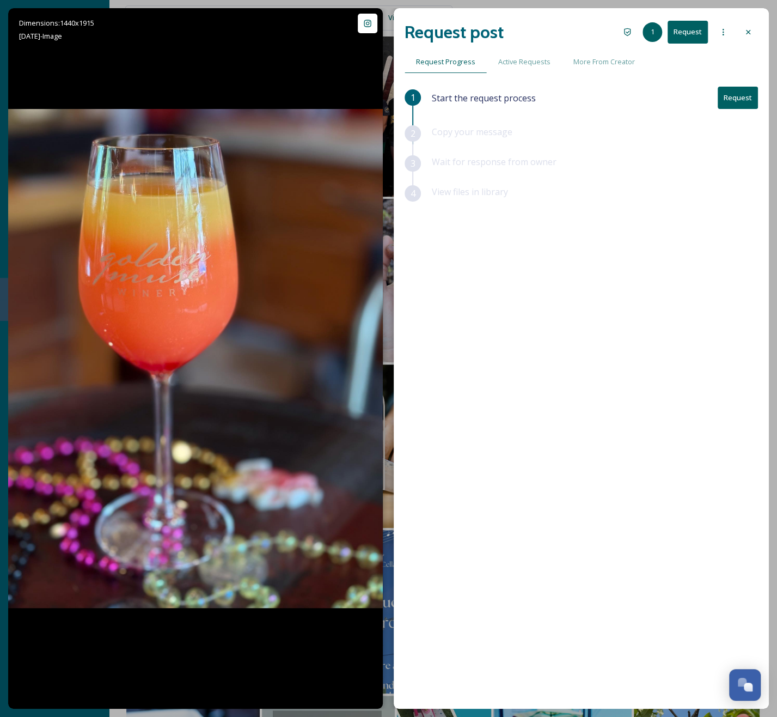
click at [730, 100] on button "Request" at bounding box center [738, 98] width 40 height 22
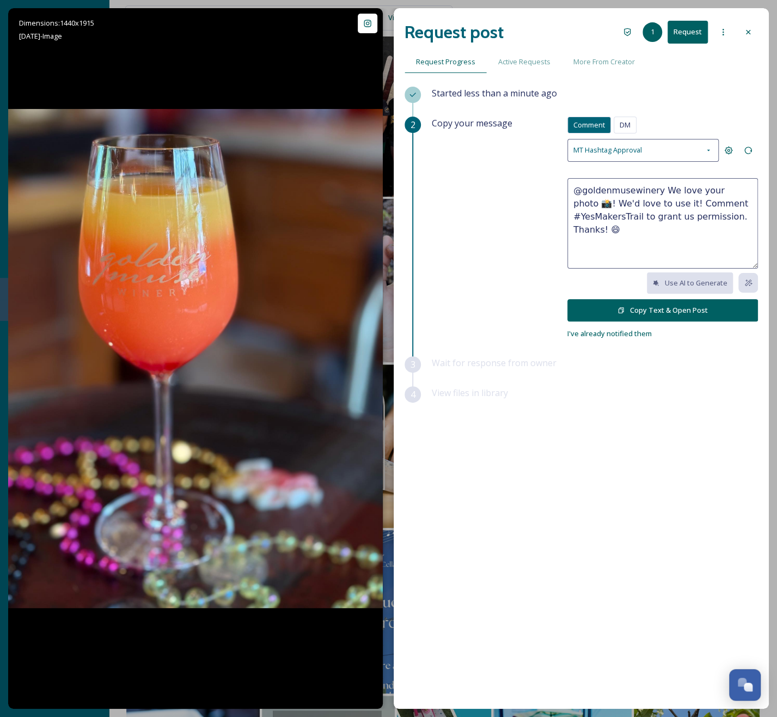
click at [607, 242] on textarea "@goldenmusewinery We love your photo 📸! We'd love to use it! Comment #YesMakers…" at bounding box center [663, 223] width 191 height 90
click at [745, 32] on icon at bounding box center [748, 32] width 9 height 9
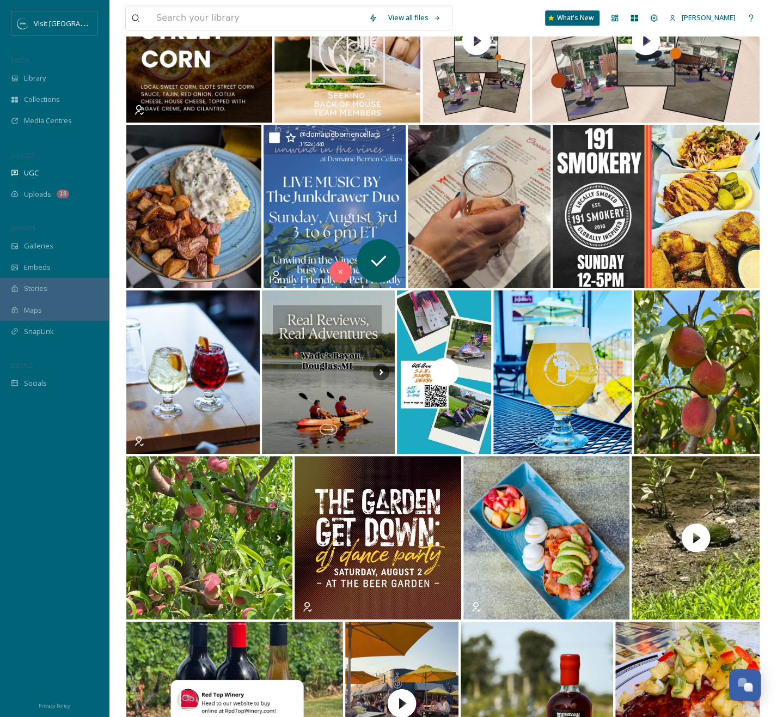
scroll to position [2832, 0]
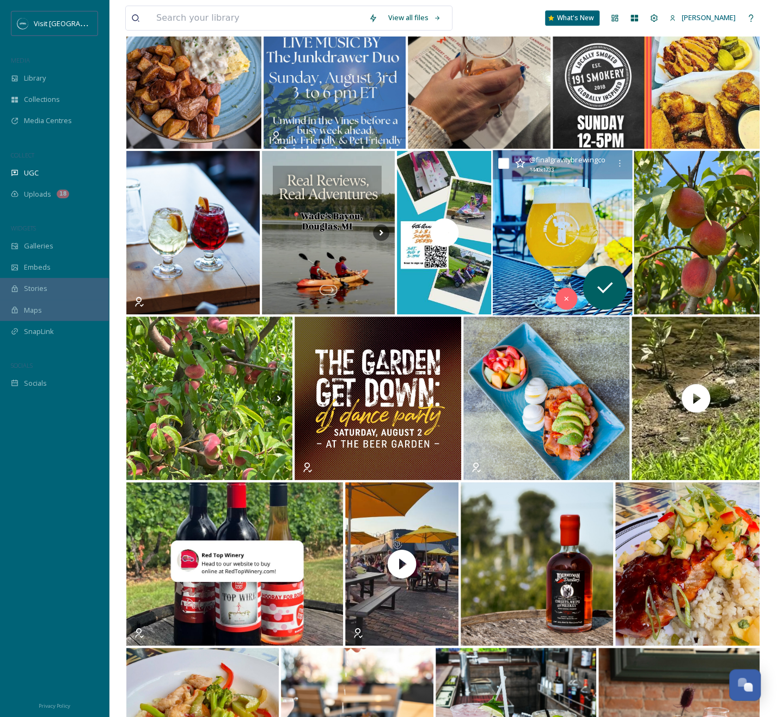
click at [578, 214] on img at bounding box center [562, 232] width 139 height 165
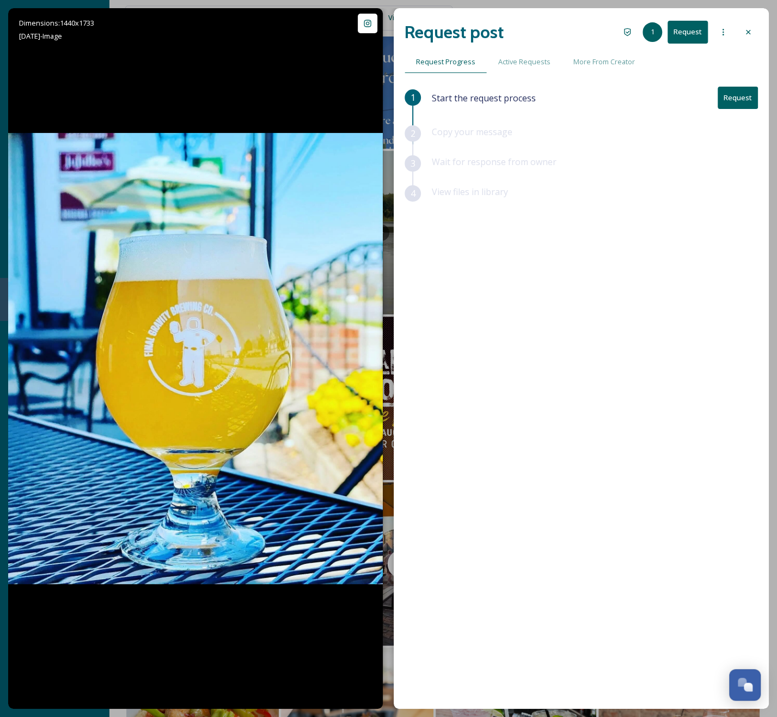
click at [746, 29] on icon at bounding box center [748, 32] width 9 height 9
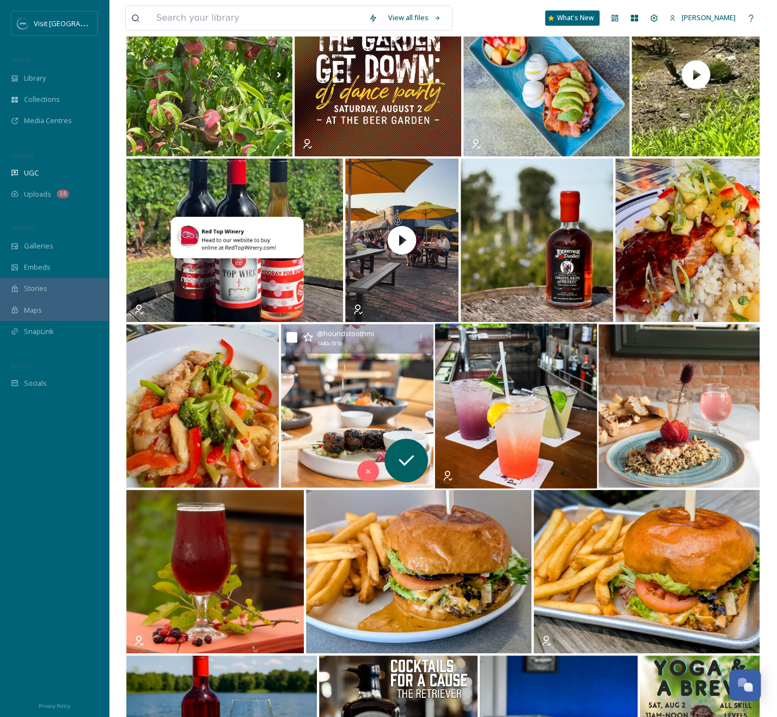
scroll to position [3159, 0]
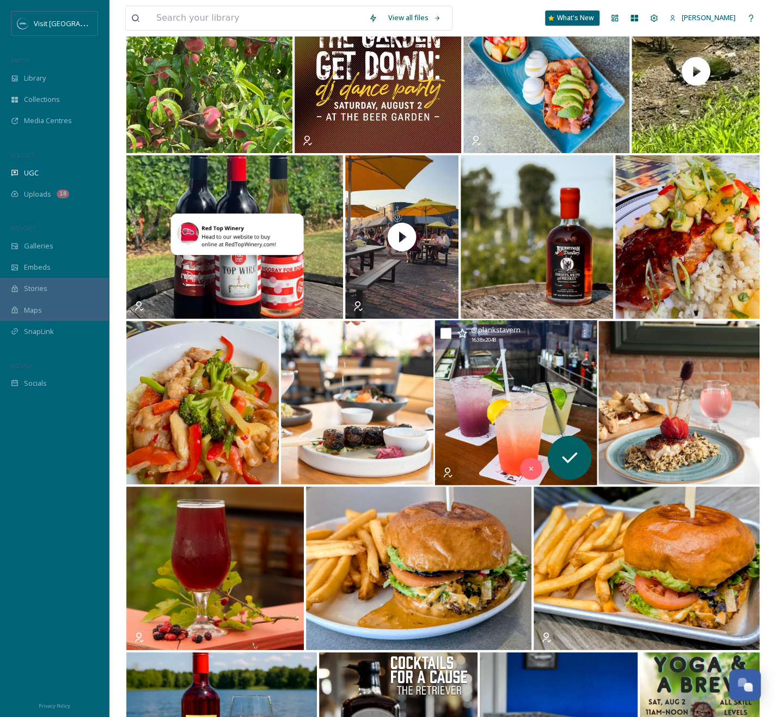
click at [470, 407] on img at bounding box center [516, 402] width 162 height 165
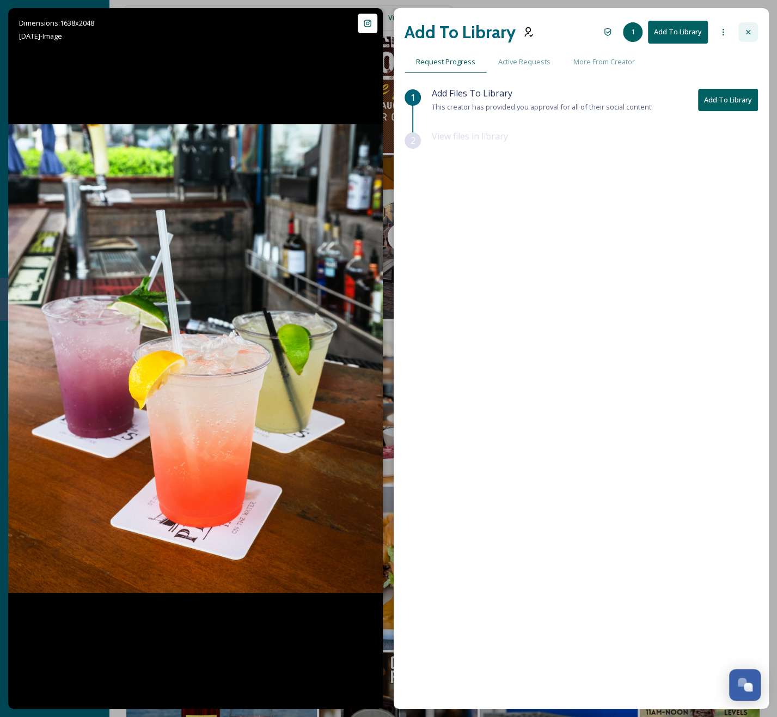
click at [749, 28] on icon at bounding box center [748, 32] width 9 height 9
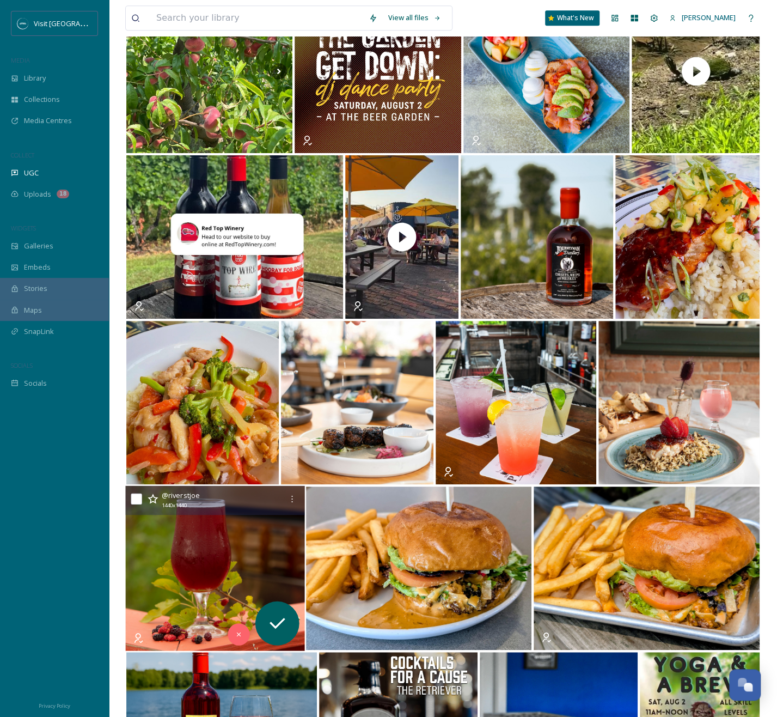
click at [164, 535] on img at bounding box center [214, 568] width 179 height 165
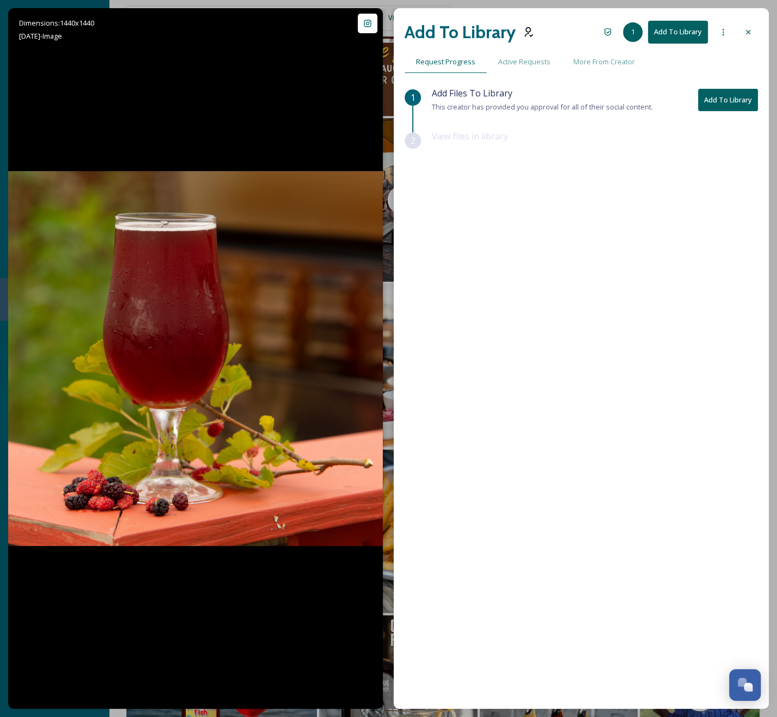
scroll to position [3214, 0]
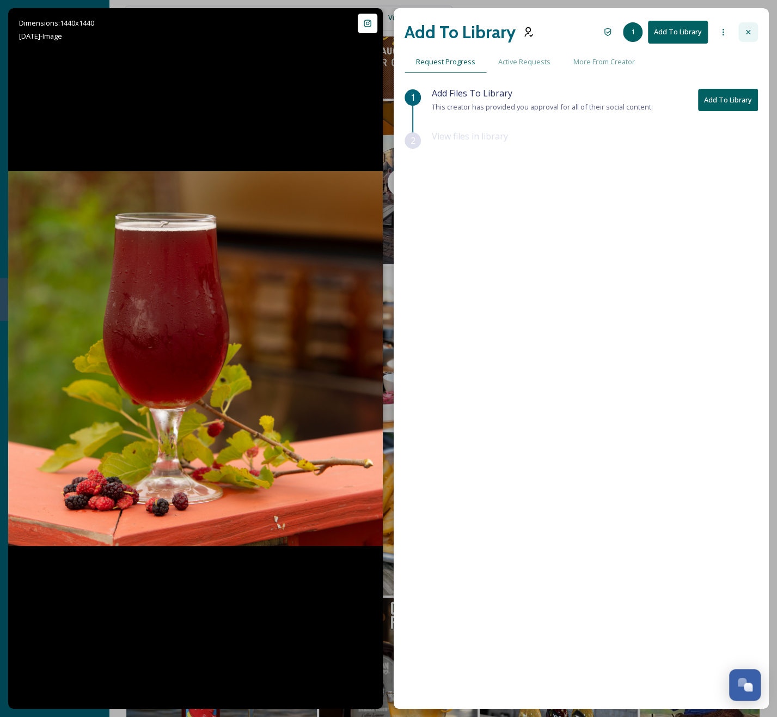
click at [757, 32] on div at bounding box center [749, 32] width 20 height 20
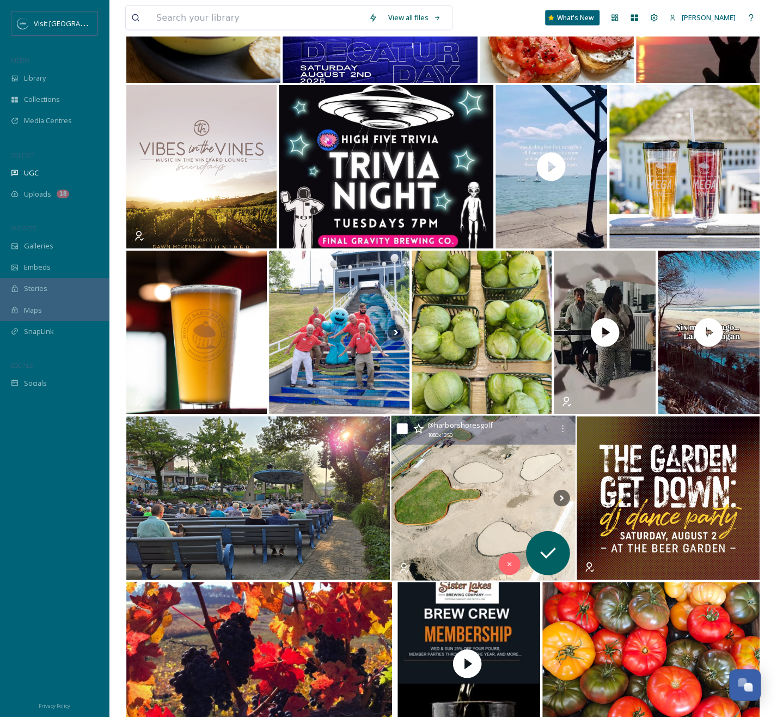
scroll to position [5883, 0]
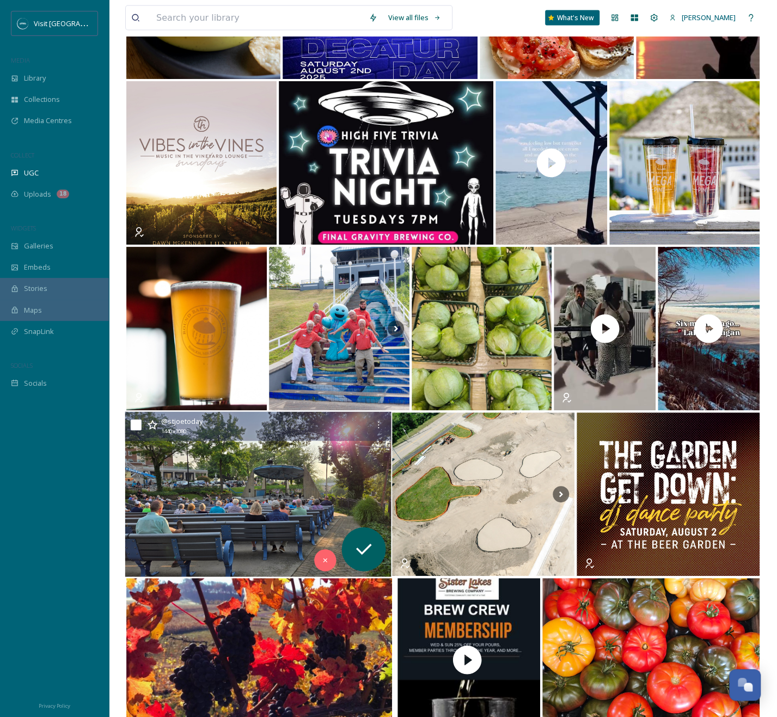
click at [316, 512] on img at bounding box center [258, 494] width 266 height 165
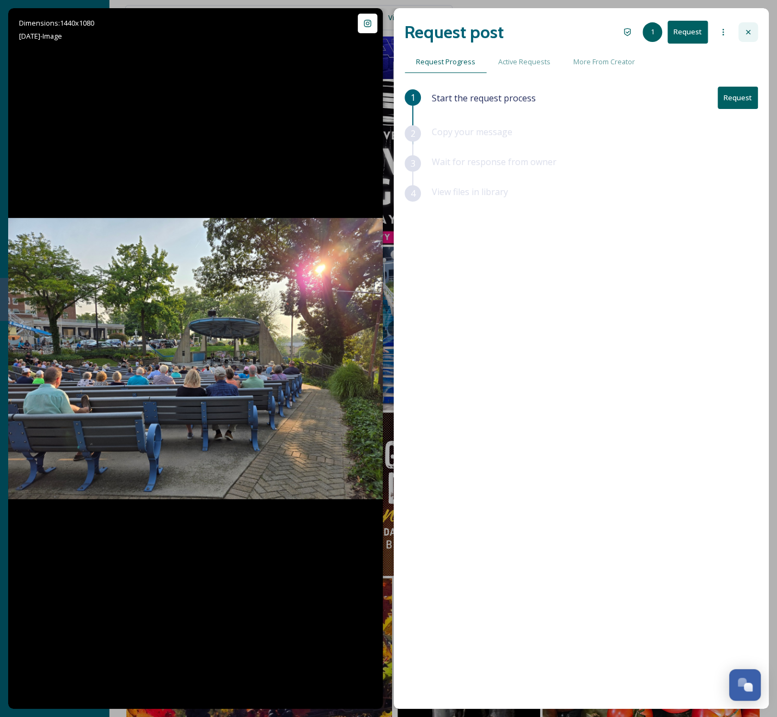
click at [749, 36] on div at bounding box center [749, 32] width 20 height 20
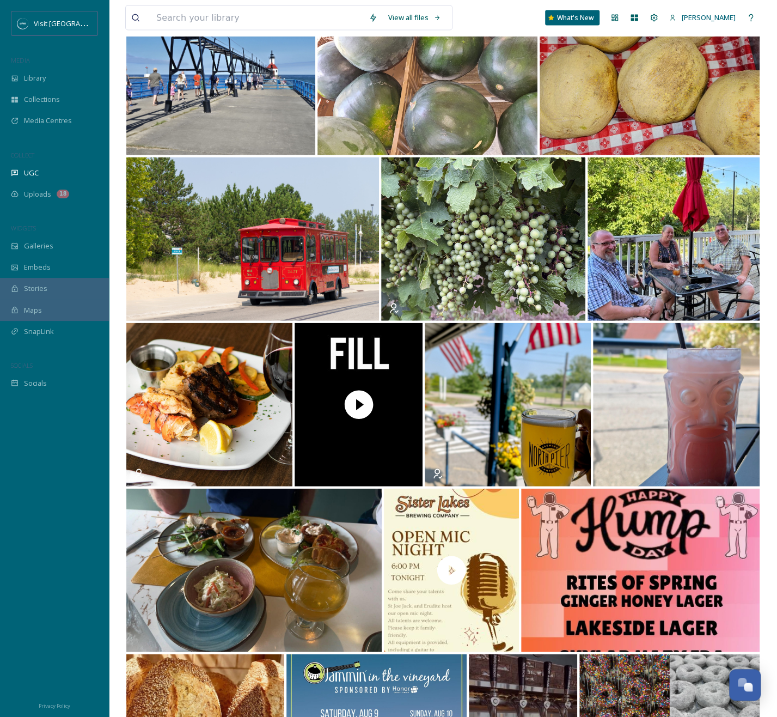
scroll to position [1216, 0]
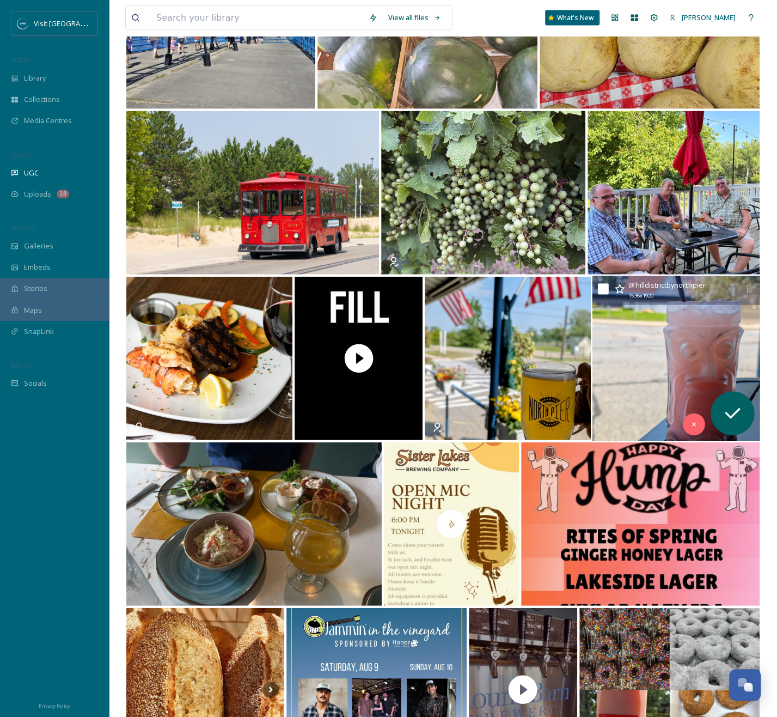
click at [669, 366] on img at bounding box center [677, 358] width 168 height 165
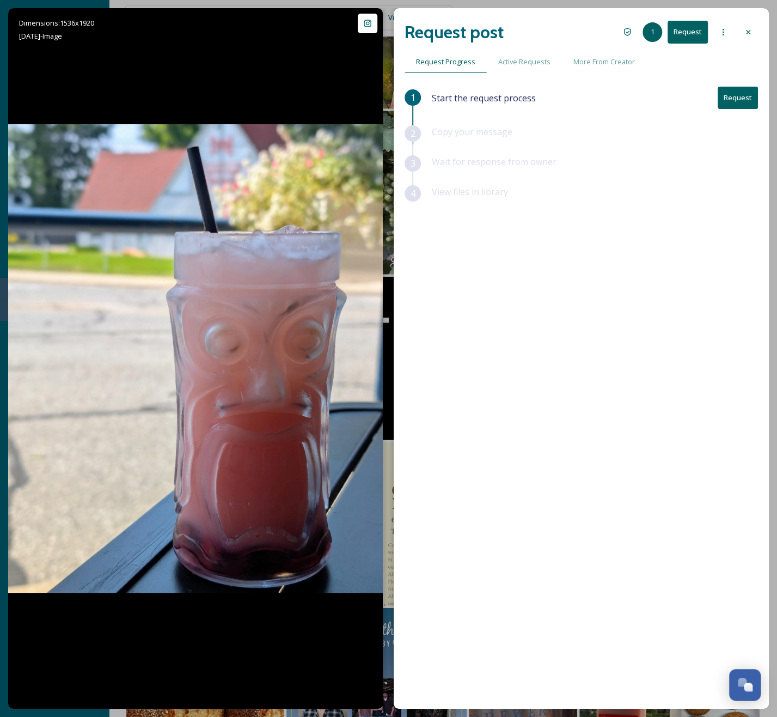
drag, startPoint x: 731, startPoint y: 103, endPoint x: 736, endPoint y: 89, distance: 15.2
click at [731, 103] on button "Request" at bounding box center [738, 98] width 40 height 22
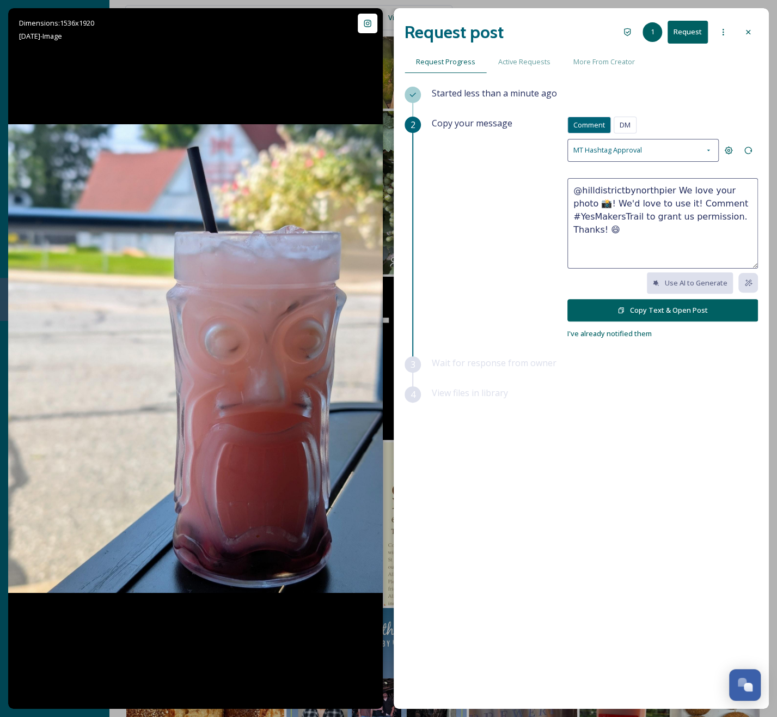
click at [730, 103] on div "Started less than a minute ago" at bounding box center [595, 102] width 326 height 30
click at [650, 310] on button "Copy Text & Open Post" at bounding box center [663, 310] width 191 height 22
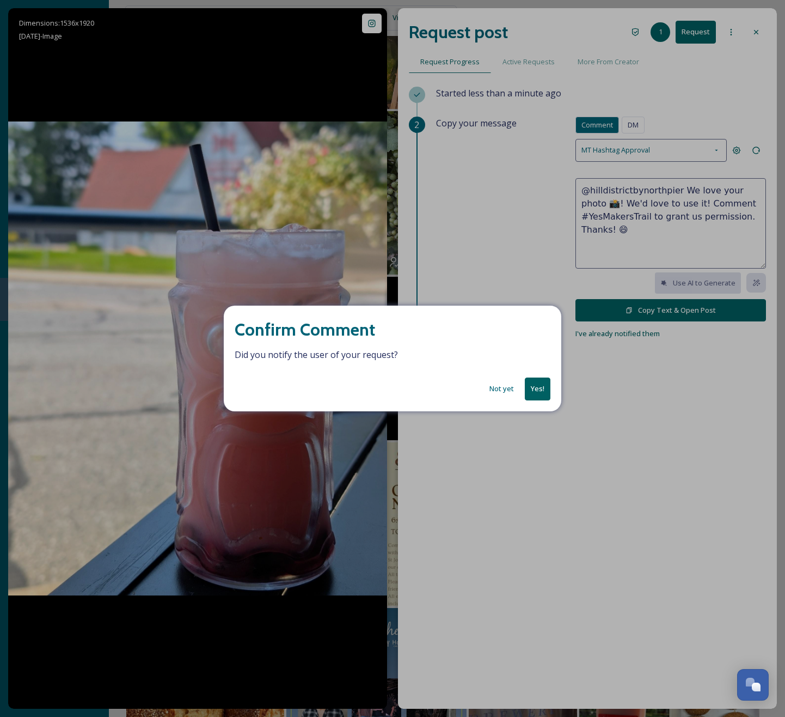
click at [537, 387] on button "Yes!" at bounding box center [538, 388] width 26 height 22
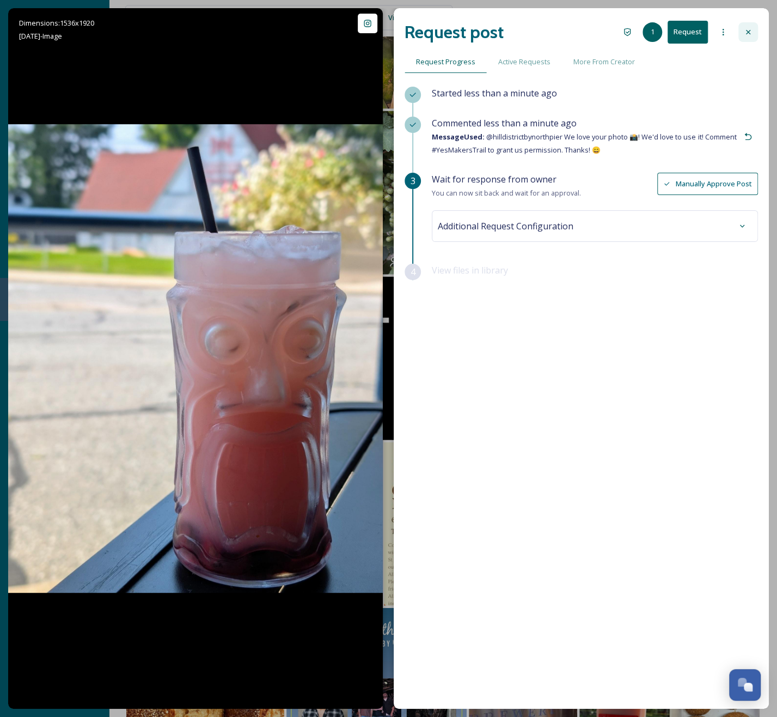
click at [746, 29] on icon at bounding box center [748, 32] width 9 height 9
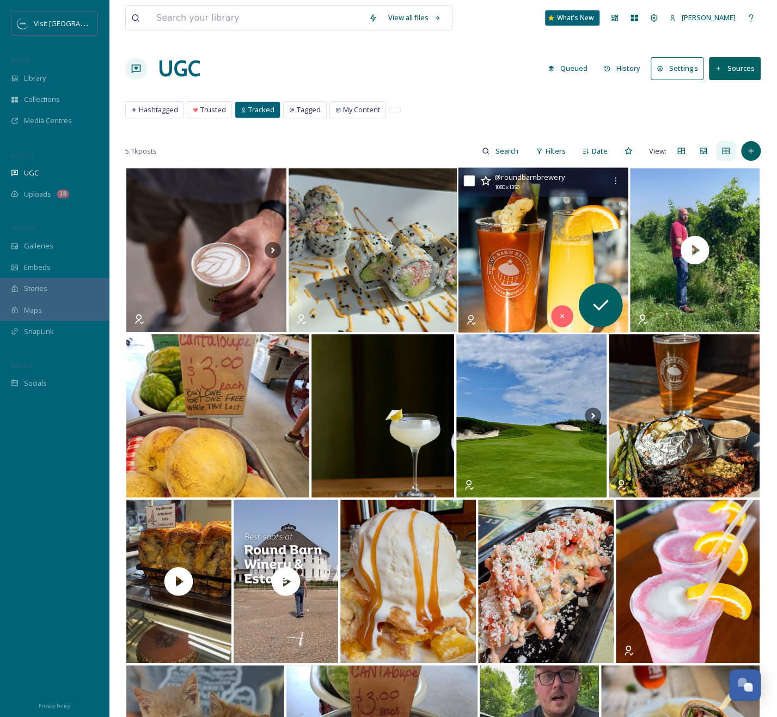
click at [540, 270] on img at bounding box center [544, 250] width 170 height 165
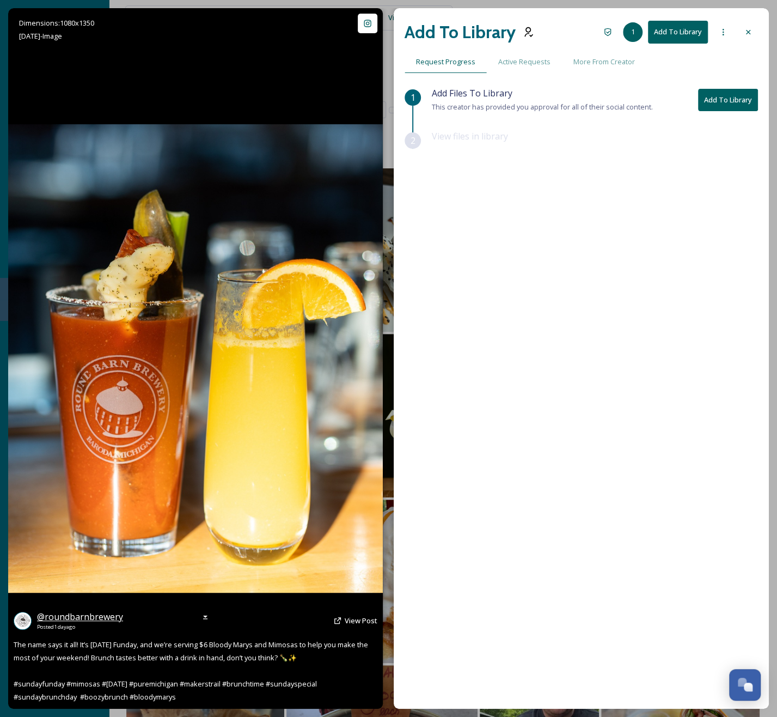
click at [112, 614] on span "@ roundbarnbrewery" at bounding box center [80, 617] width 86 height 12
